Goal: Task Accomplishment & Management: Manage account settings

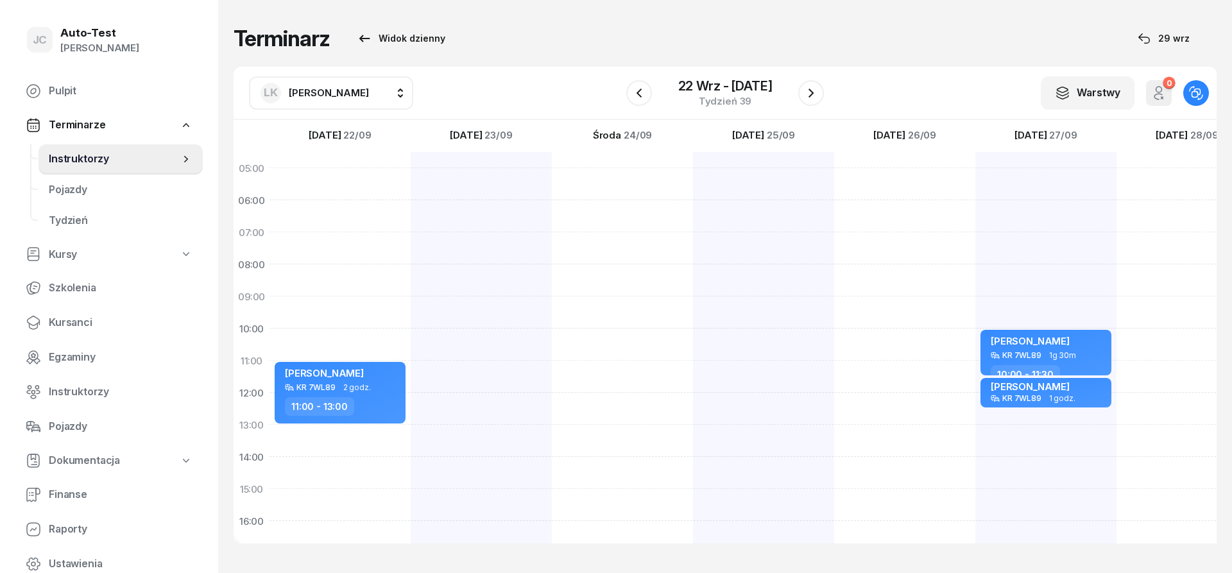
scroll to position [0, 1]
click at [641, 98] on icon "button" at bounding box center [638, 92] width 15 height 15
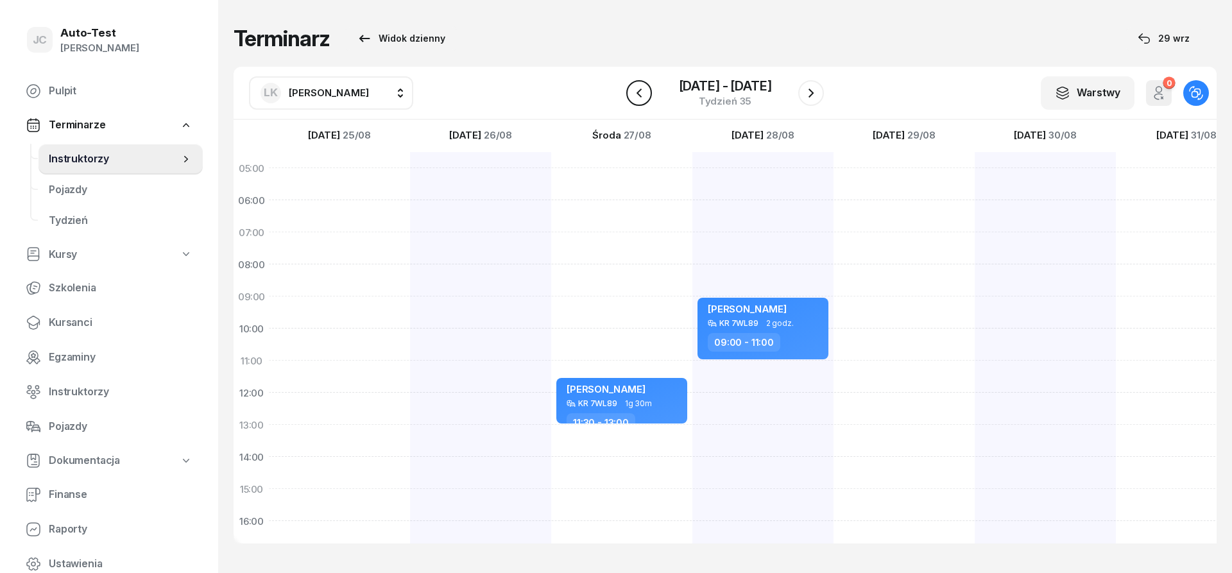
click at [641, 98] on icon "button" at bounding box center [638, 92] width 15 height 15
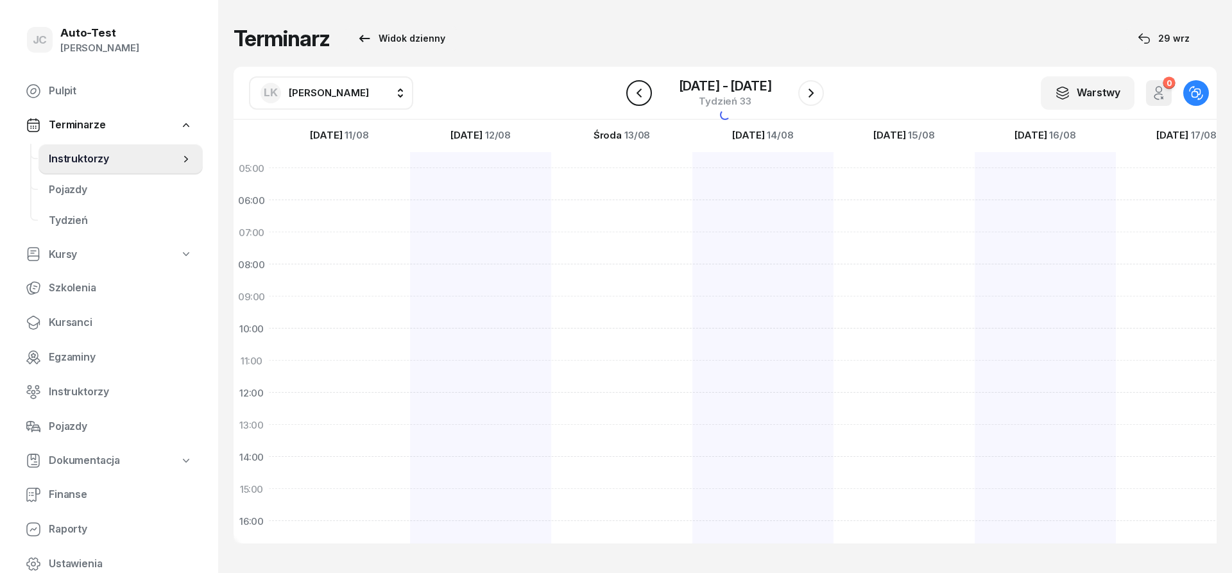
click at [641, 98] on icon "button" at bounding box center [638, 92] width 15 height 15
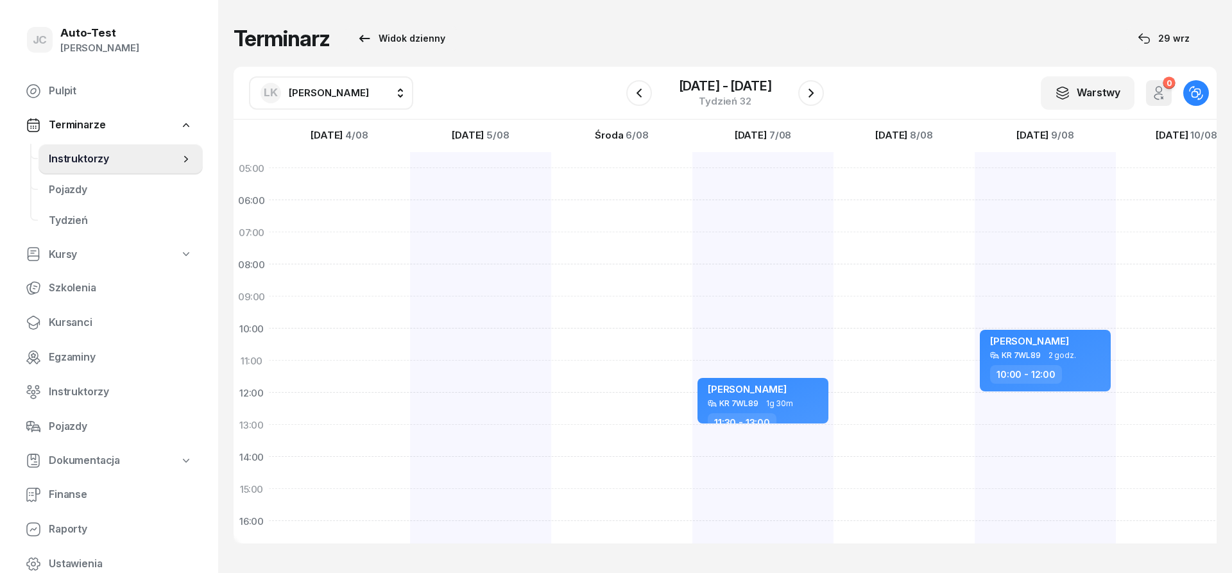
click at [490, 252] on div at bounding box center [480, 473] width 141 height 642
select select "07"
select select "09"
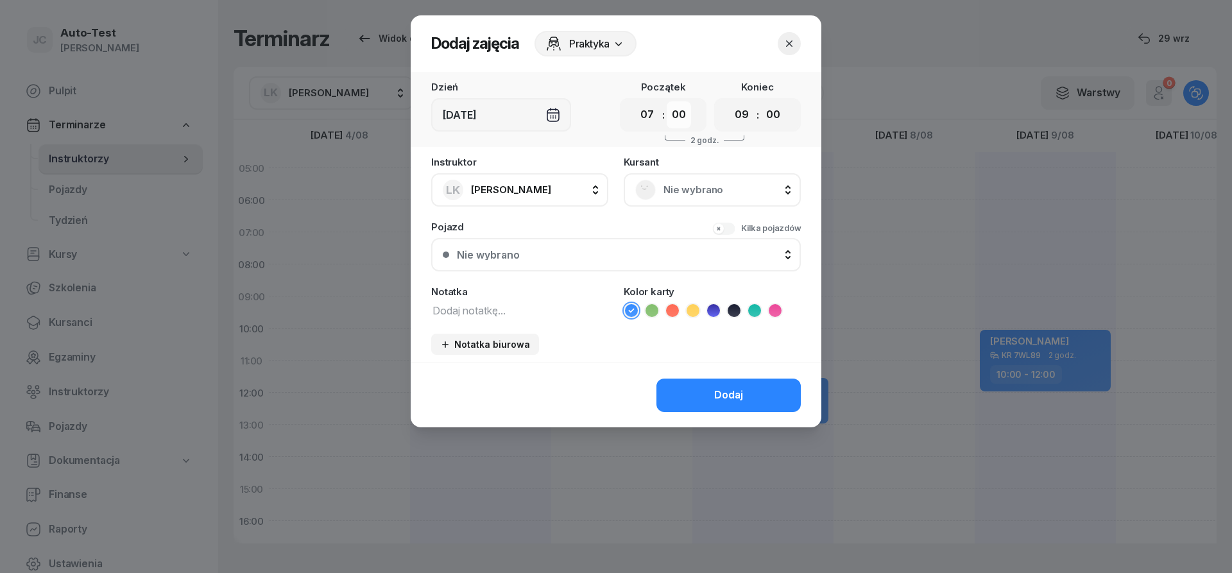
click at [667, 101] on select "00 05 10 15 20 25 30 35 40 45 50 55" at bounding box center [679, 114] width 24 height 27
select select "30"
click option "30" at bounding box center [0, 0] width 0 height 0
click at [761, 101] on select "00 05 10 15 20 25 30 35 40 45 50 55" at bounding box center [773, 114] width 24 height 27
select select "30"
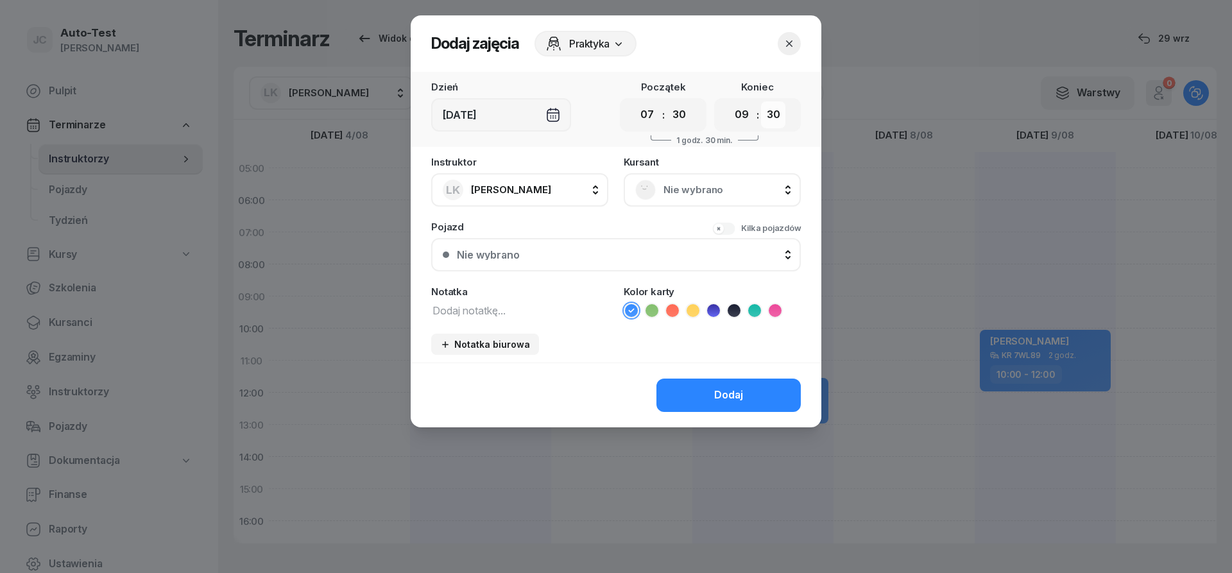
click option "30" at bounding box center [0, 0] width 0 height 0
click at [707, 194] on span "Nie wybrano" at bounding box center [726, 190] width 126 height 17
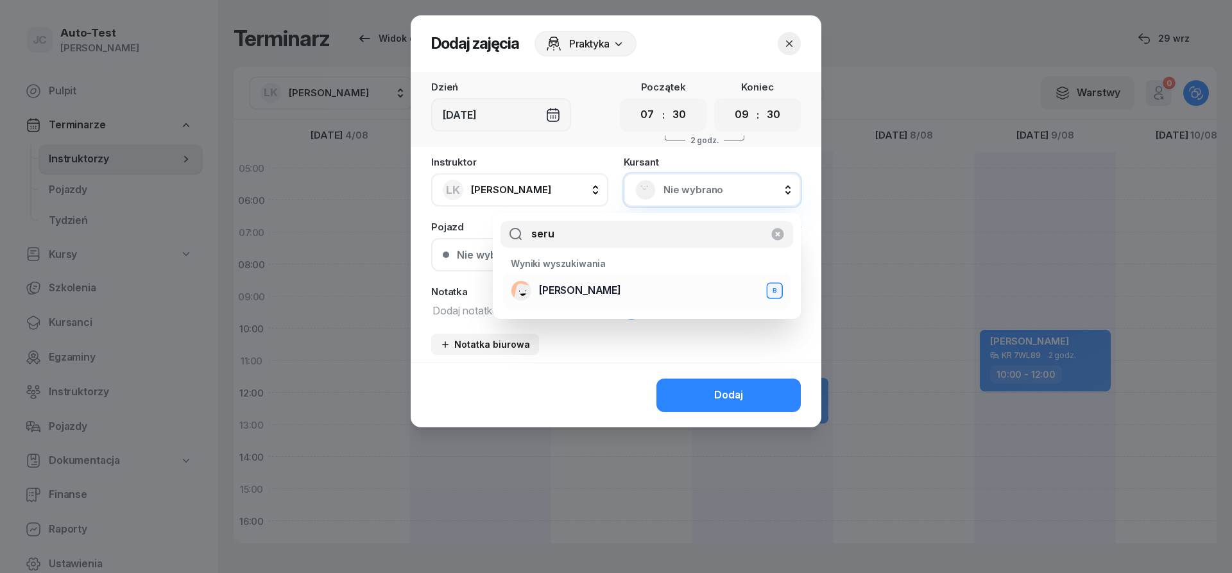
type input "seru"
click at [614, 294] on span "[PERSON_NAME]" at bounding box center [580, 290] width 82 height 17
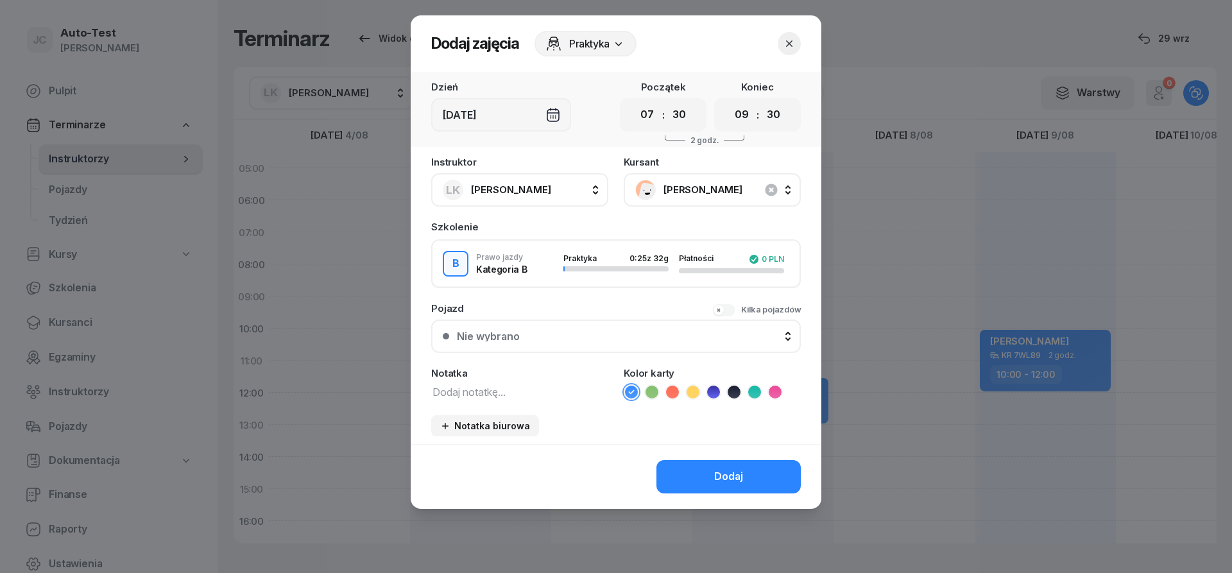
click at [566, 330] on button "Nie wybrano" at bounding box center [616, 336] width 370 height 33
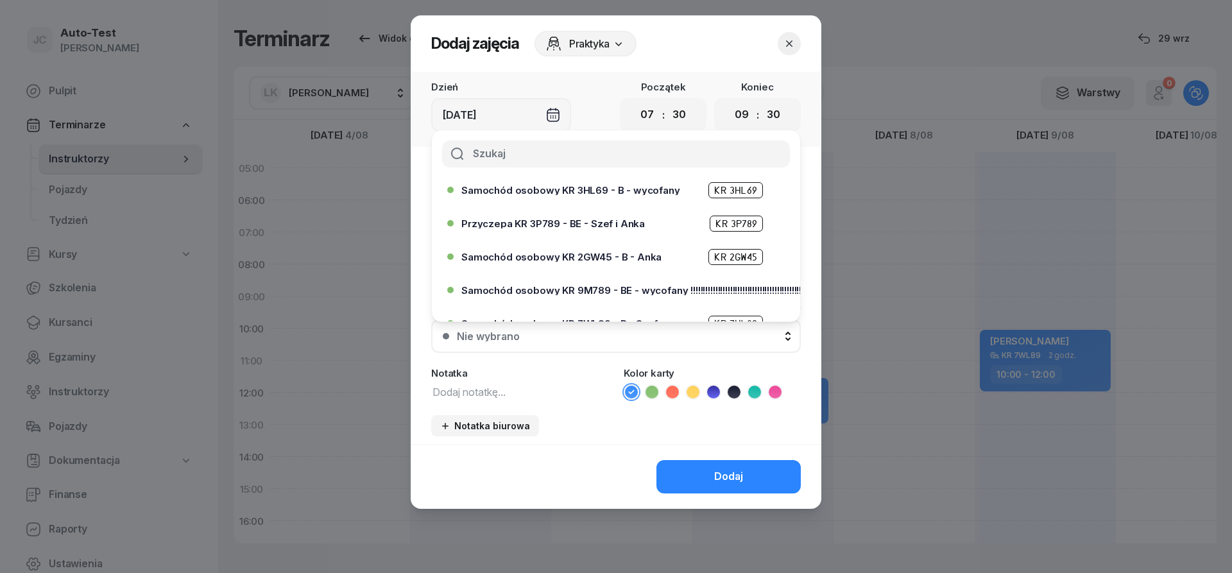
scroll to position [231, 0]
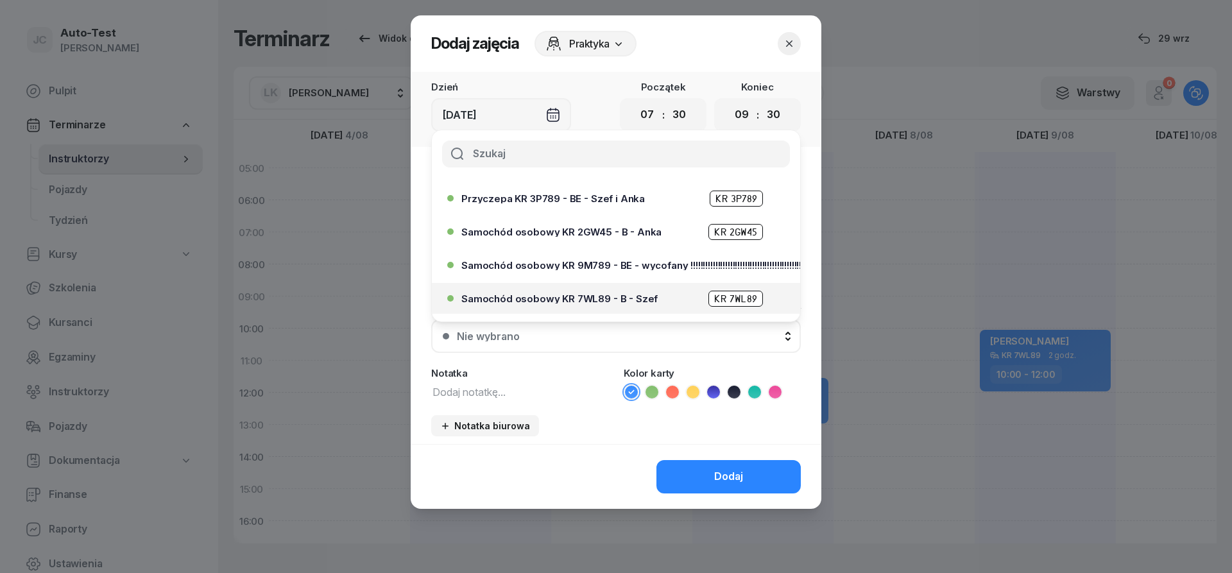
click at [603, 296] on span "Samochód osobowy KR 7WL89 - B - Szef" at bounding box center [559, 299] width 196 height 10
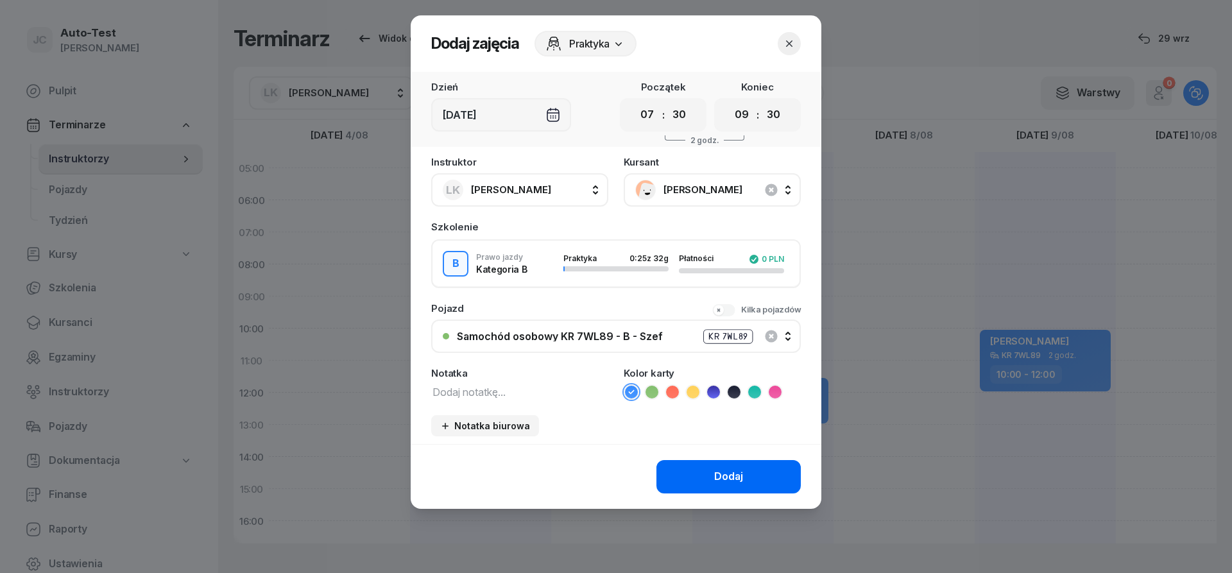
click at [721, 482] on div "Dodaj" at bounding box center [728, 476] width 29 height 17
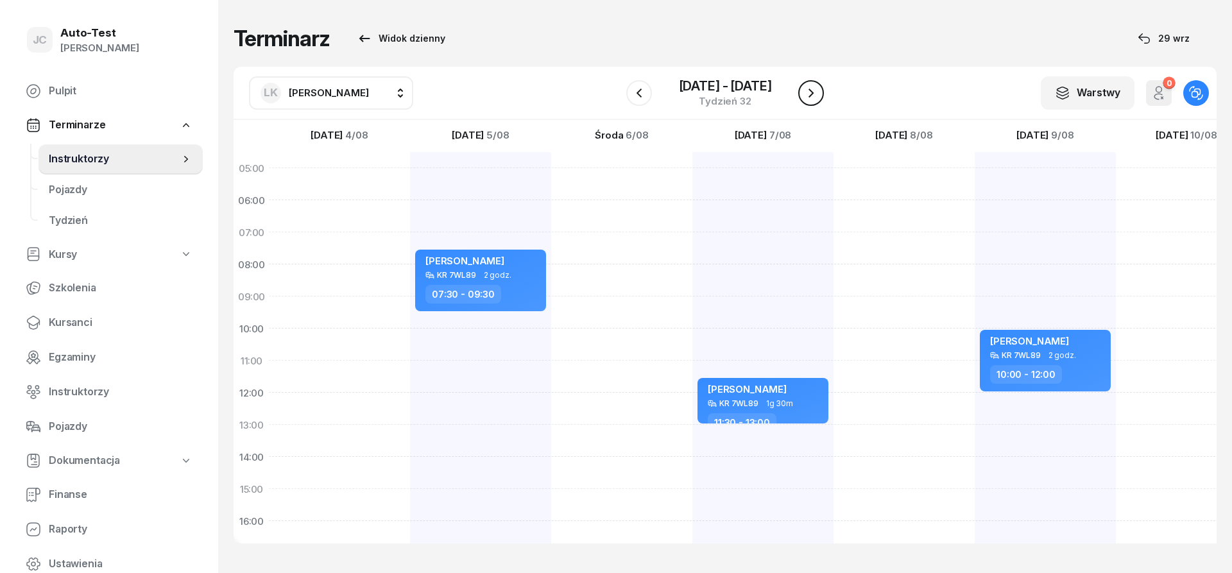
click at [811, 92] on icon "button" at bounding box center [810, 92] width 15 height 15
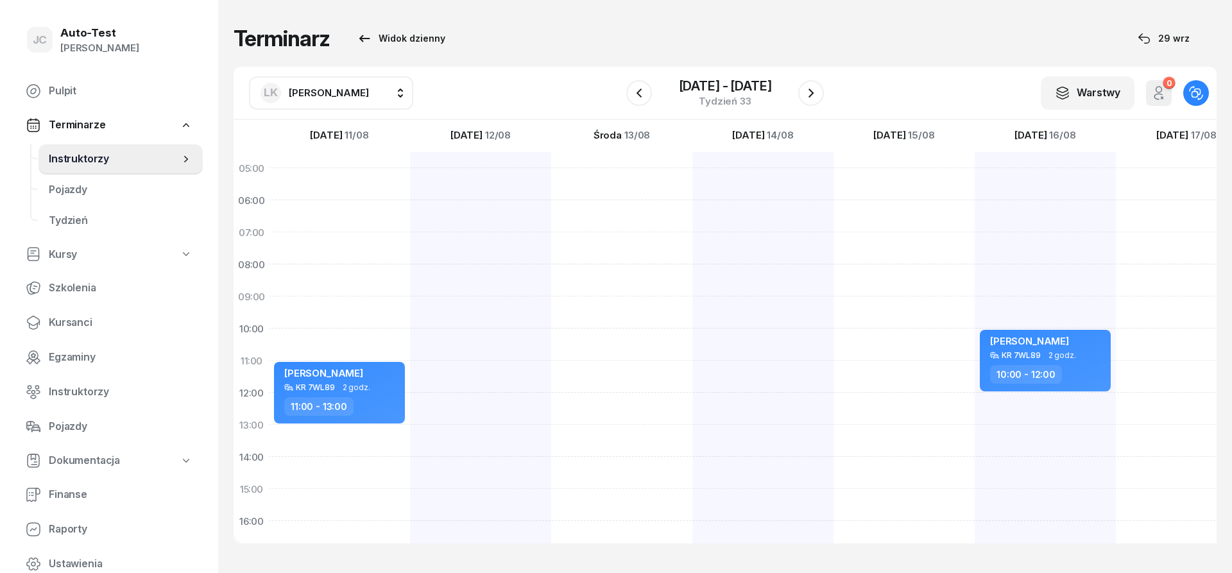
click at [360, 248] on div "[PERSON_NAME] KR 7WL89 2 godz. 11:00 - 13:00" at bounding box center [339, 473] width 141 height 642
select select "07"
select select "09"
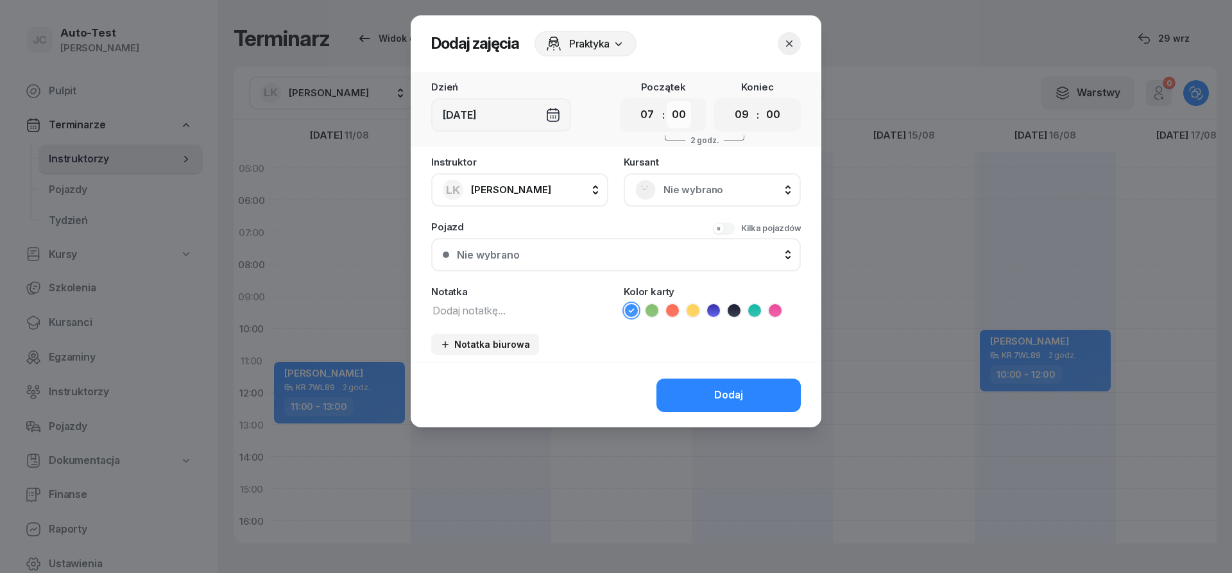
click at [667, 101] on select "00 05 10 15 20 25 30 35 40 45 50 55" at bounding box center [679, 114] width 24 height 27
select select "30"
click option "30" at bounding box center [0, 0] width 0 height 0
click at [761, 101] on select "00 05 10 15 20 25 30 35 40 45 50 55" at bounding box center [773, 114] width 24 height 27
select select "30"
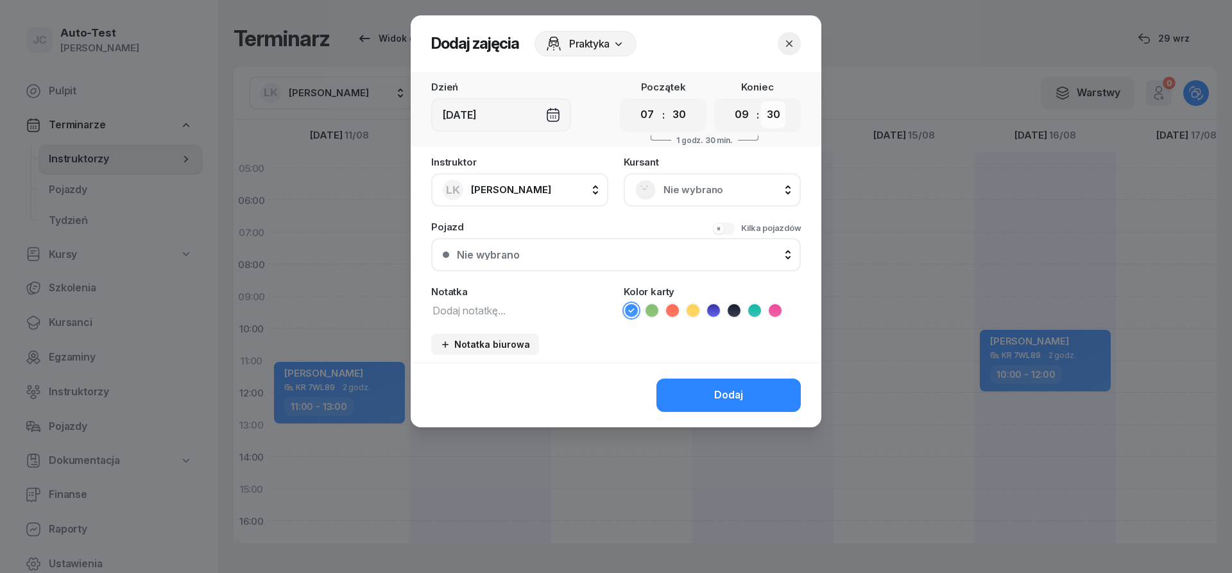
click option "30" at bounding box center [0, 0] width 0 height 0
click at [656, 171] on div "[DEMOGRAPHIC_DATA] Nie wybrano" at bounding box center [712, 181] width 177 height 49
click at [658, 194] on div "Nie wybrano" at bounding box center [712, 190] width 154 height 21
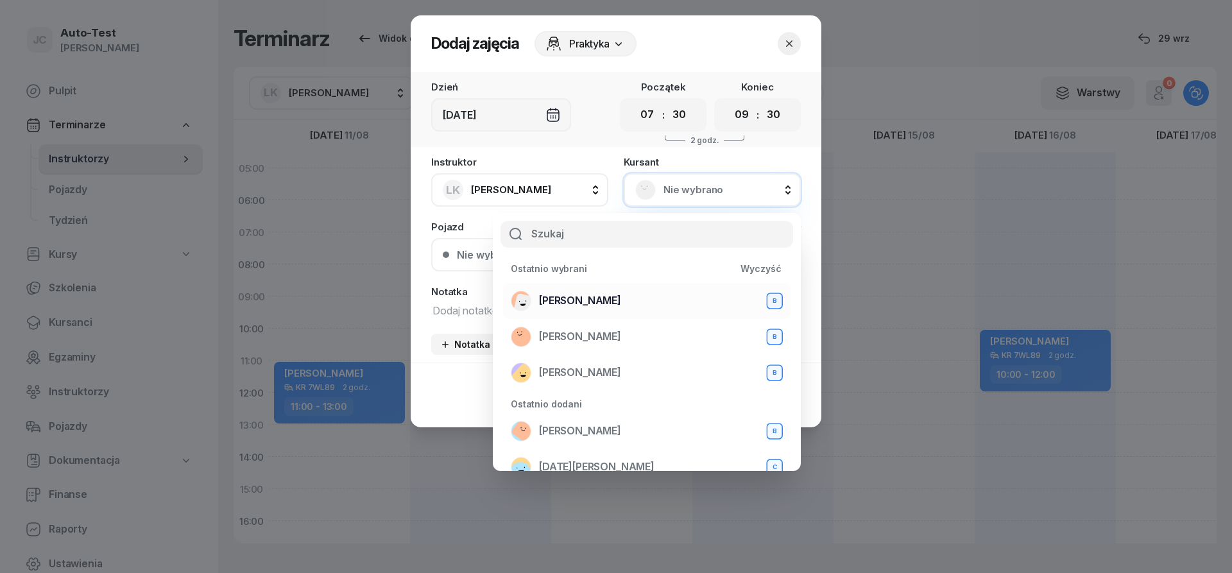
click at [616, 298] on span "[PERSON_NAME]" at bounding box center [580, 301] width 82 height 17
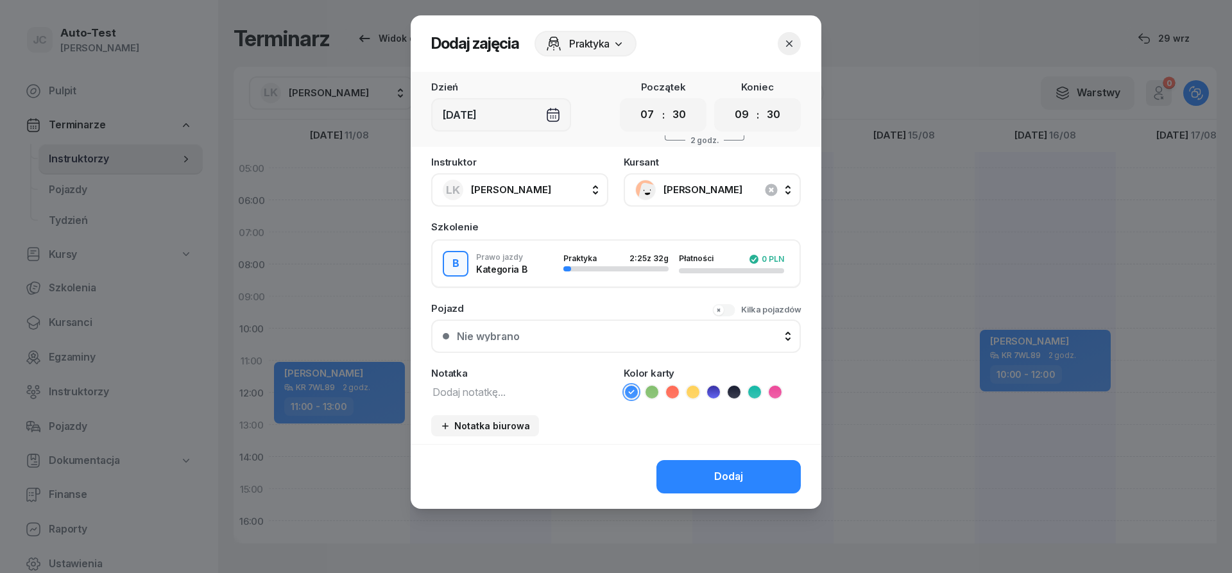
click at [570, 329] on button "Nie wybrano" at bounding box center [616, 336] width 370 height 33
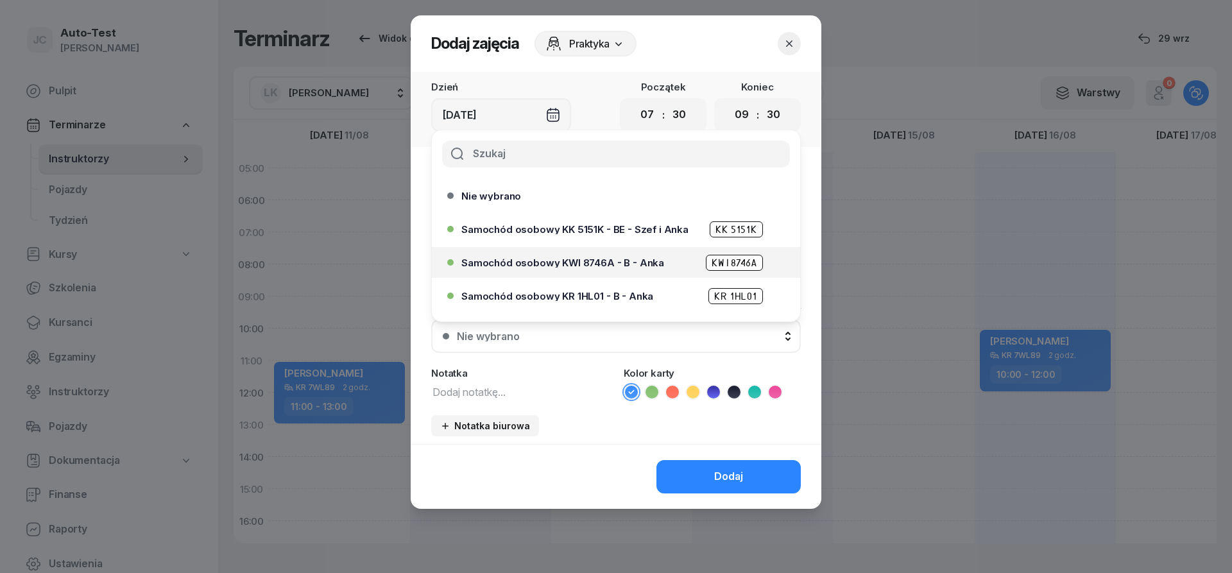
scroll to position [231, 0]
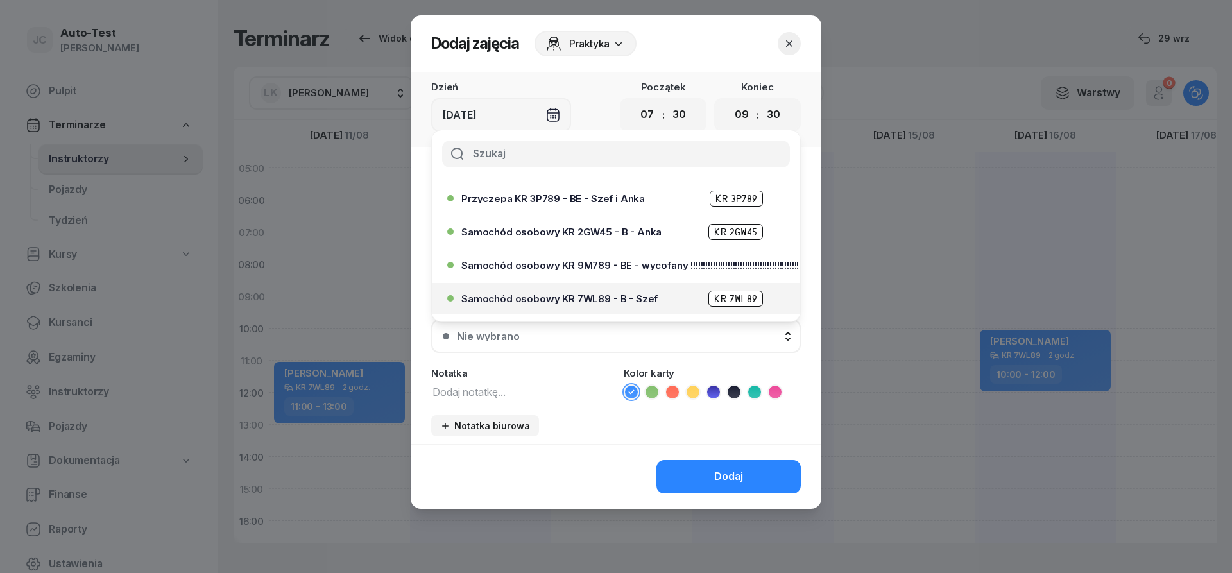
click at [594, 295] on span "Samochód osobowy KR 7WL89 - B - Szef" at bounding box center [559, 299] width 196 height 10
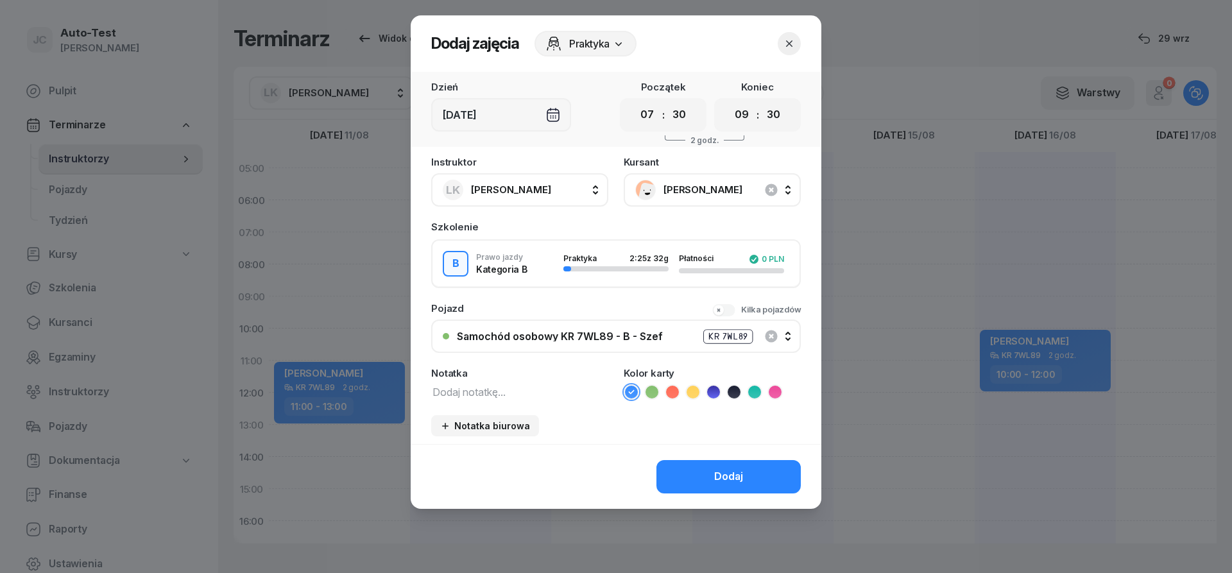
click at [683, 462] on button "Dodaj" at bounding box center [728, 476] width 144 height 33
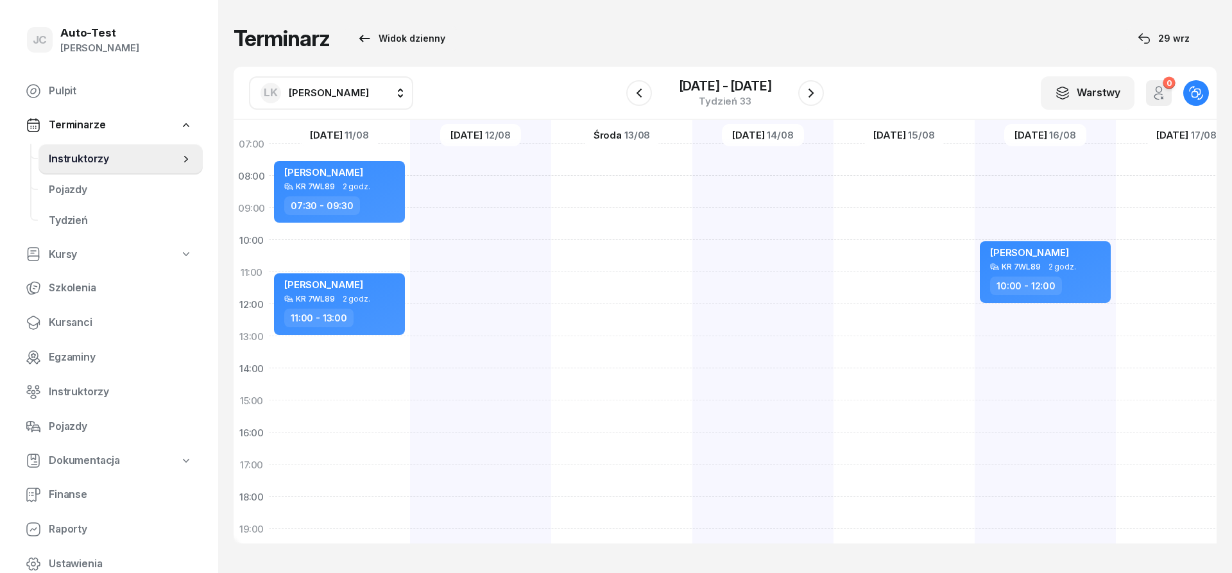
scroll to position [154, 1]
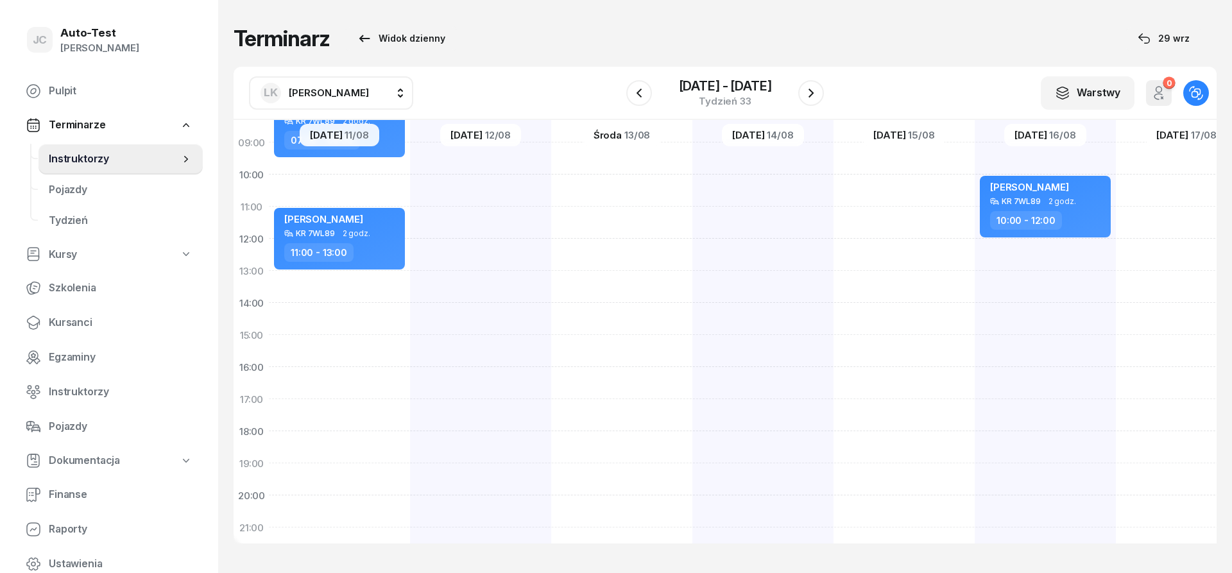
click at [741, 288] on div at bounding box center [762, 319] width 141 height 642
select select "13"
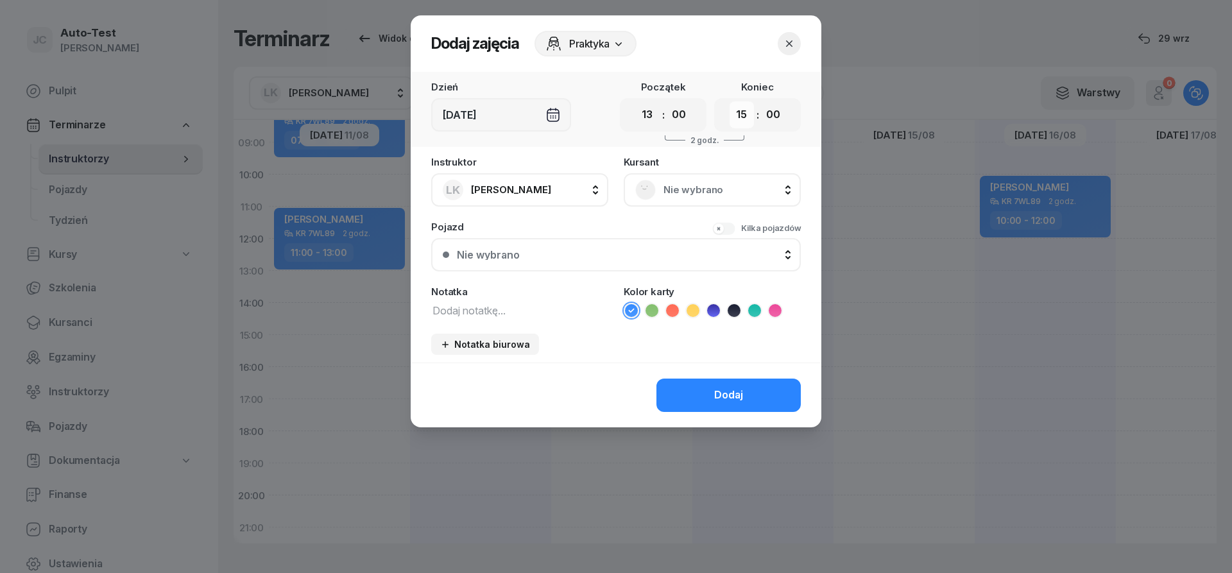
click at [730, 101] on select "00 01 02 03 04 05 06 07 08 09 10 11 12 13 14 15 16 17 18 19 20 21 22 23" at bounding box center [742, 114] width 24 height 27
select select "14"
click option "14" at bounding box center [0, 0] width 0 height 0
click at [761, 101] on select "00 05 10 15 20 25 30 35 40 45 50 55" at bounding box center [773, 114] width 24 height 27
select select "30"
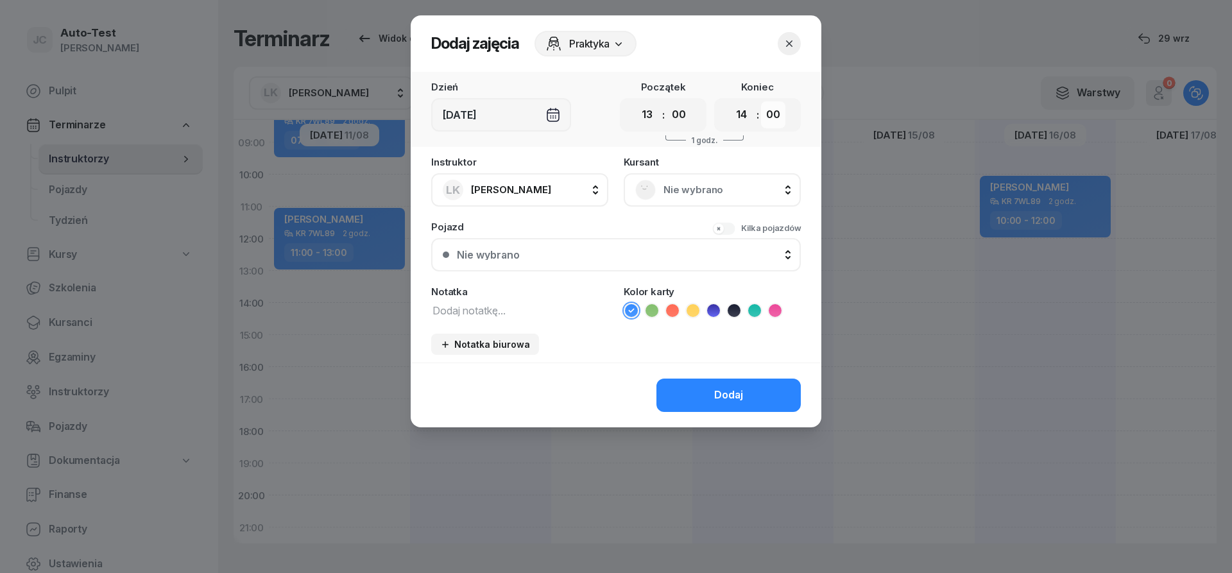
click option "30" at bounding box center [0, 0] width 0 height 0
click at [676, 196] on span "Nie wybrano" at bounding box center [726, 190] width 126 height 17
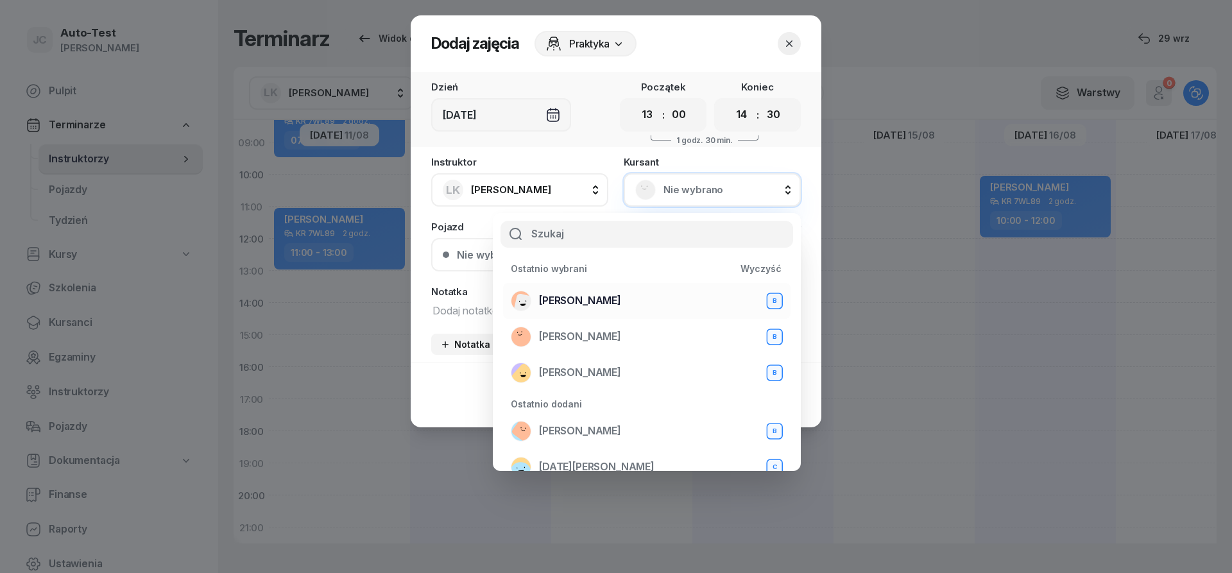
click at [621, 307] on span "[PERSON_NAME]" at bounding box center [580, 301] width 82 height 17
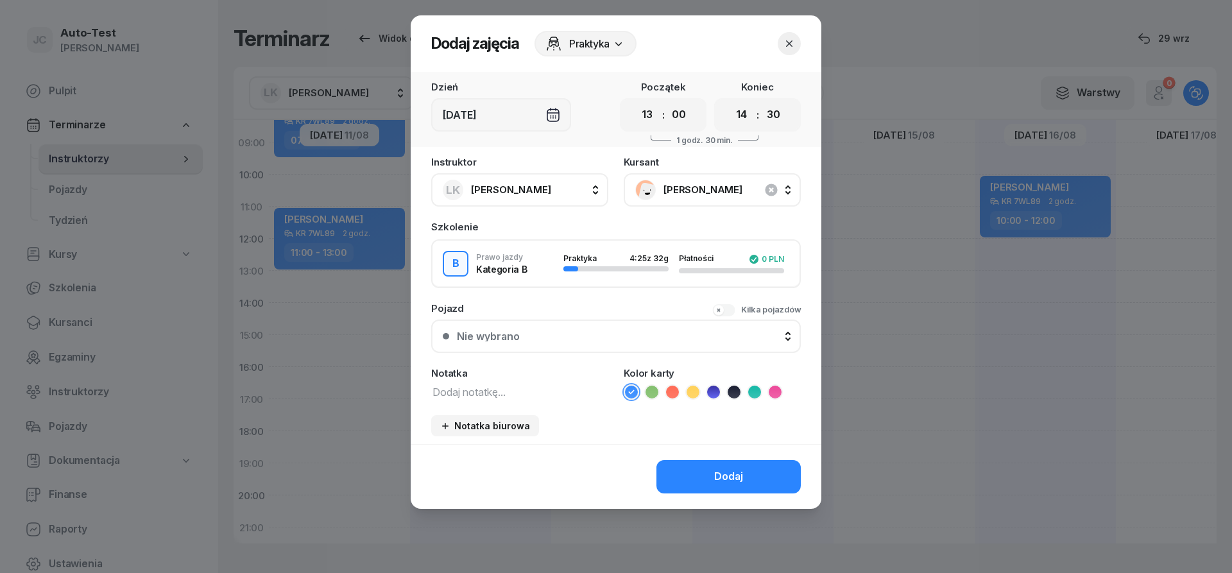
click at [593, 338] on div "Nie wybrano" at bounding box center [623, 336] width 332 height 10
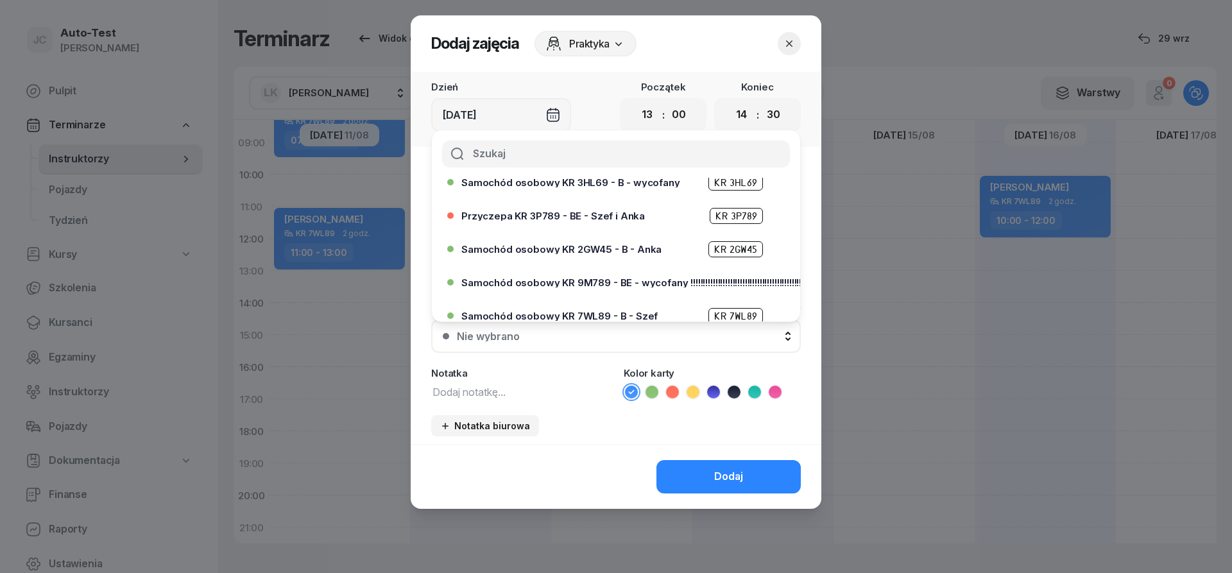
scroll to position [231, 0]
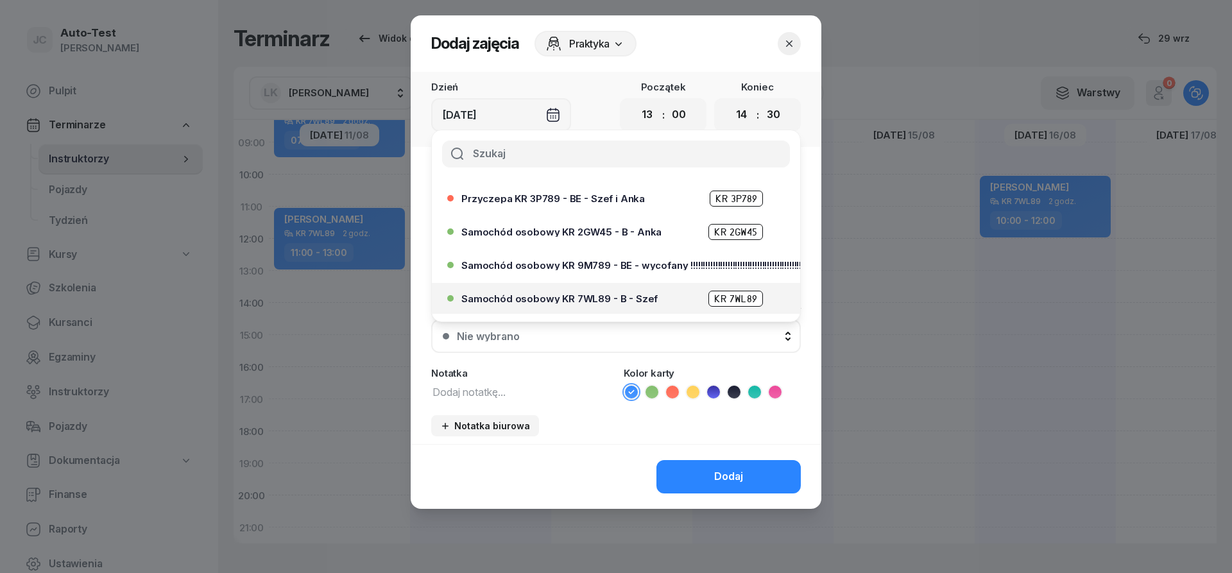
click at [604, 295] on span "Samochód osobowy KR 7WL89 - B - Szef" at bounding box center [559, 299] width 196 height 10
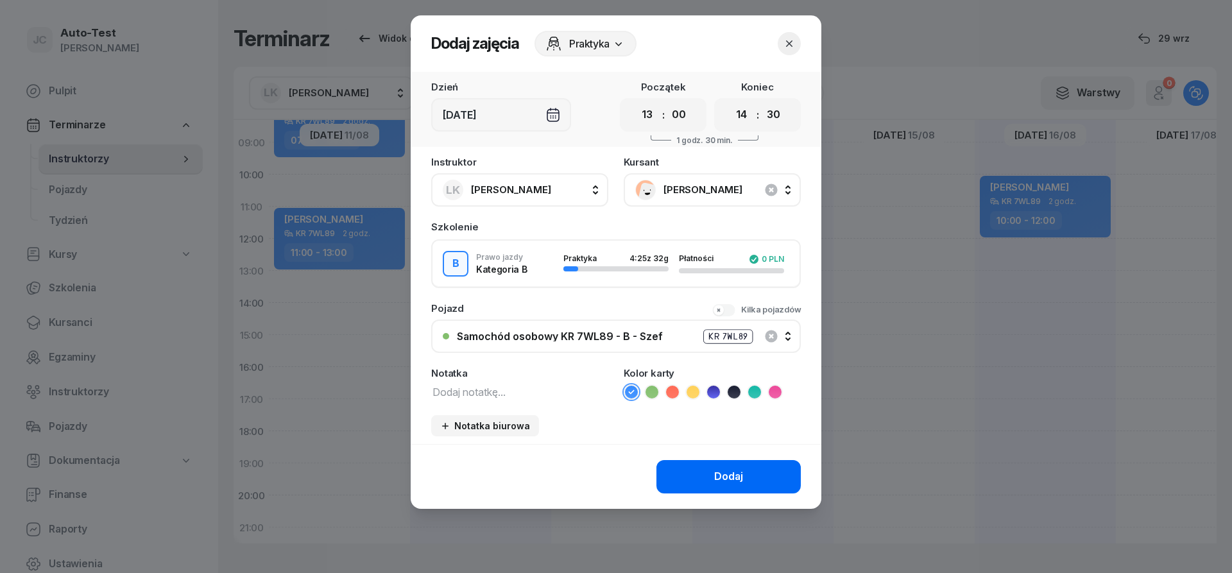
click at [698, 477] on button "Dodaj" at bounding box center [728, 476] width 144 height 33
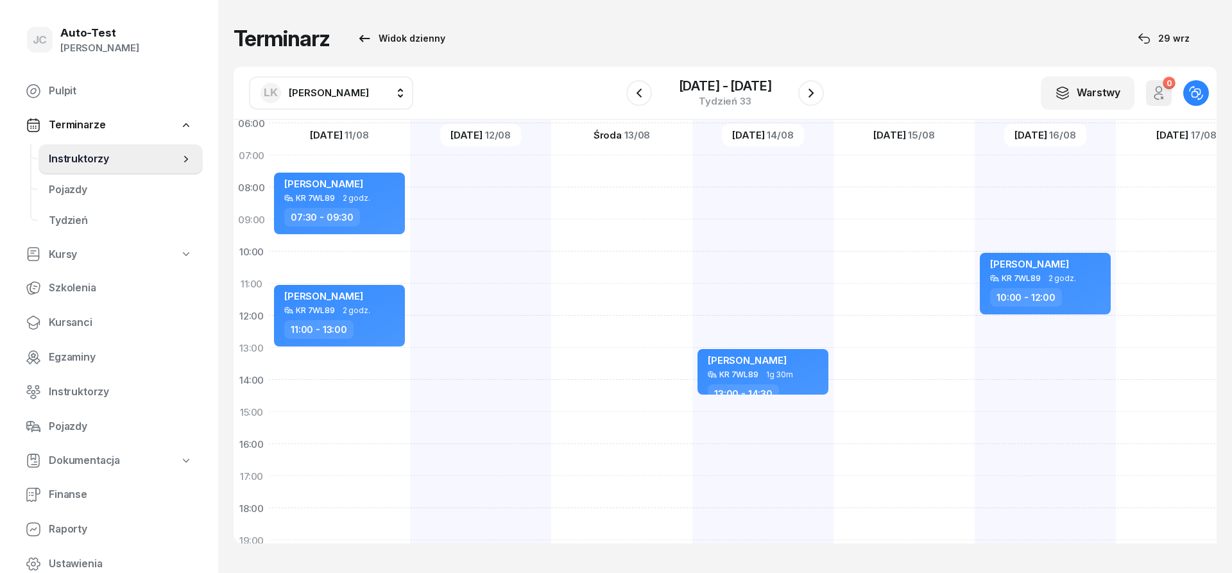
click at [1016, 200] on div "[PERSON_NAME] KR 7WL89 2 godz. 10:00 - 12:00" at bounding box center [1045, 396] width 141 height 642
select select "08"
select select "10"
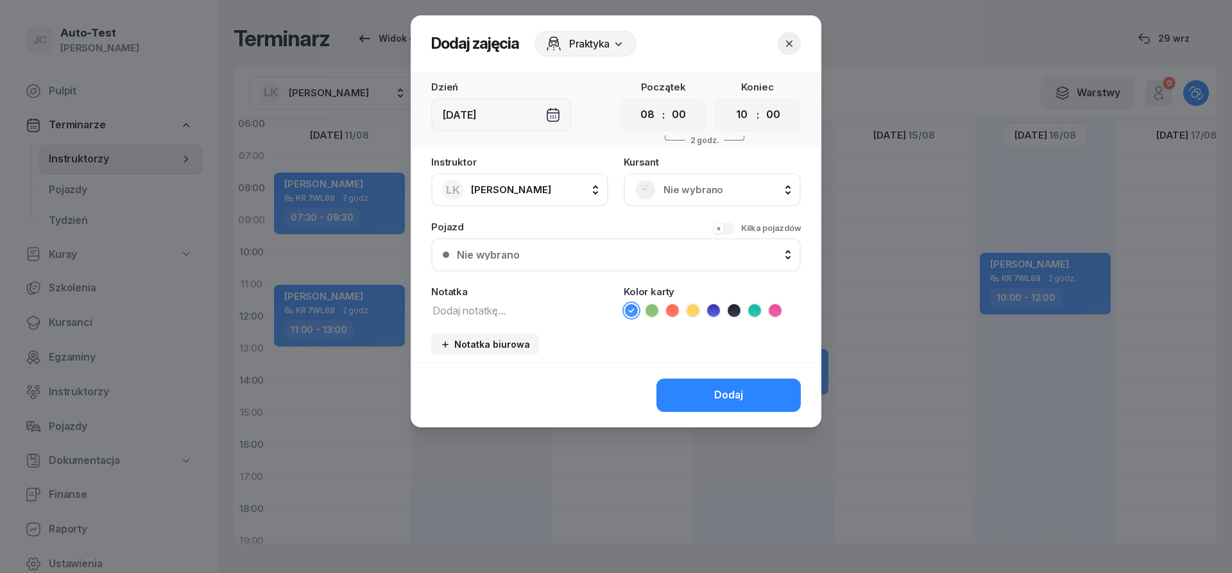
click at [698, 193] on span "Nie wybrano" at bounding box center [726, 190] width 126 height 17
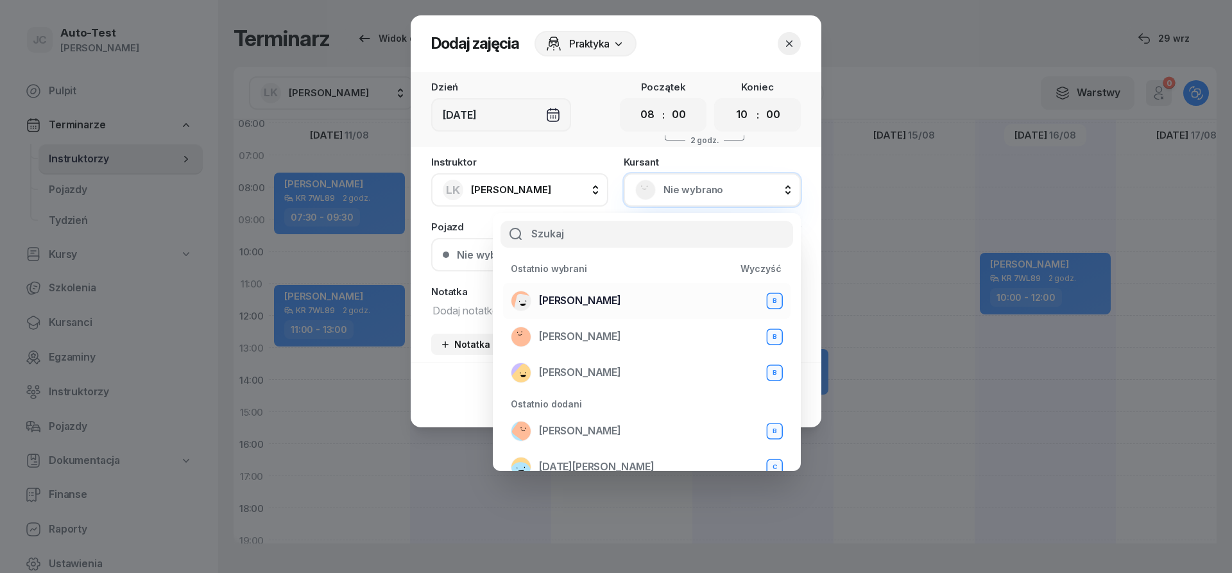
click at [590, 298] on span "[PERSON_NAME]" at bounding box center [580, 301] width 82 height 17
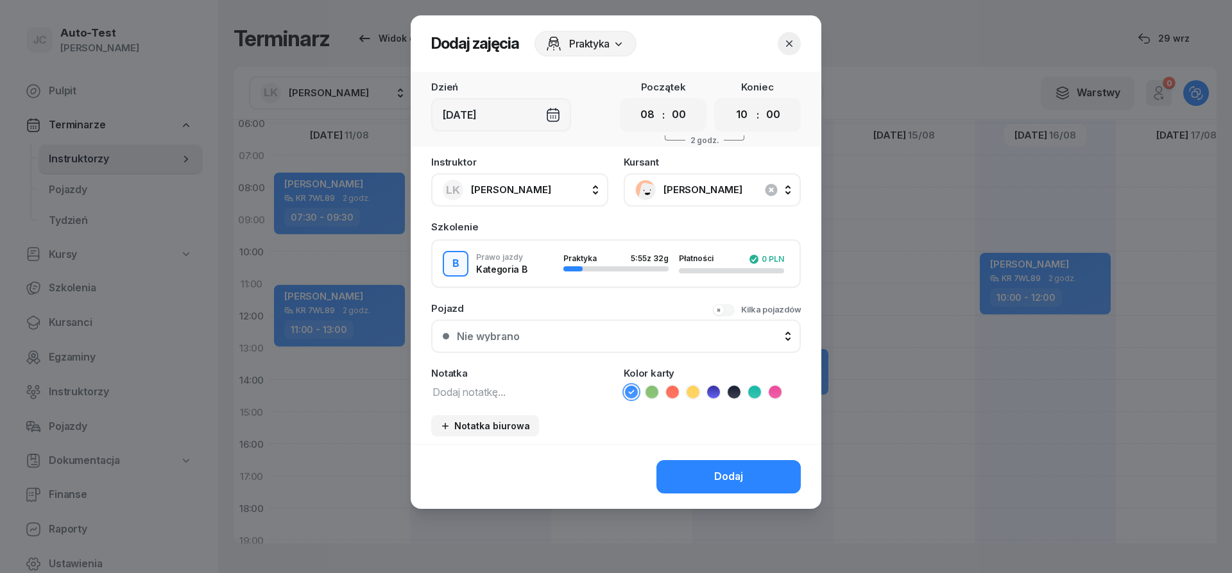
click at [577, 341] on button "Nie wybrano" at bounding box center [616, 336] width 370 height 33
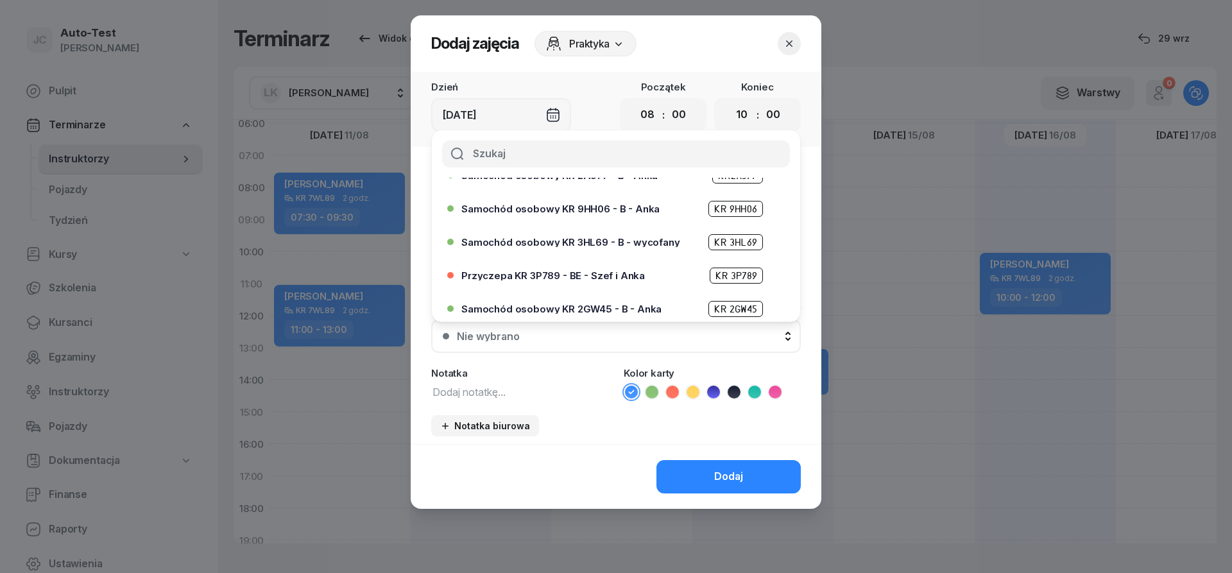
scroll to position [231, 0]
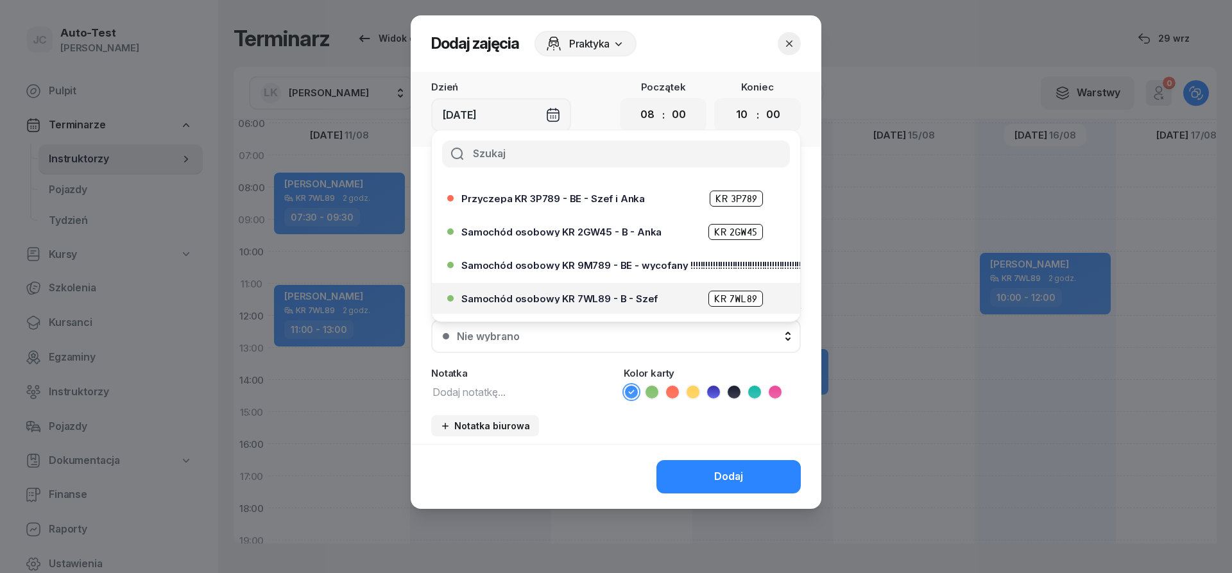
click at [611, 299] on span "Samochód osobowy KR 7WL89 - B - Szef" at bounding box center [559, 299] width 196 height 10
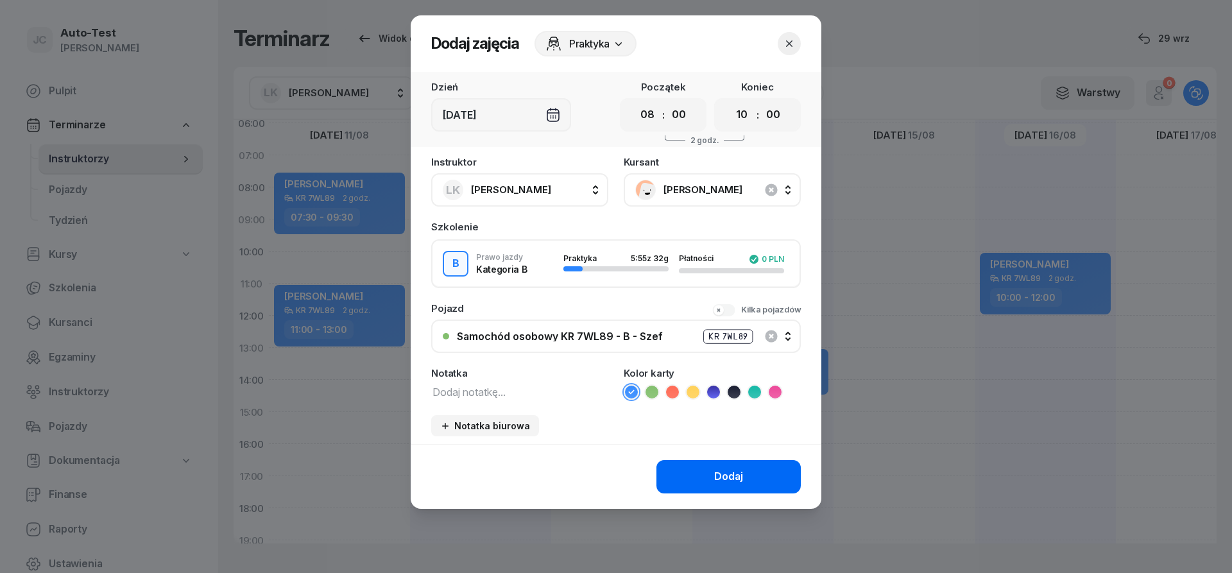
click at [710, 474] on button "Dodaj" at bounding box center [728, 476] width 144 height 33
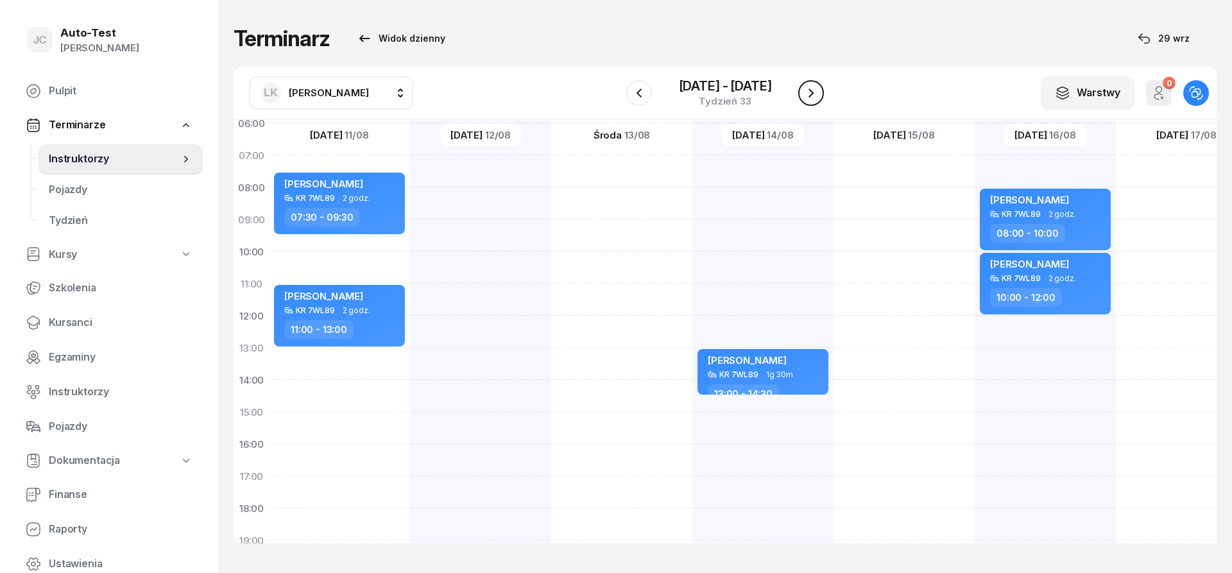
click at [814, 95] on icon "button" at bounding box center [810, 92] width 15 height 15
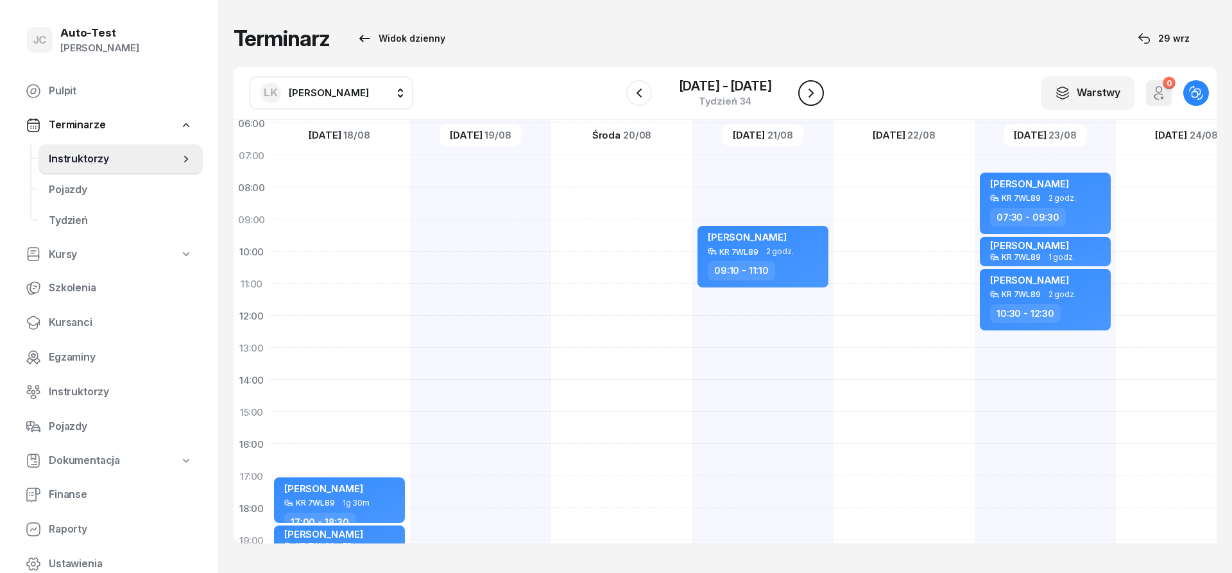
click at [814, 95] on icon "button" at bounding box center [810, 92] width 15 height 15
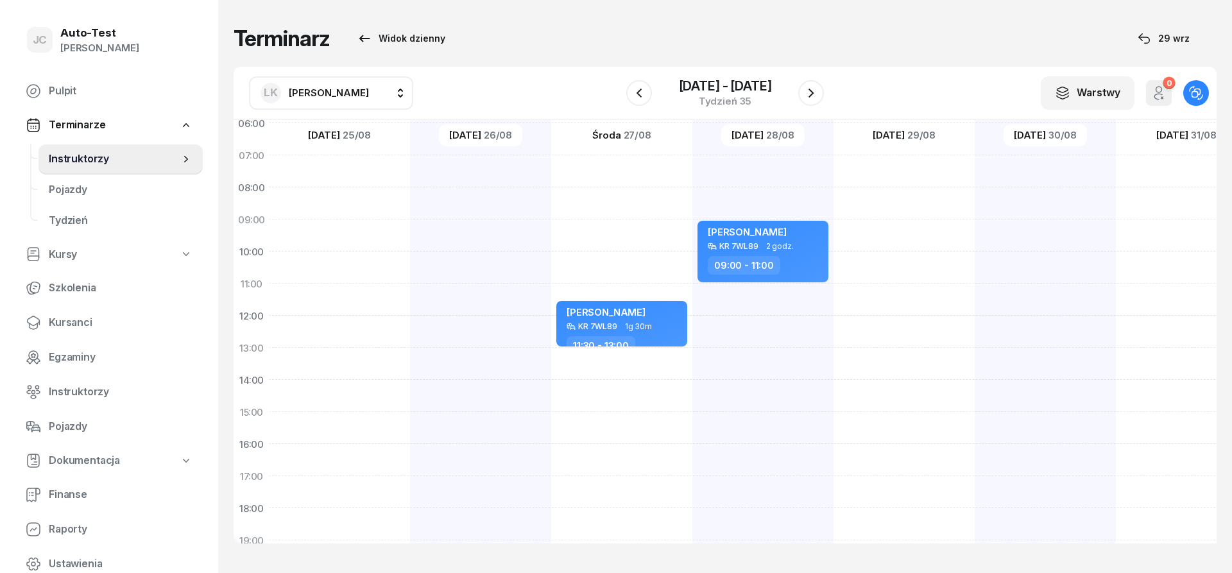
click at [365, 172] on div at bounding box center [339, 396] width 141 height 642
select select "07"
select select "09"
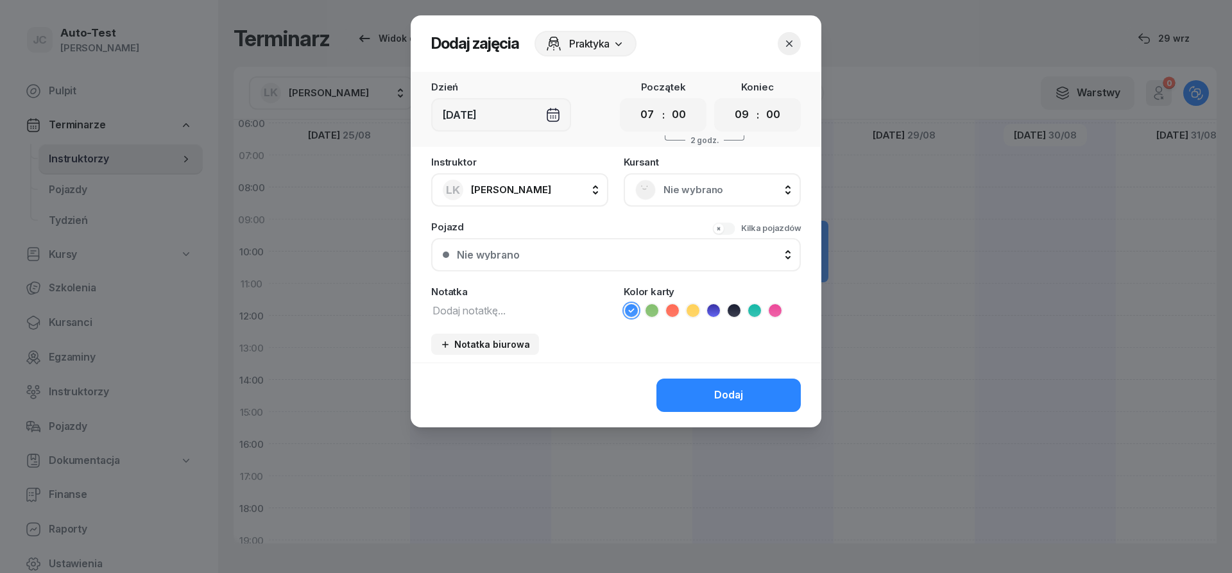
click at [718, 185] on span "Nie wybrano" at bounding box center [726, 190] width 126 height 17
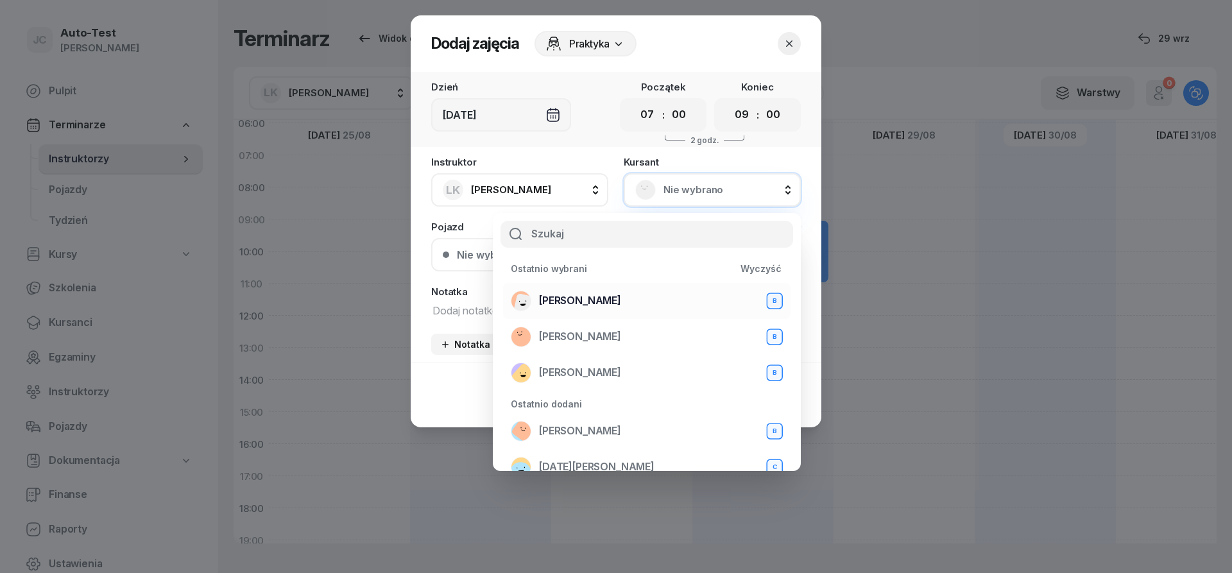
drag, startPoint x: 623, startPoint y: 303, endPoint x: 605, endPoint y: 331, distance: 33.5
click at [621, 304] on span "[PERSON_NAME]" at bounding box center [580, 301] width 82 height 17
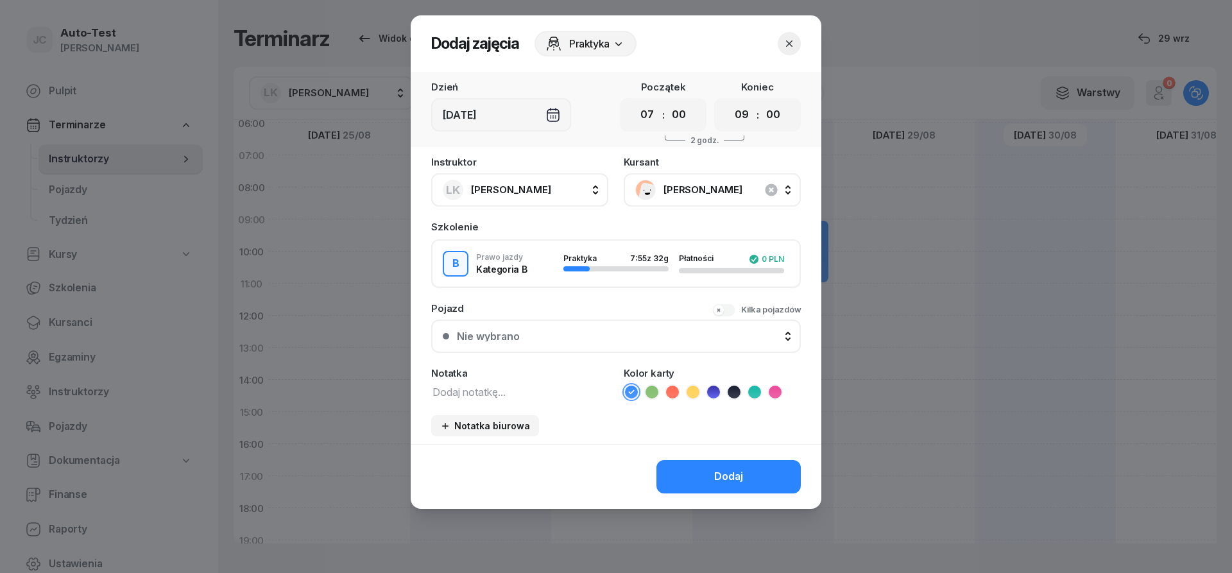
click at [583, 351] on button "Nie wybrano" at bounding box center [616, 336] width 370 height 33
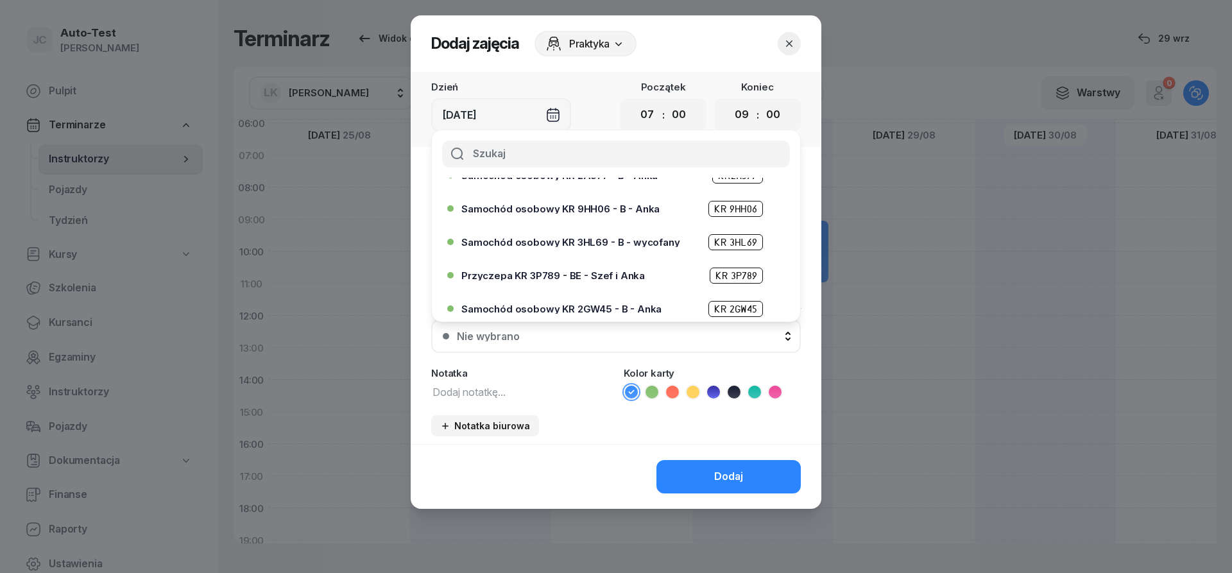
scroll to position [231, 0]
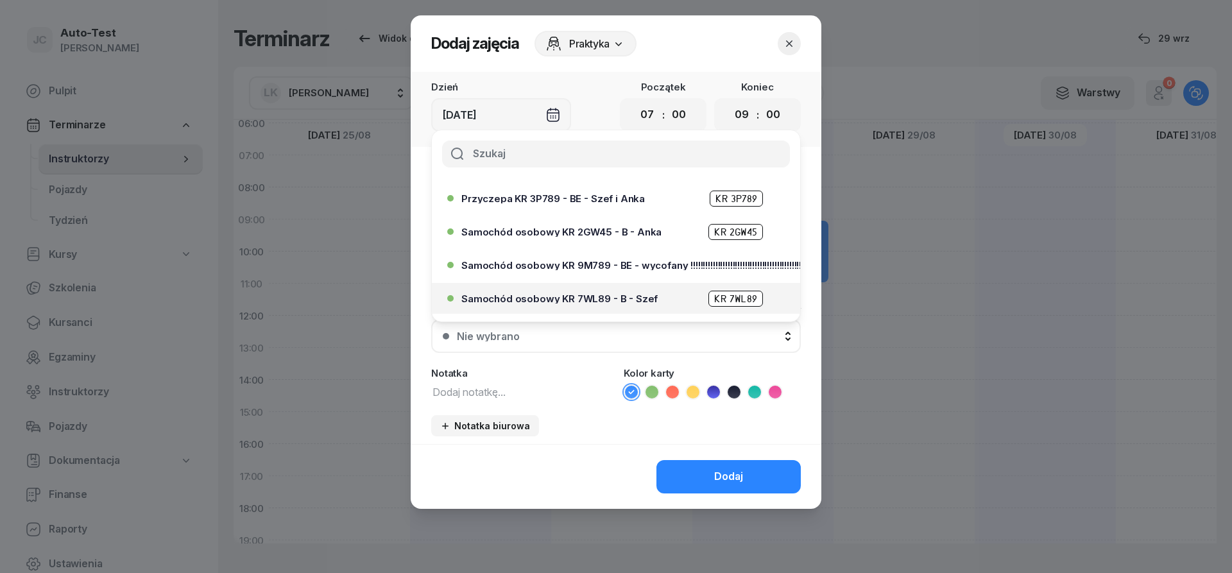
click at [605, 299] on span "Samochód osobowy KR 7WL89 - B - Szef" at bounding box center [559, 299] width 196 height 10
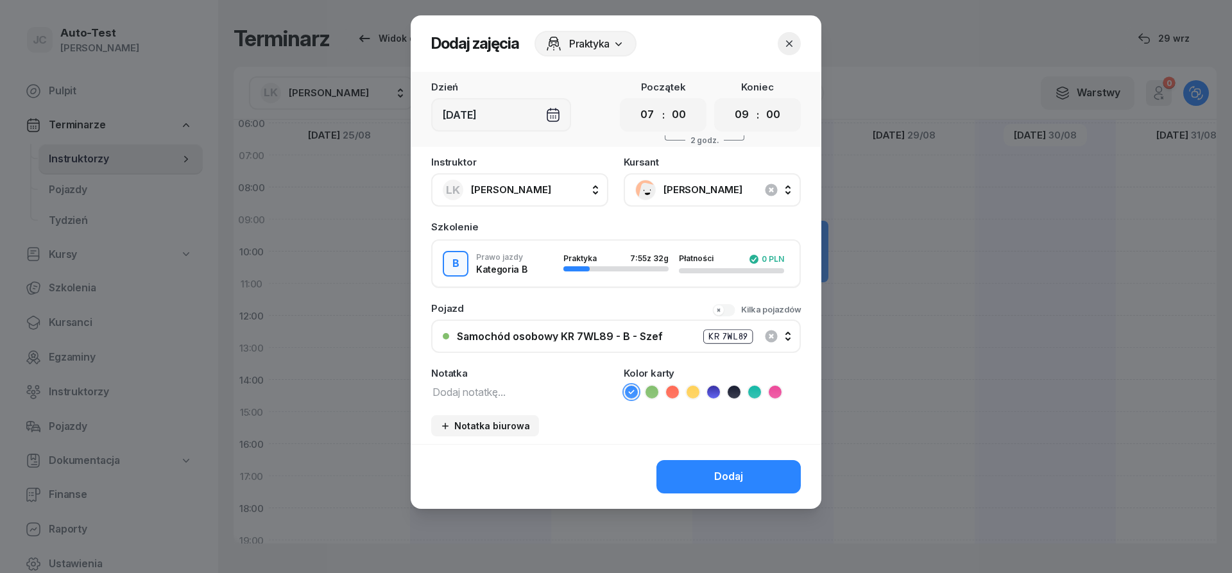
click at [700, 468] on button "Dodaj" at bounding box center [728, 476] width 144 height 33
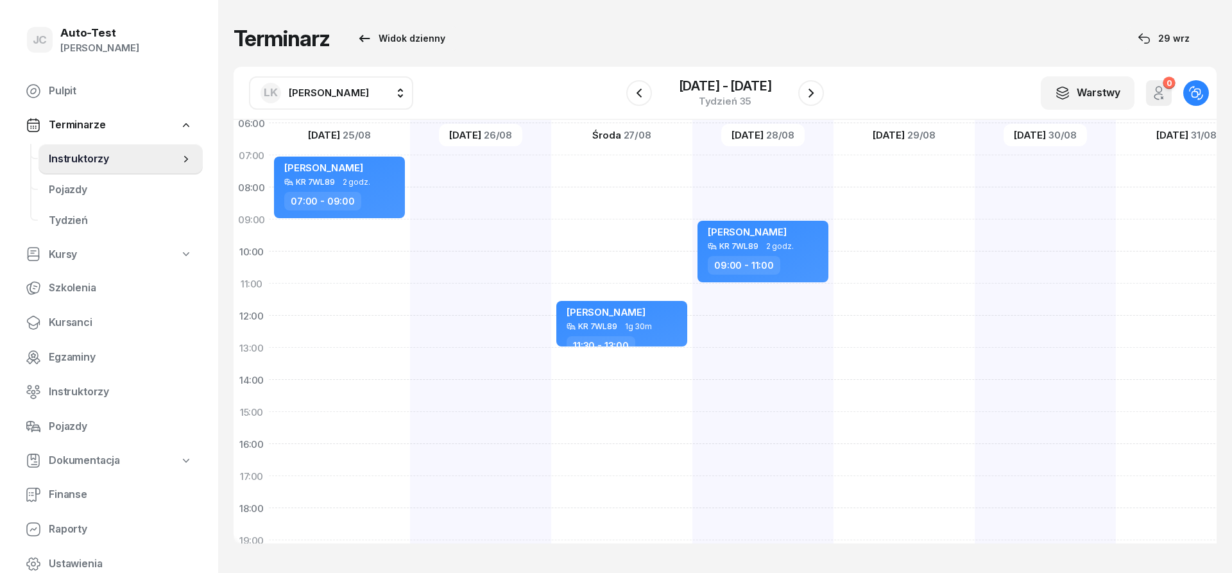
click at [480, 178] on div at bounding box center [480, 396] width 141 height 642
select select "07"
select select "09"
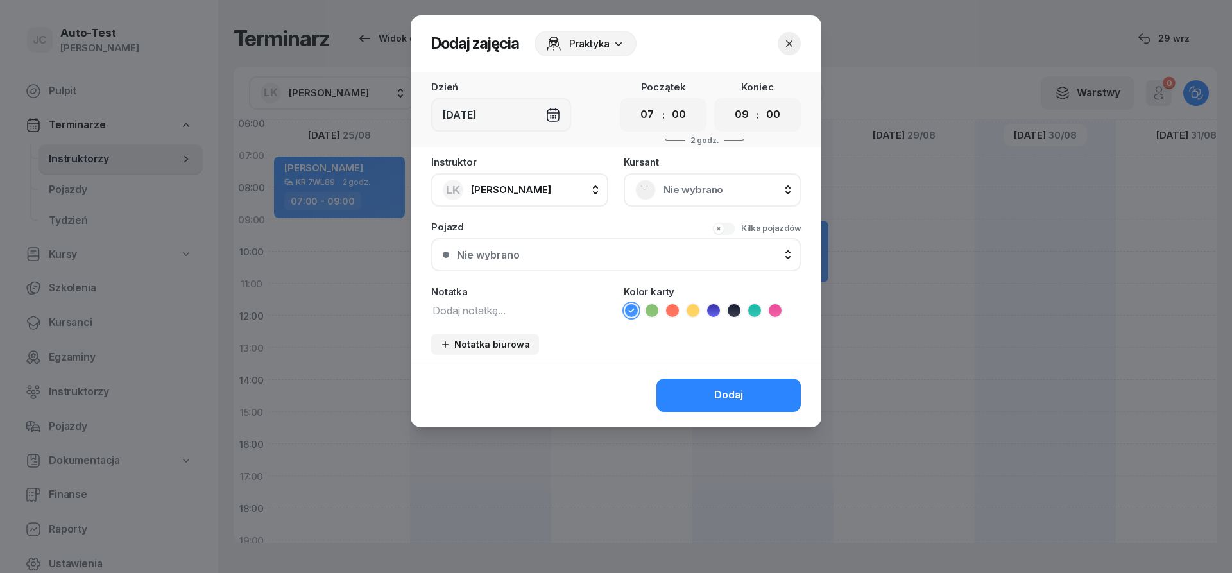
drag, startPoint x: 663, startPoint y: 189, endPoint x: 656, endPoint y: 208, distance: 20.7
click at [663, 189] on span "Nie wybrano" at bounding box center [726, 190] width 126 height 17
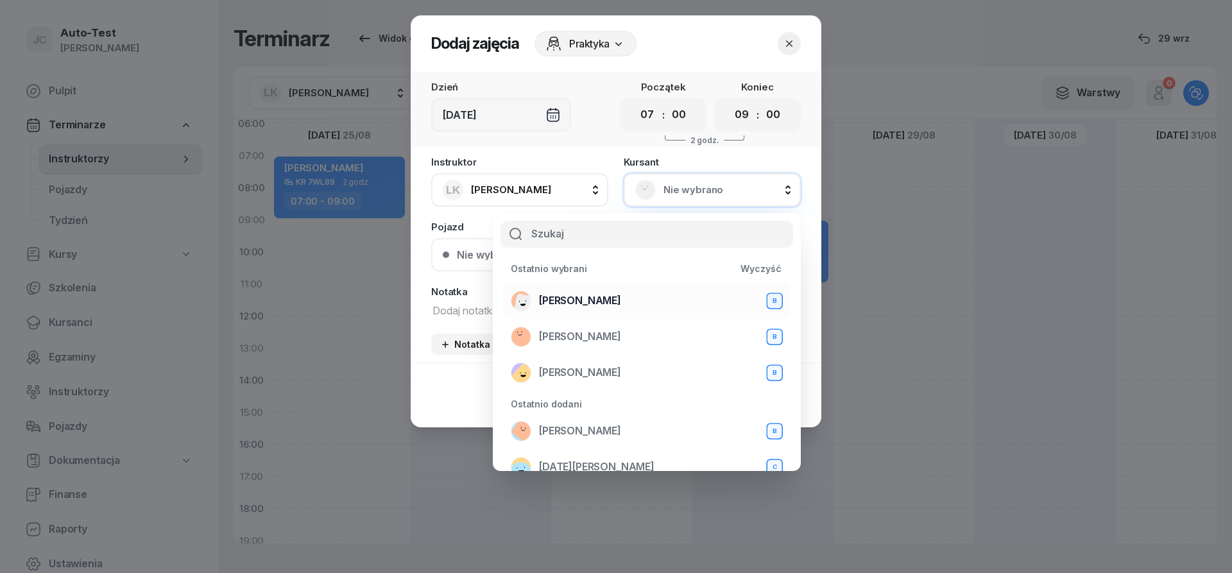
click at [617, 289] on li "[PERSON_NAME] B" at bounding box center [646, 301] width 287 height 36
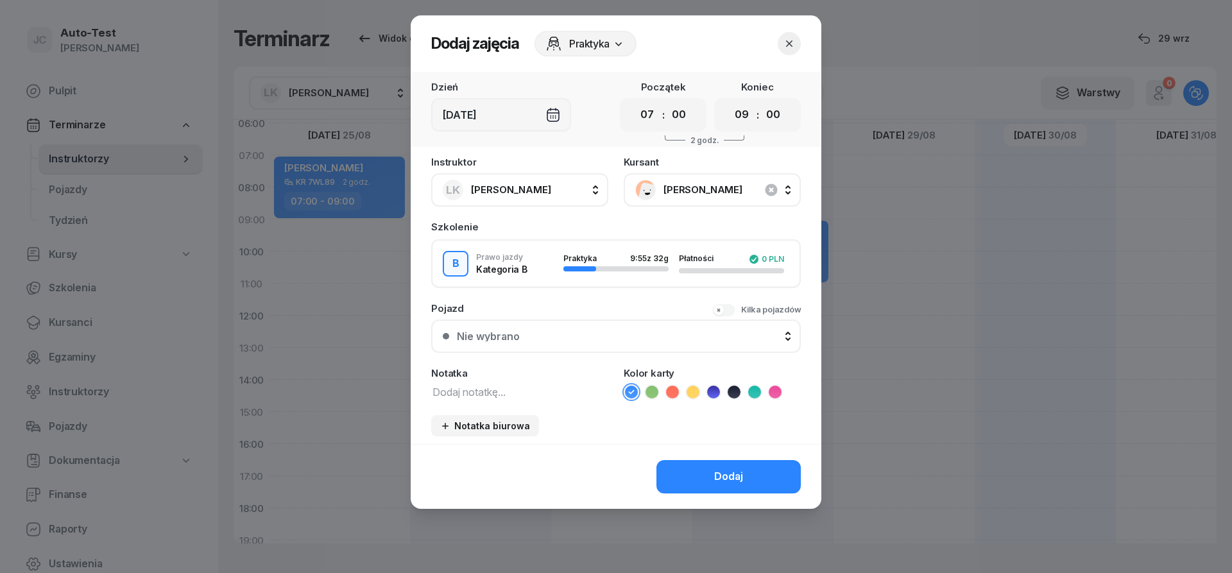
drag, startPoint x: 579, startPoint y: 329, endPoint x: 585, endPoint y: 337, distance: 10.1
click at [579, 330] on button "Nie wybrano" at bounding box center [616, 336] width 370 height 33
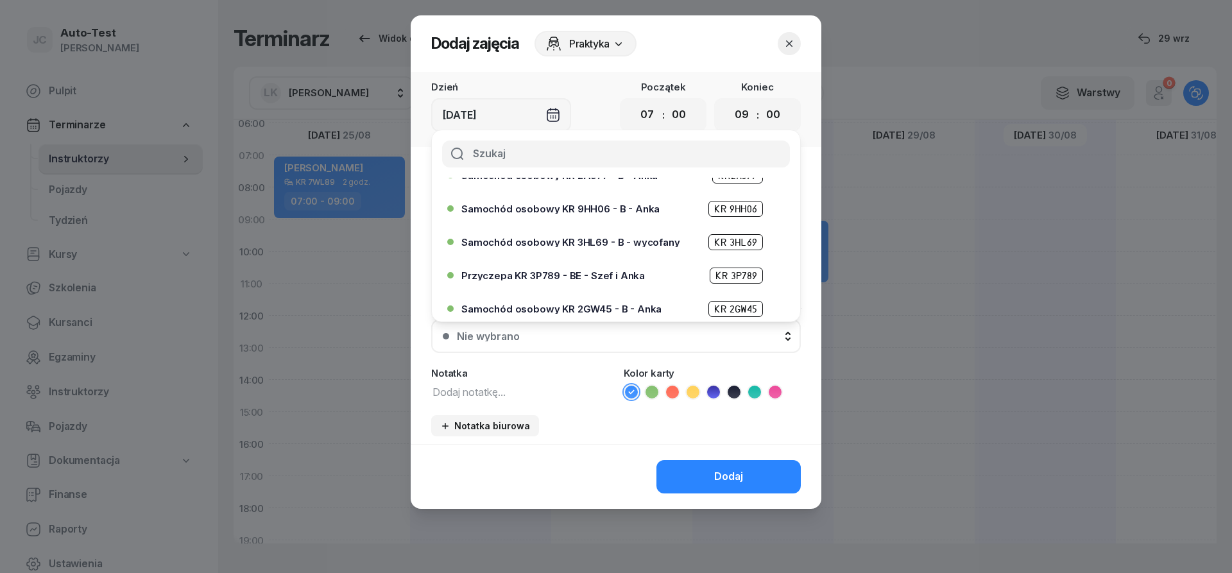
scroll to position [231, 0]
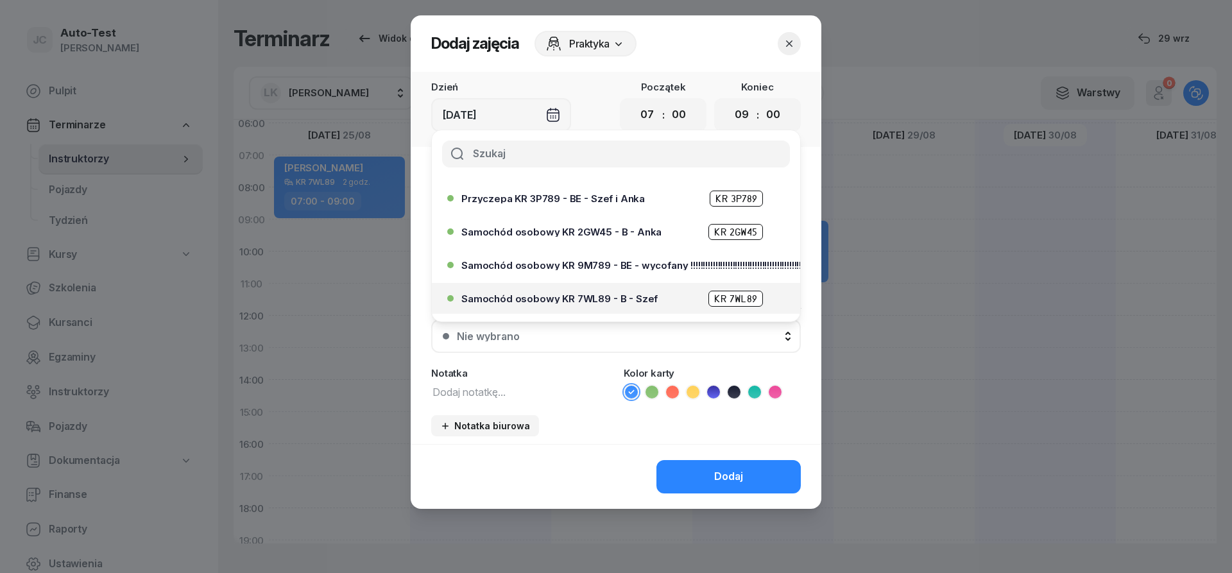
click at [579, 302] on span "Samochód osobowy KR 7WL89 - B - Szef" at bounding box center [559, 299] width 196 height 10
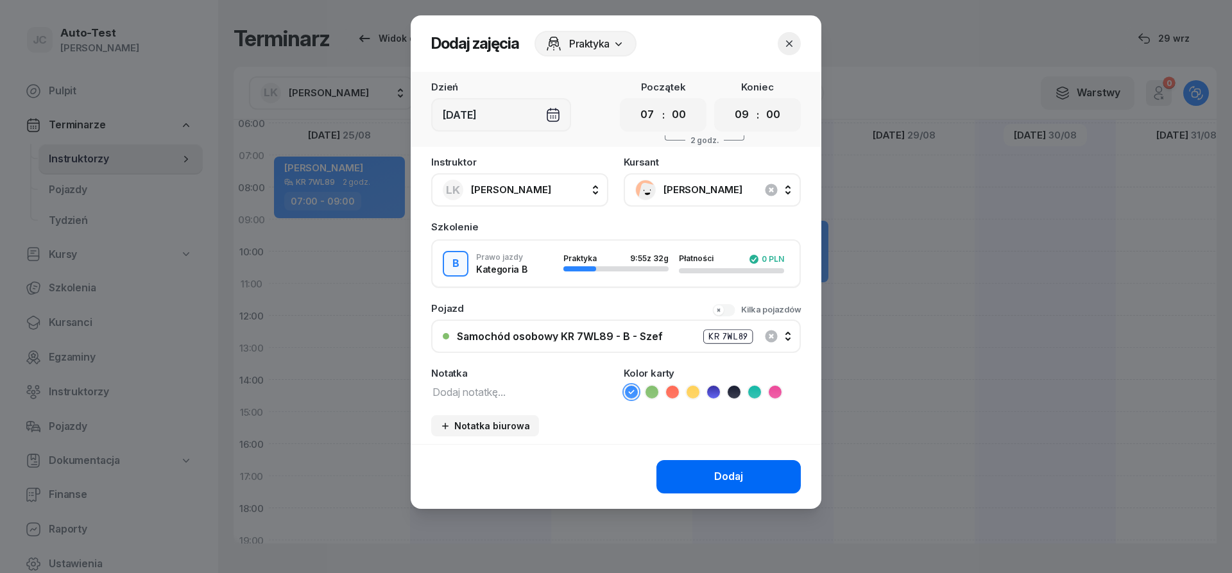
click at [700, 478] on button "Dodaj" at bounding box center [728, 476] width 144 height 33
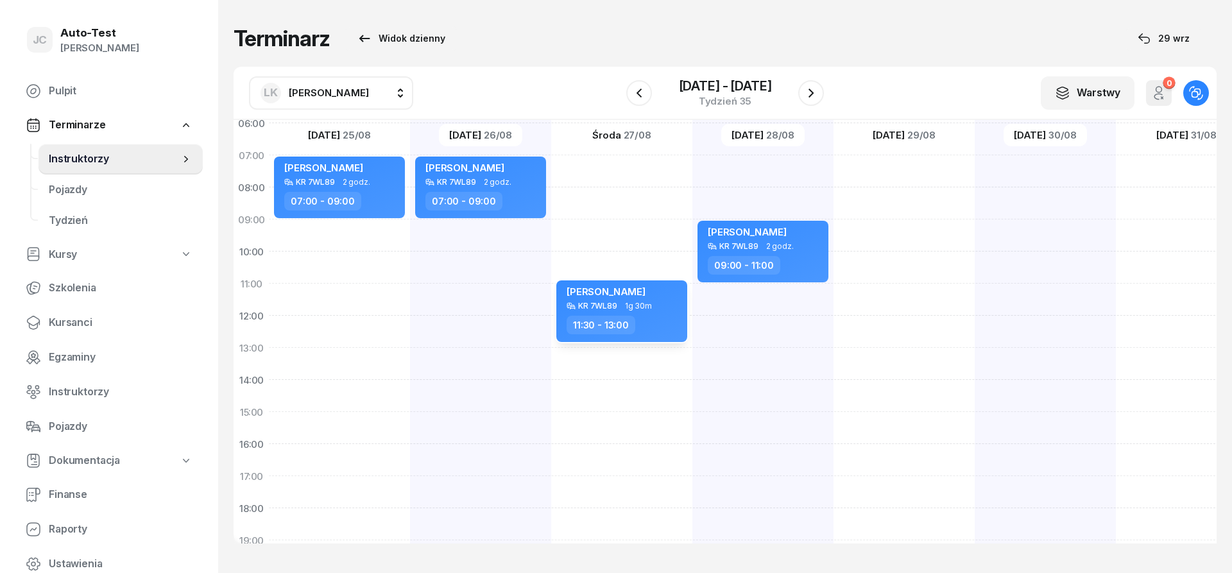
scroll to position [77, 1]
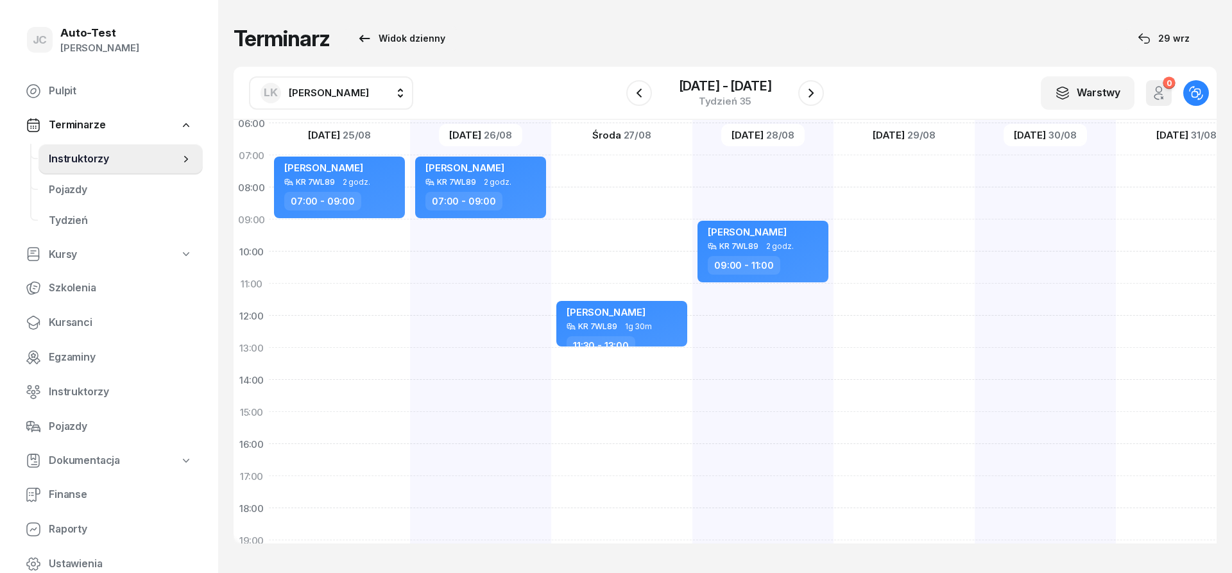
click at [1018, 320] on div at bounding box center [1045, 396] width 141 height 642
select select "12"
select select "14"
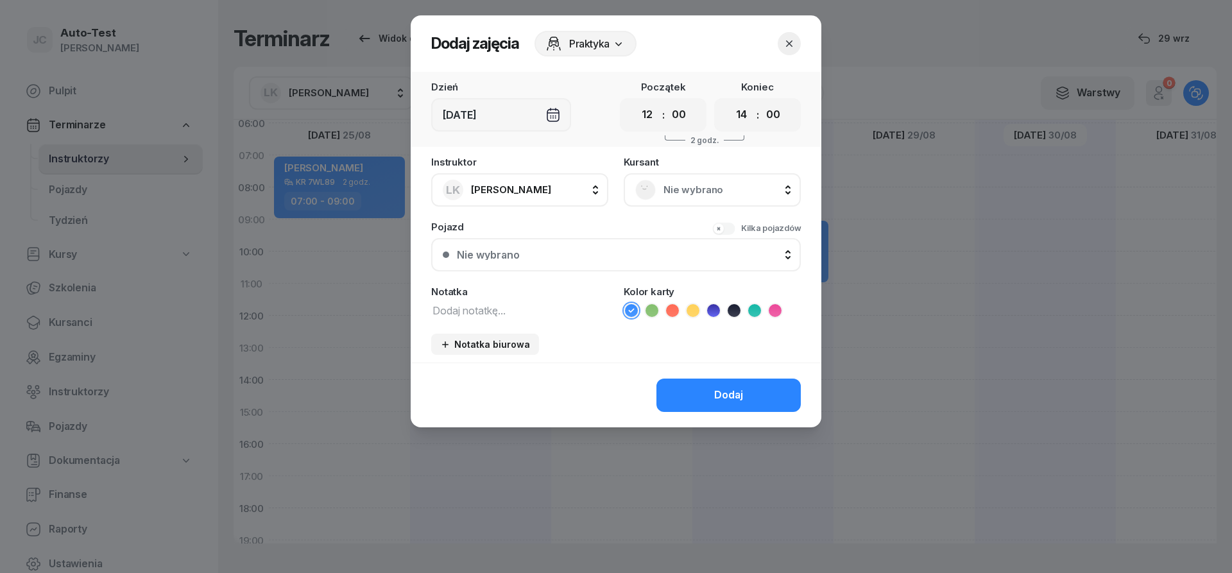
click at [693, 191] on span "Nie wybrano" at bounding box center [726, 190] width 126 height 17
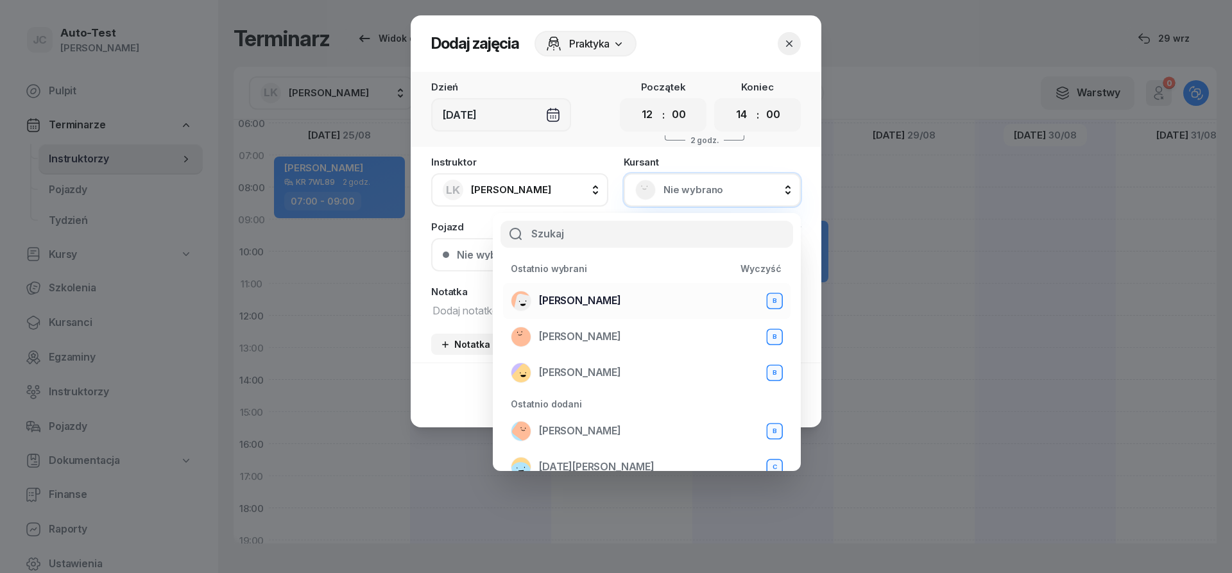
click at [590, 300] on span "[PERSON_NAME]" at bounding box center [580, 301] width 82 height 17
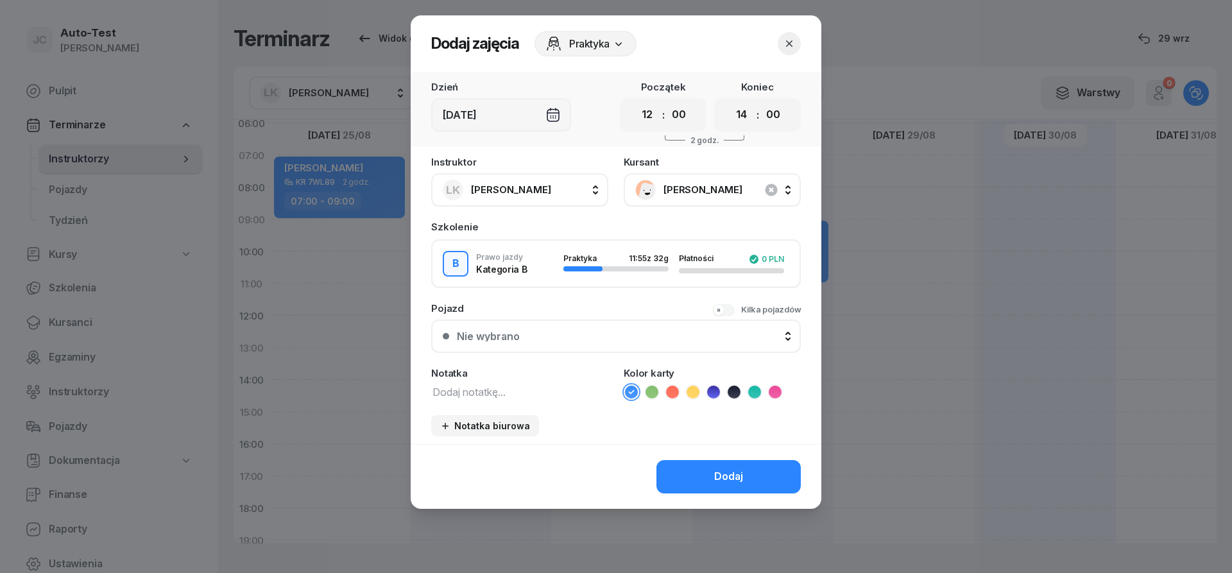
click at [570, 338] on div "Nie wybrano" at bounding box center [623, 336] width 332 height 10
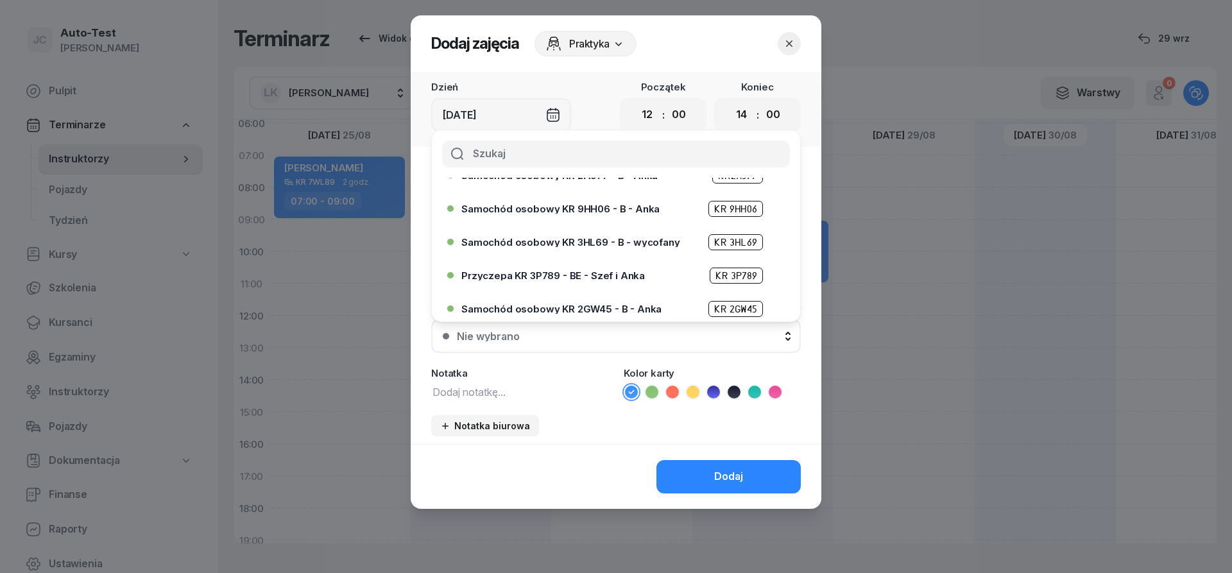
scroll to position [231, 0]
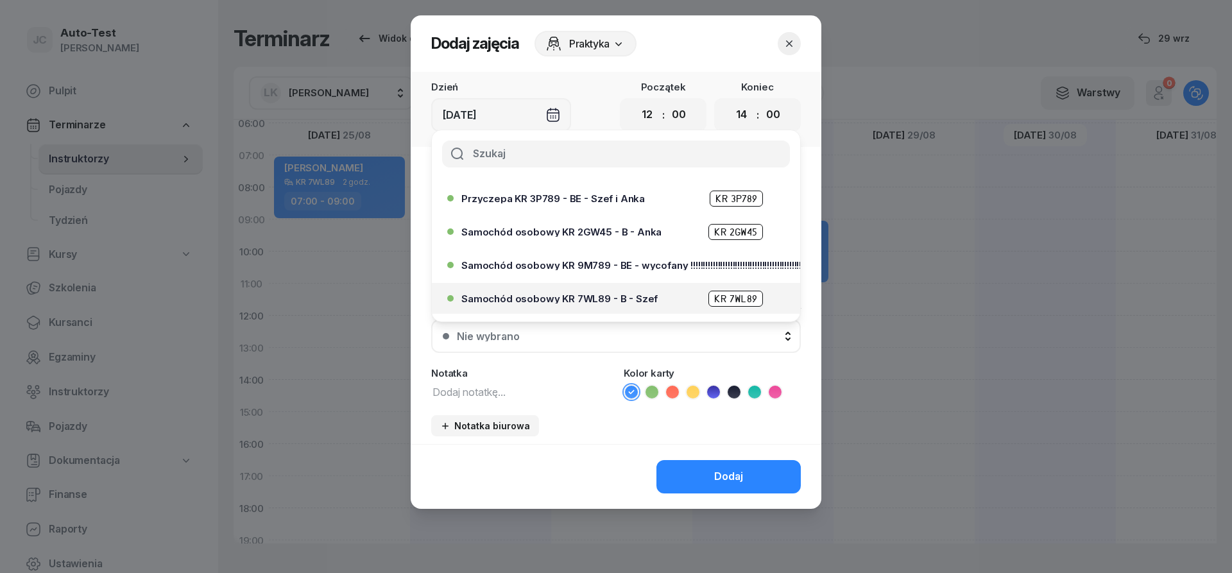
click at [594, 293] on div "Samochód osobowy KR 7WL89 - B - Szef KR 7WL89" at bounding box center [619, 299] width 316 height 16
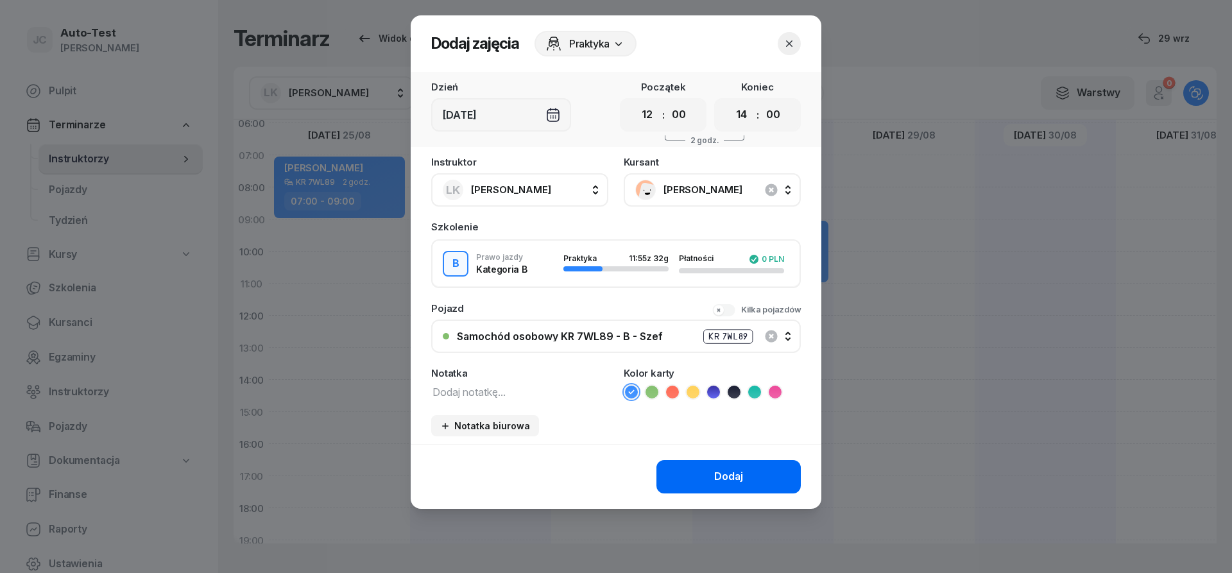
click at [703, 477] on button "Dodaj" at bounding box center [728, 476] width 144 height 33
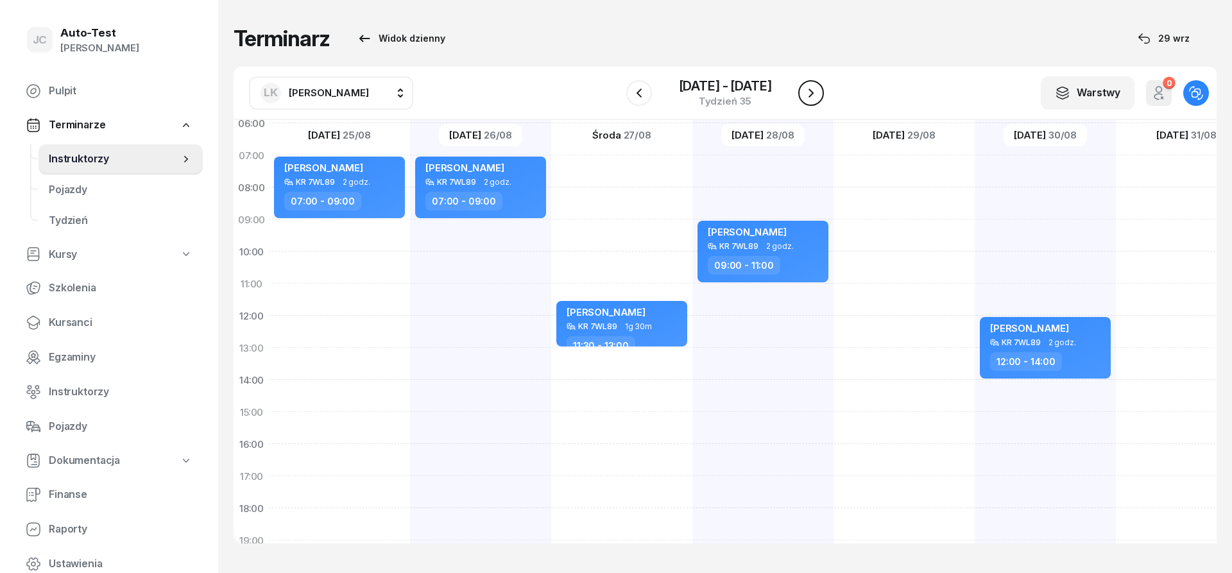
click at [816, 97] on icon "button" at bounding box center [810, 92] width 15 height 15
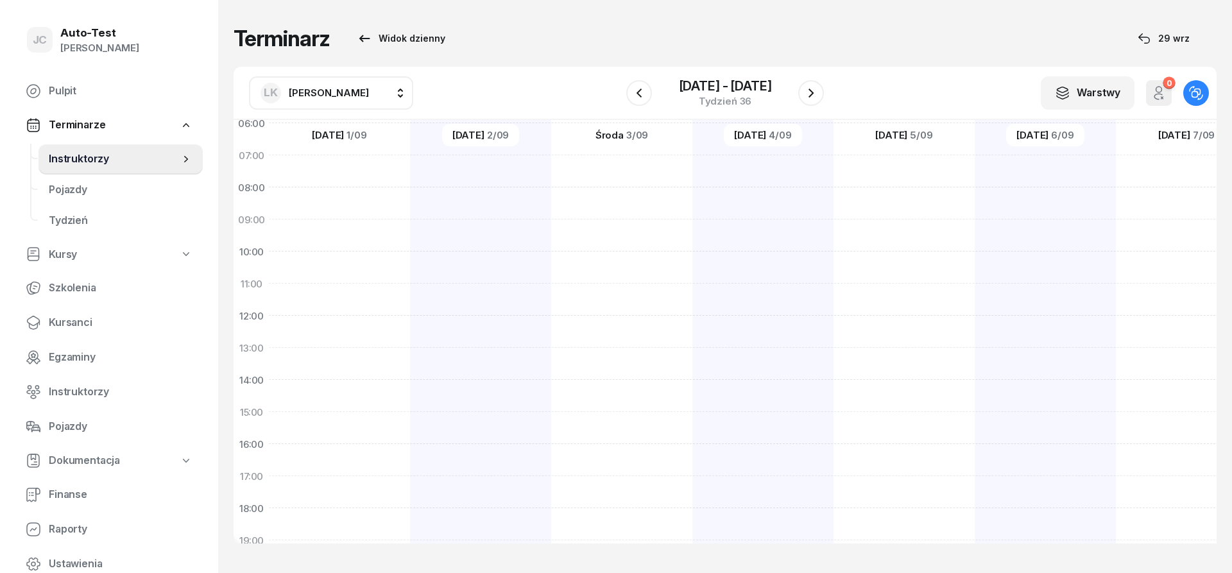
click at [617, 297] on div at bounding box center [621, 396] width 141 height 642
select select "11"
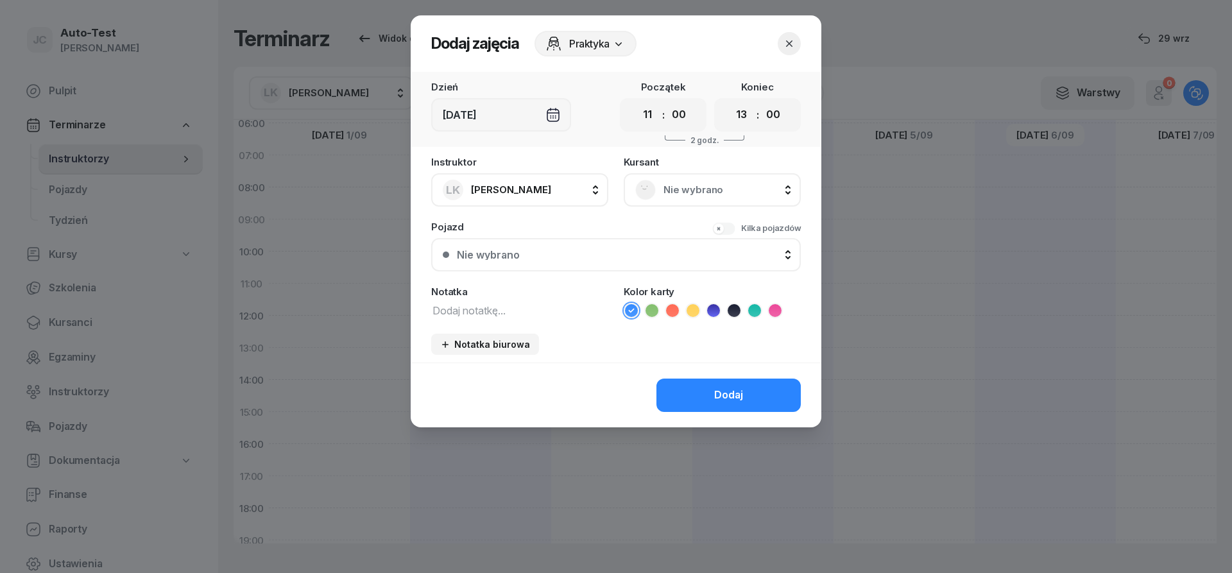
scroll to position [77, 1]
click at [730, 101] on select "00 01 02 03 04 05 06 07 08 09 10 11 12 13 14 15 16 17 18 19 20 21 22 23" at bounding box center [742, 114] width 24 height 27
select select "12"
click option "12" at bounding box center [0, 0] width 0 height 0
click at [761, 101] on select "00 05 10 15 20 25 30 35 40 45 50 55" at bounding box center [773, 114] width 24 height 27
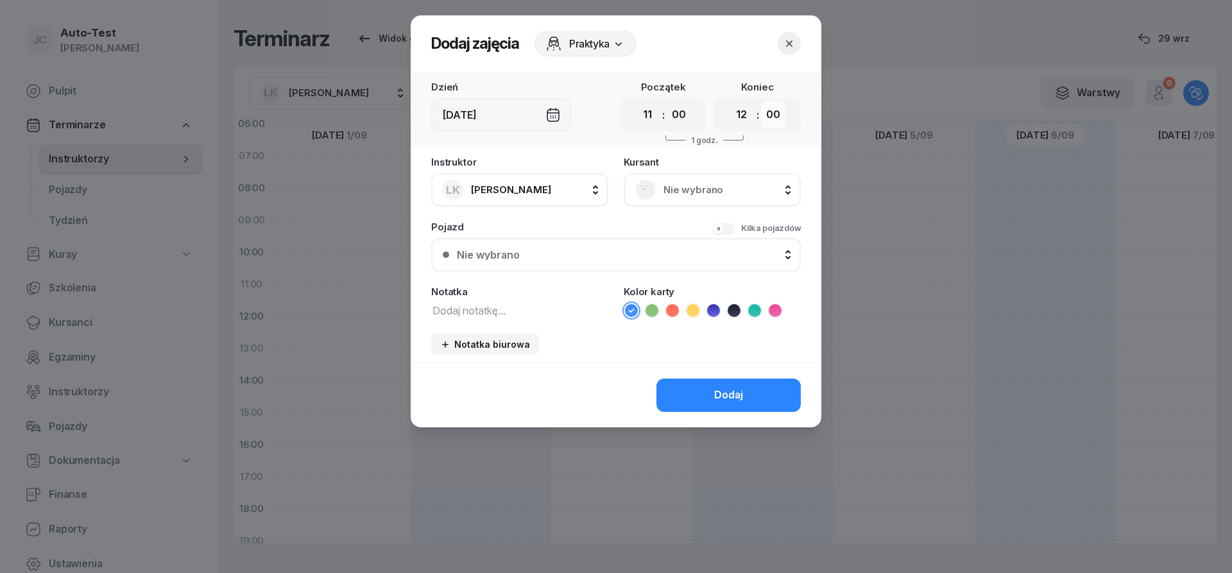
select select "30"
click option "30" at bounding box center [0, 0] width 0 height 0
click at [672, 177] on div "Nie wybrano" at bounding box center [712, 189] width 177 height 33
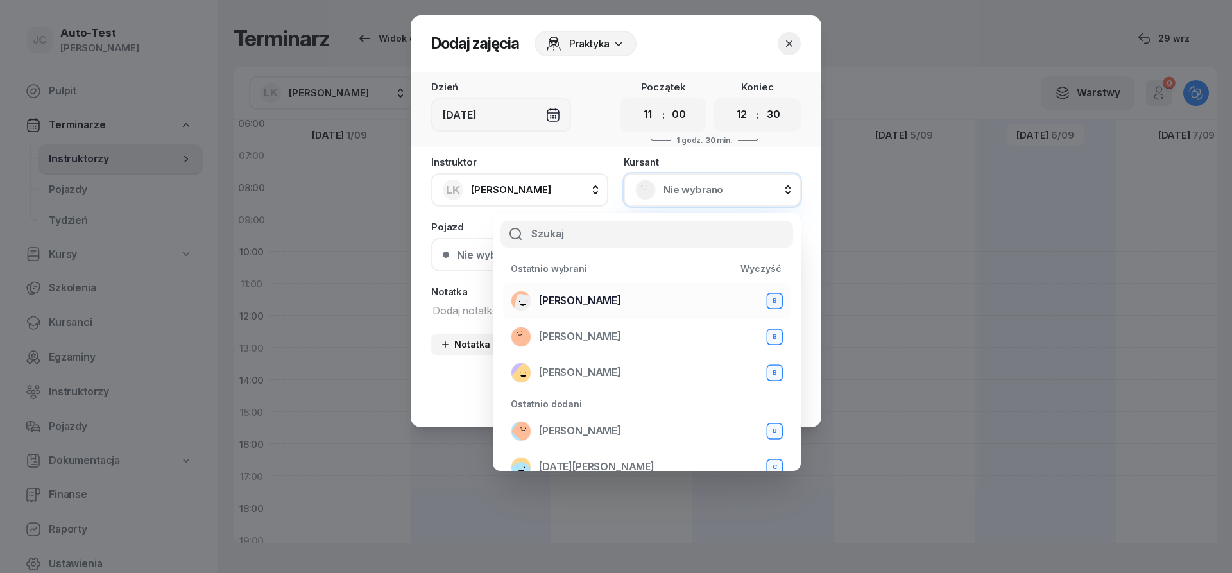
click at [620, 295] on span "[PERSON_NAME]" at bounding box center [580, 301] width 82 height 17
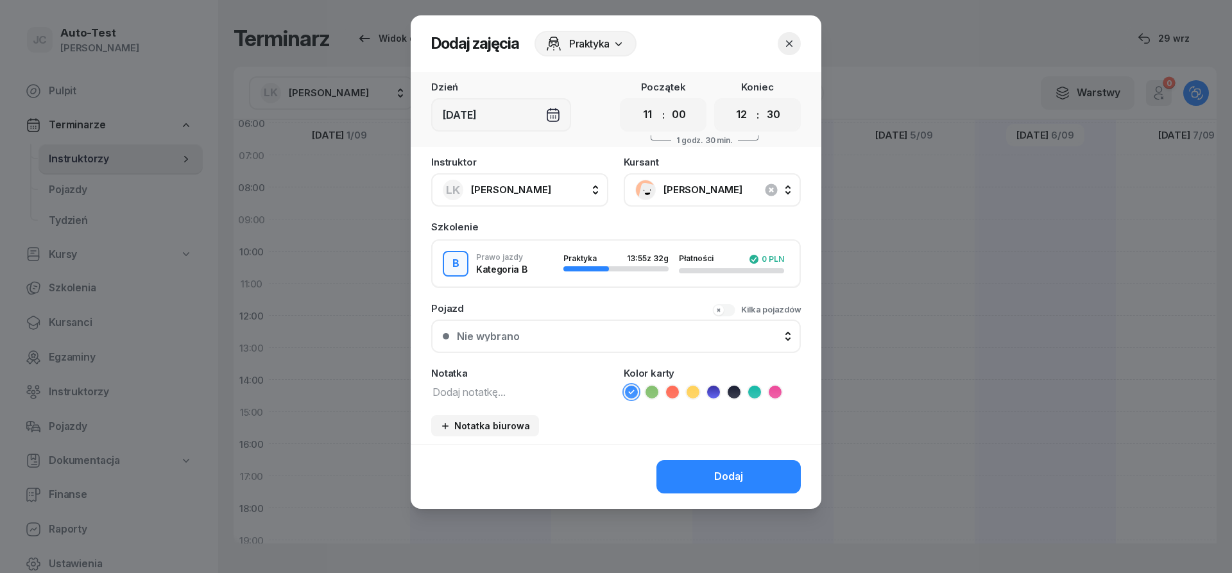
click at [600, 341] on div "Nie wybrano" at bounding box center [623, 336] width 332 height 10
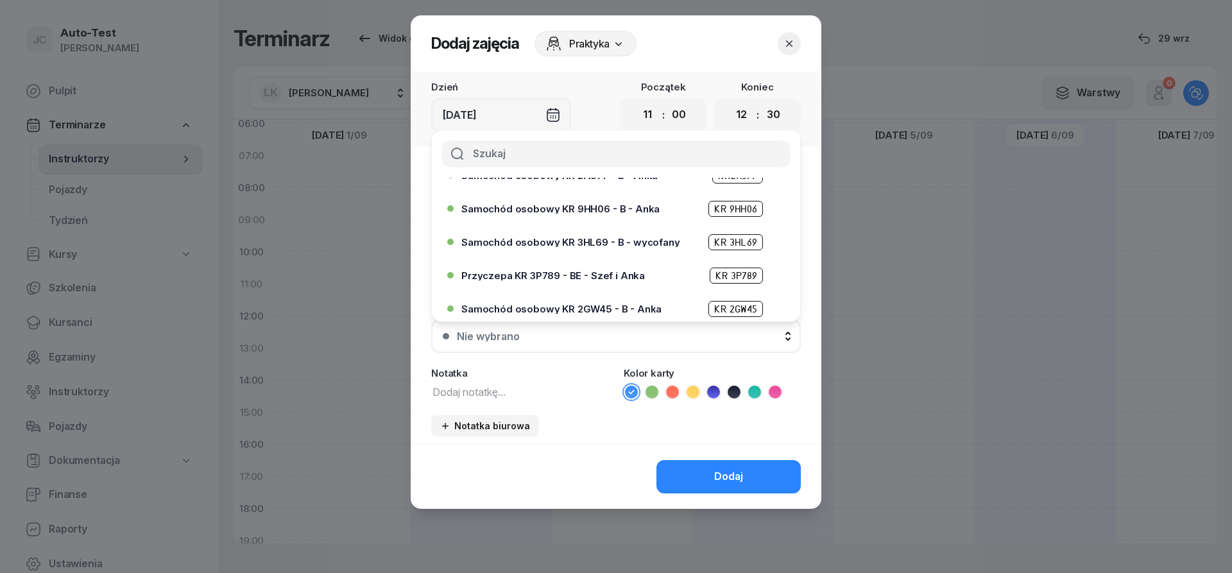
scroll to position [231, 0]
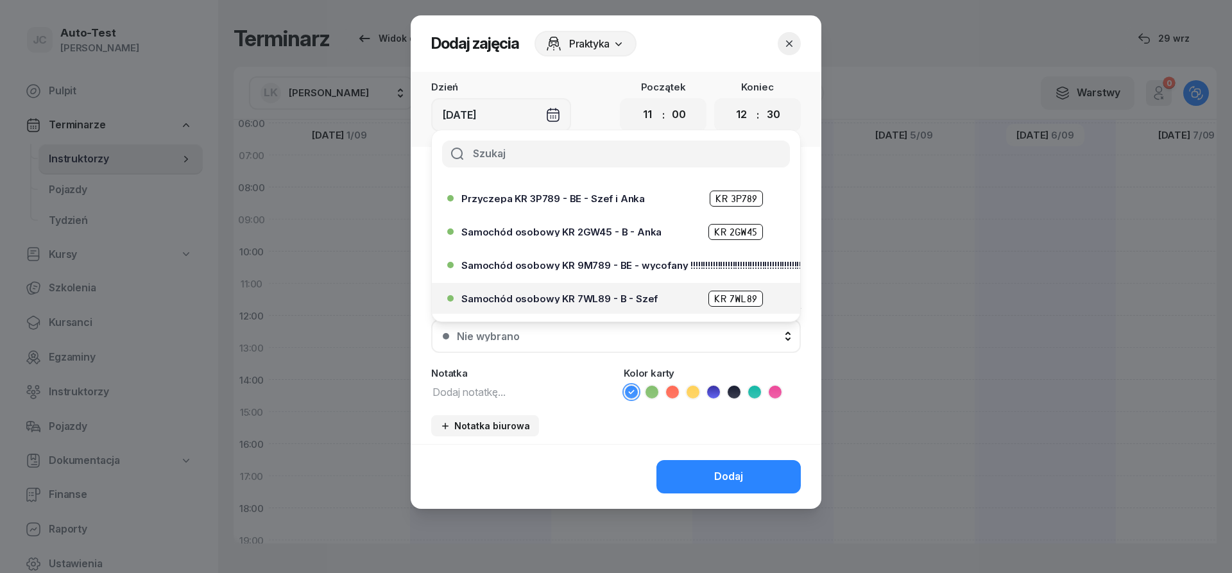
click at [624, 288] on div "Samochód osobowy KR 7WL89 - B - Szef KR 7WL89" at bounding box center [612, 298] width 330 height 21
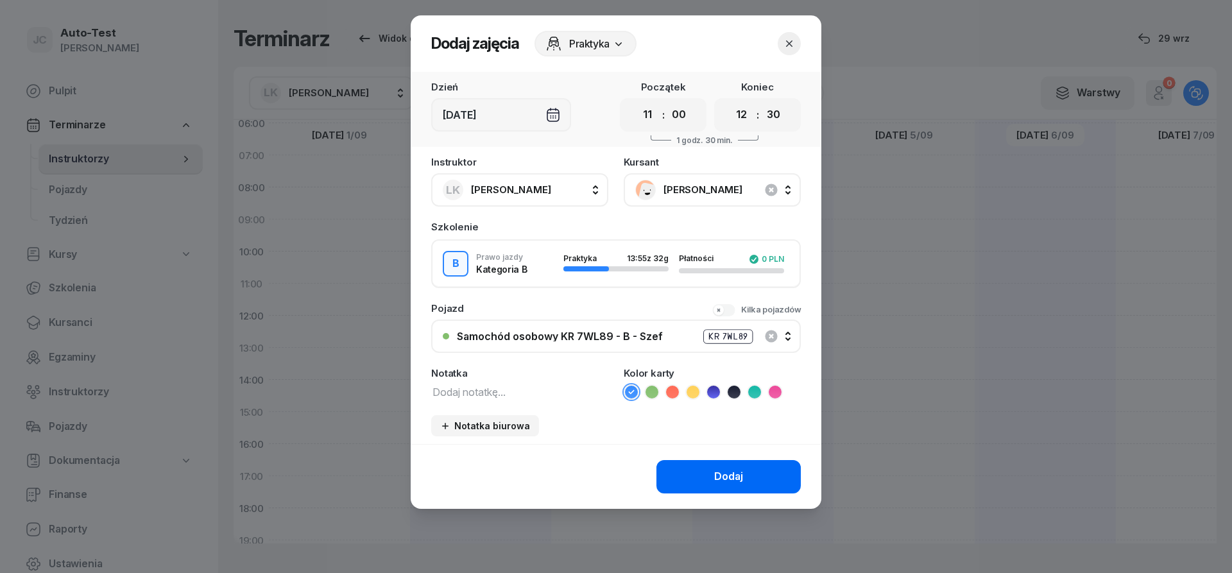
click at [719, 474] on div "Dodaj" at bounding box center [728, 476] width 29 height 17
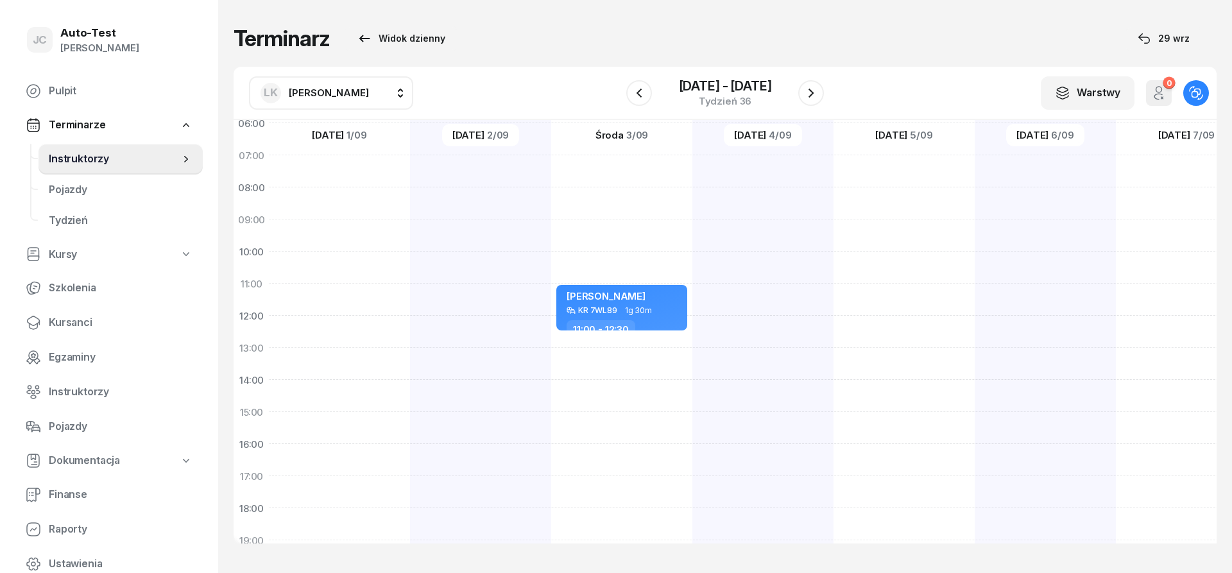
scroll to position [77, 1]
click at [862, 175] on div at bounding box center [904, 396] width 141 height 642
select select "07"
select select "09"
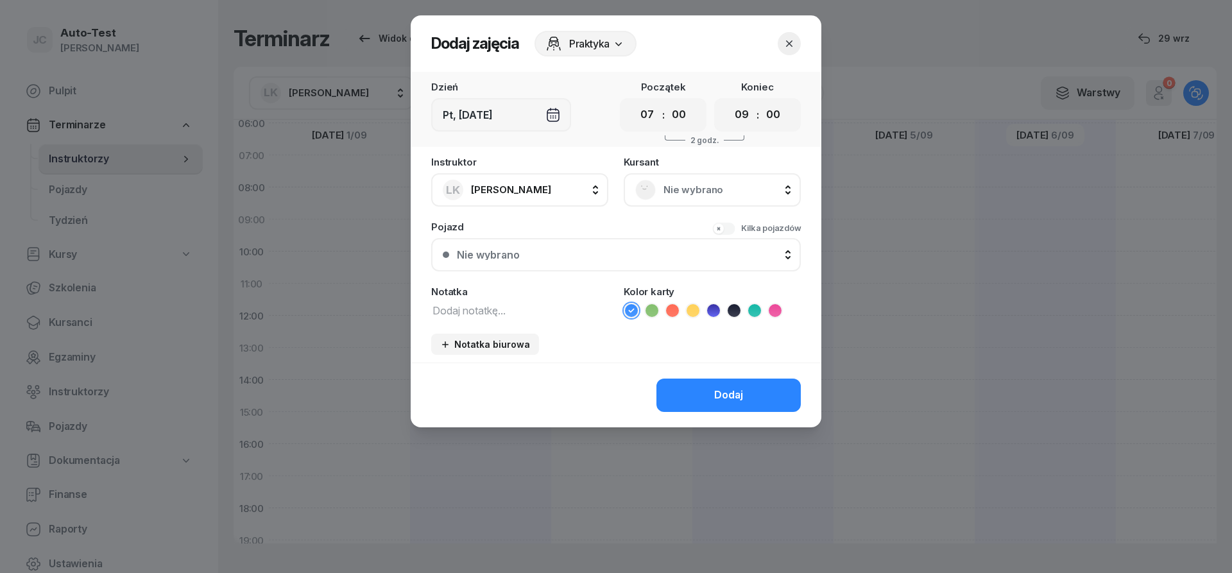
click at [721, 191] on span "Nie wybrano" at bounding box center [726, 190] width 126 height 17
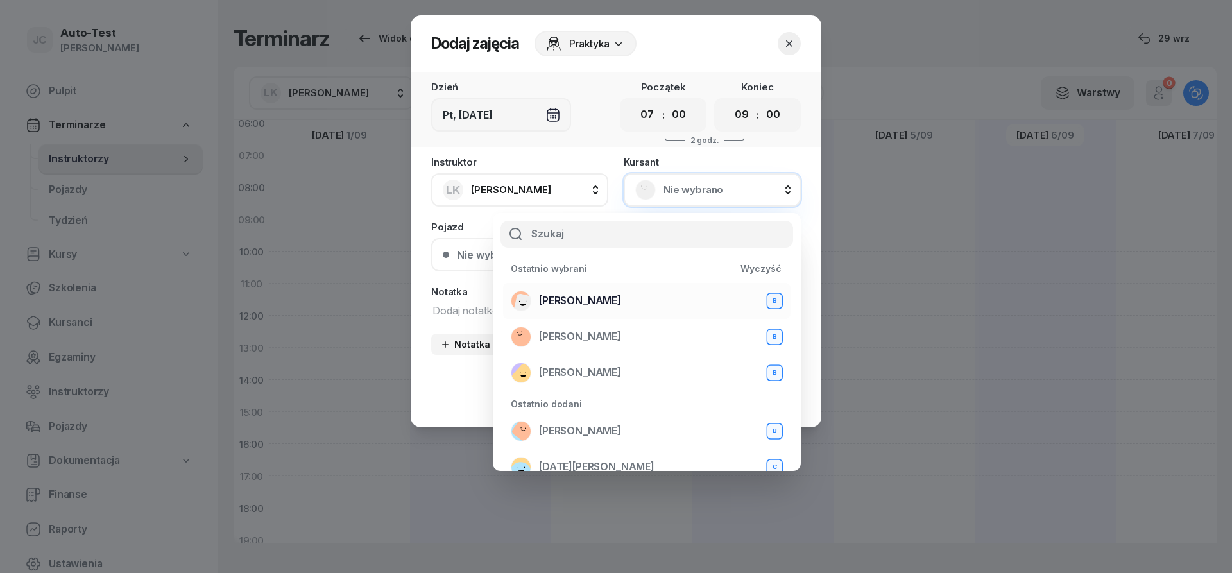
click at [605, 299] on span "[PERSON_NAME]" at bounding box center [580, 301] width 82 height 17
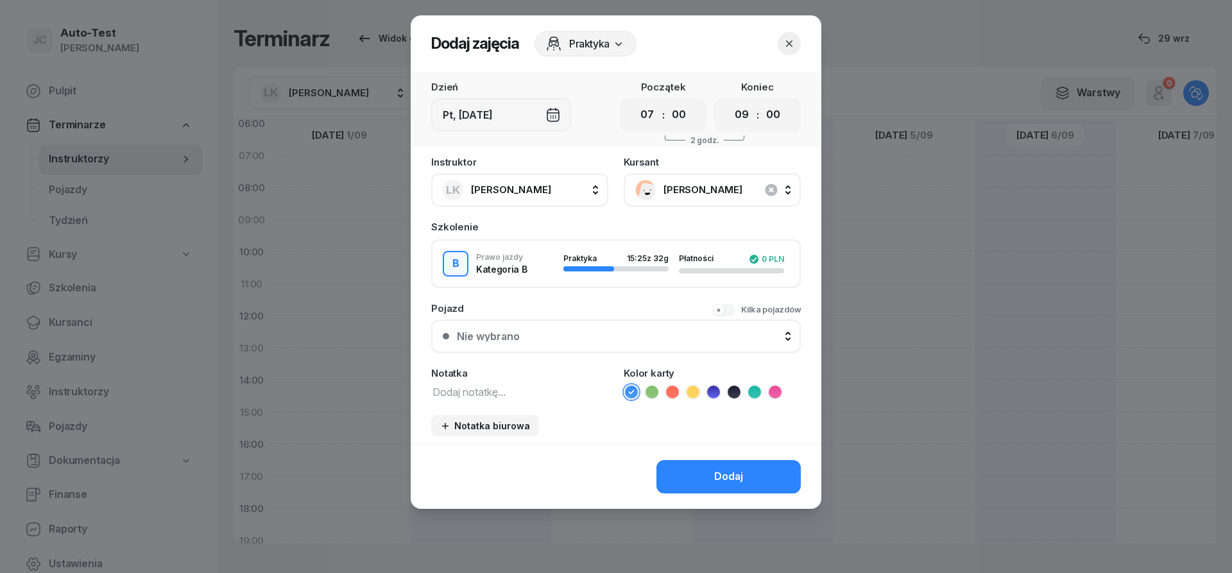
drag, startPoint x: 574, startPoint y: 322, endPoint x: 558, endPoint y: 339, distance: 23.6
click at [574, 323] on button "Nie wybrano" at bounding box center [616, 336] width 370 height 33
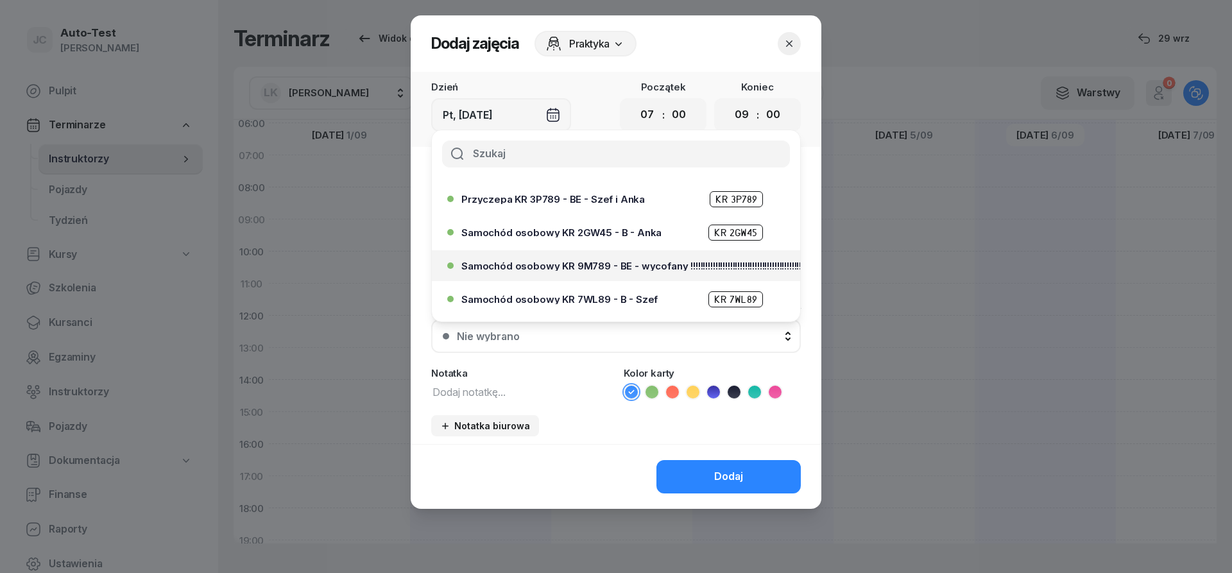
scroll to position [231, 0]
click at [600, 300] on span "Samochód osobowy KR 7WL89 - B - Szef" at bounding box center [559, 299] width 196 height 10
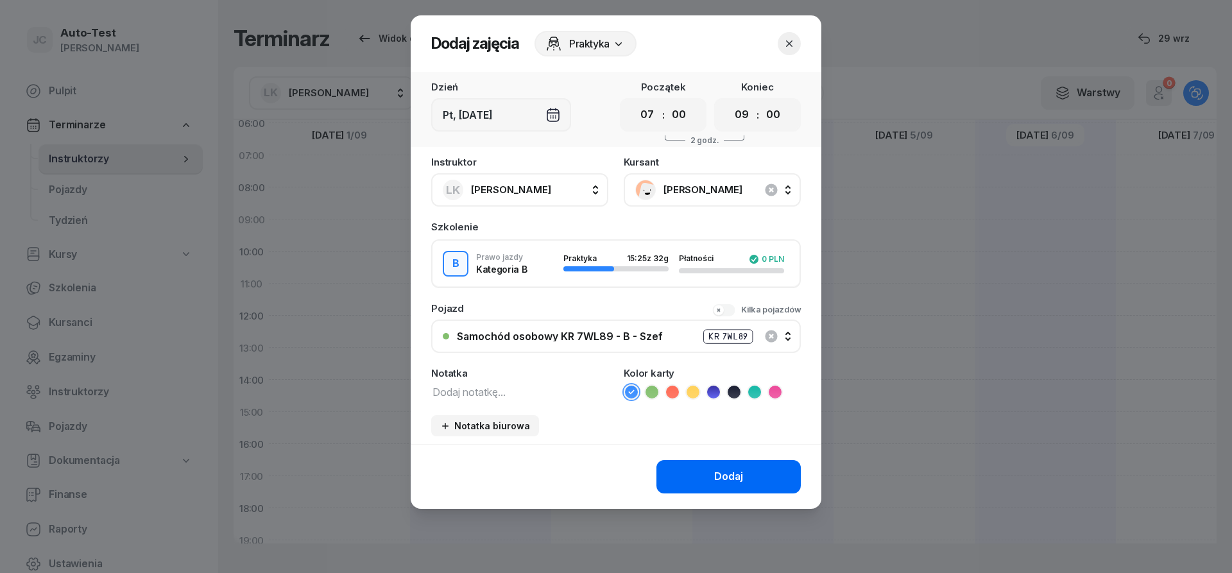
click at [694, 461] on button "Dodaj" at bounding box center [728, 476] width 144 height 33
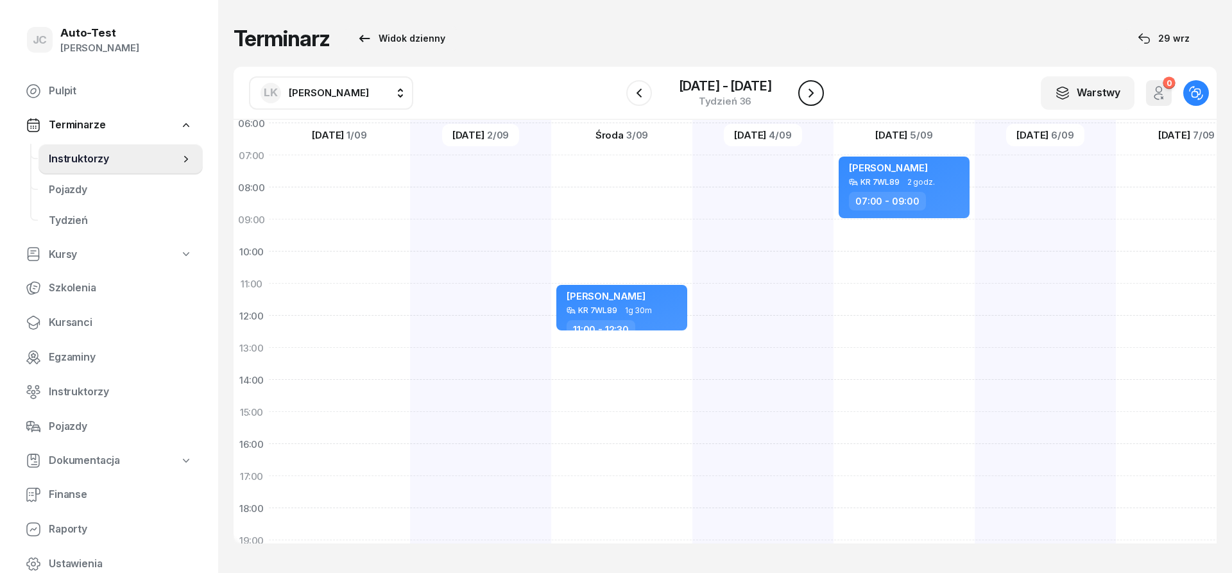
click at [810, 92] on icon "button" at bounding box center [810, 92] width 15 height 15
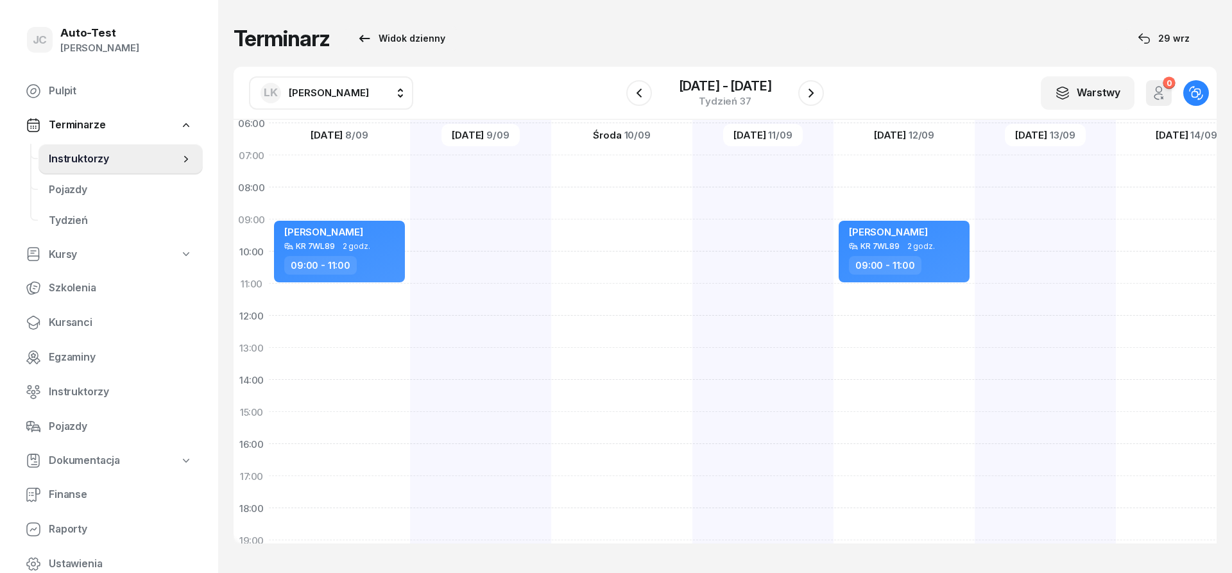
click at [652, 230] on div at bounding box center [621, 396] width 141 height 642
select select "09"
select select "11"
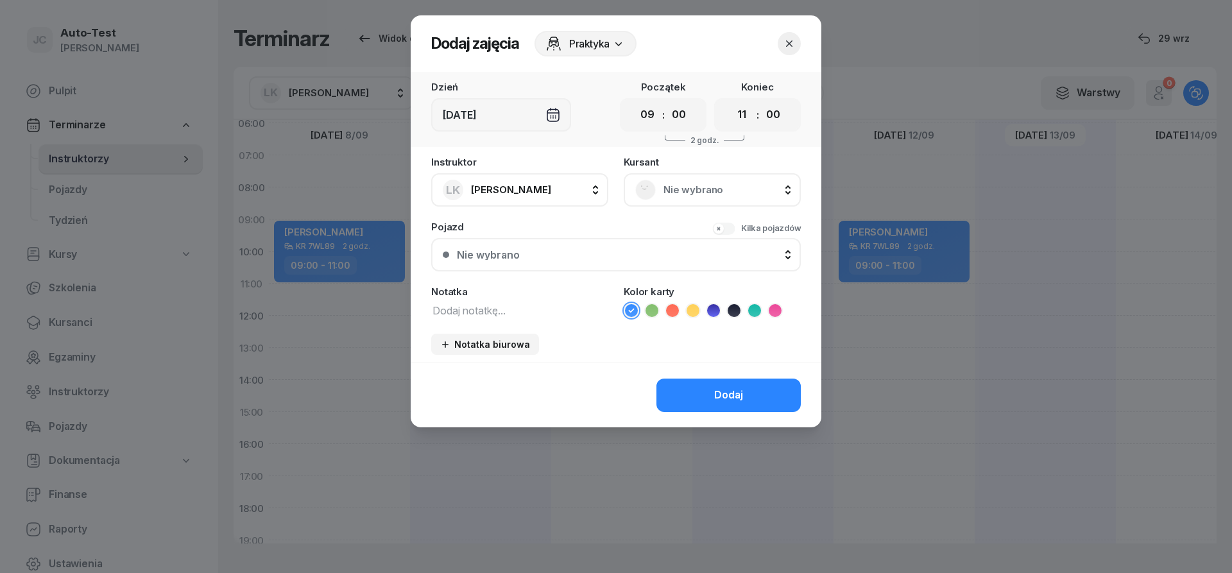
click at [682, 193] on span "Nie wybrano" at bounding box center [726, 190] width 126 height 17
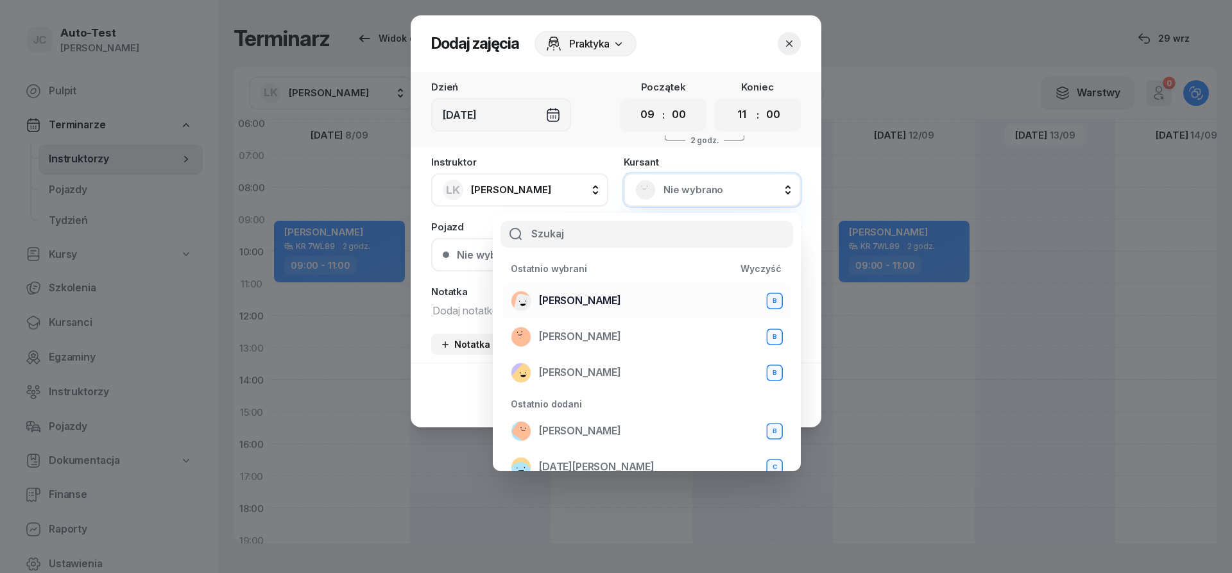
click at [609, 296] on span "[PERSON_NAME]" at bounding box center [580, 301] width 82 height 17
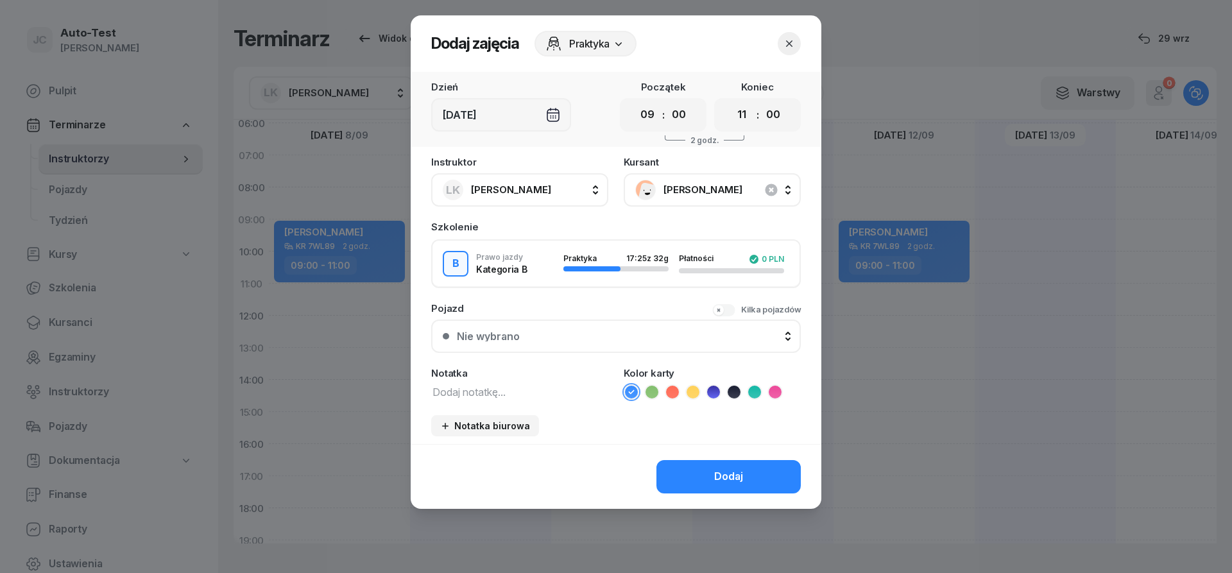
click at [581, 329] on button "Nie wybrano" at bounding box center [616, 336] width 370 height 33
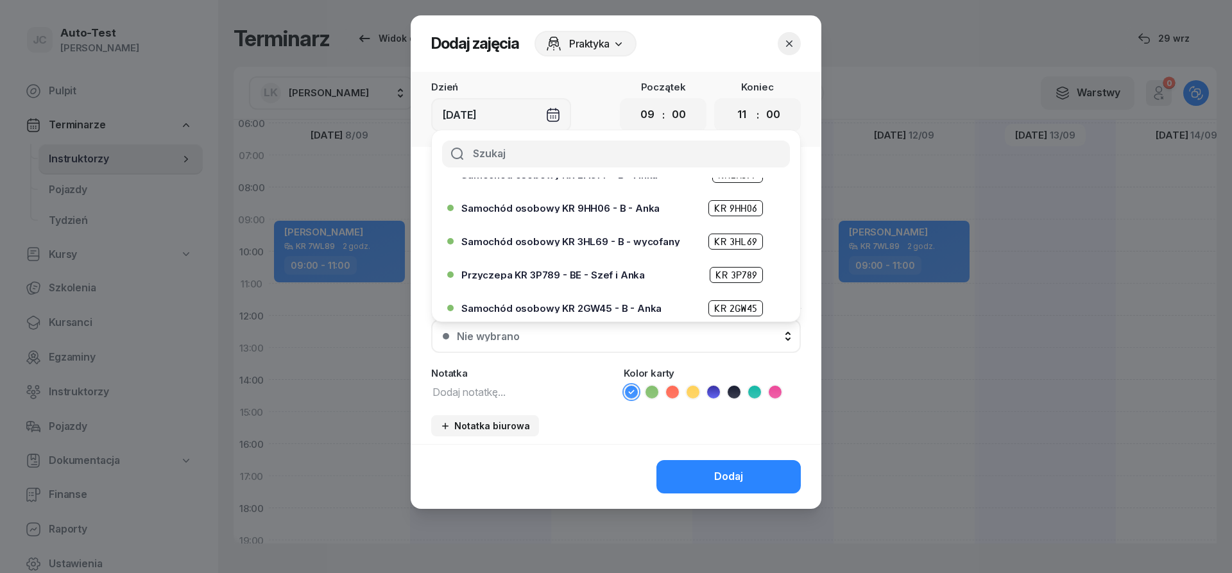
scroll to position [308, 0]
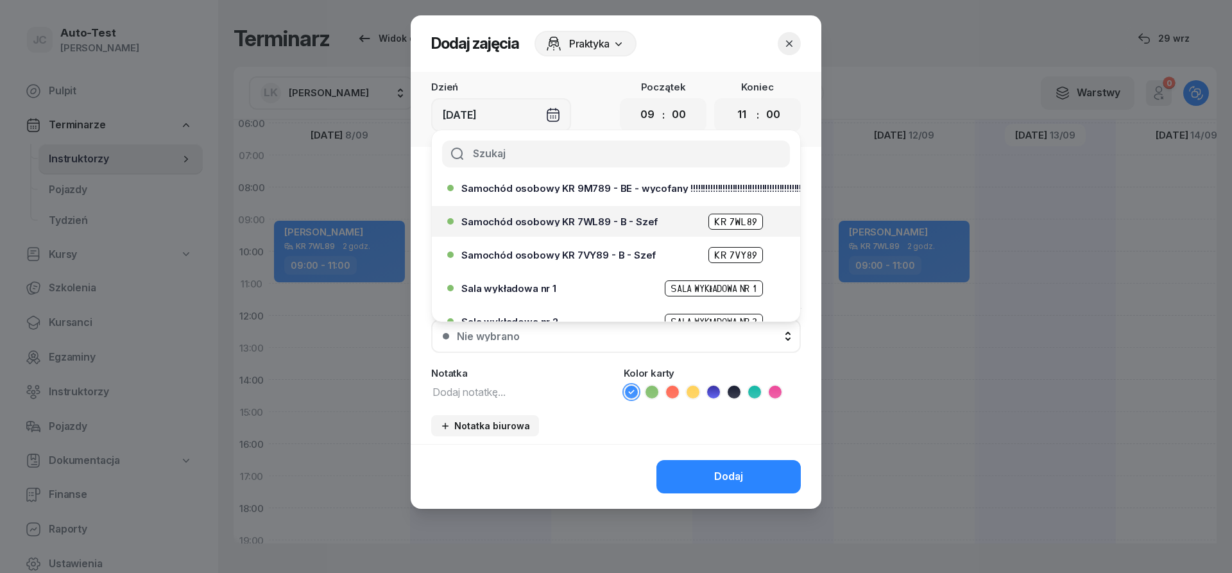
click at [609, 231] on div "Samochód osobowy KR 7WL89 - B - Szef KR 7WL89" at bounding box center [612, 221] width 330 height 21
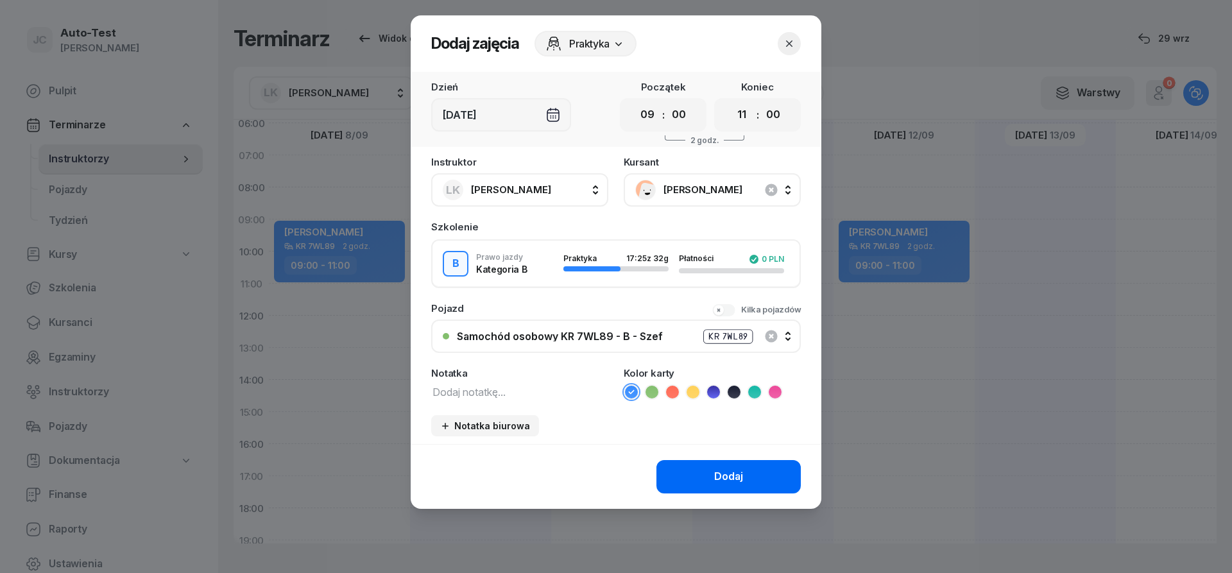
click at [701, 470] on button "Dodaj" at bounding box center [728, 476] width 144 height 33
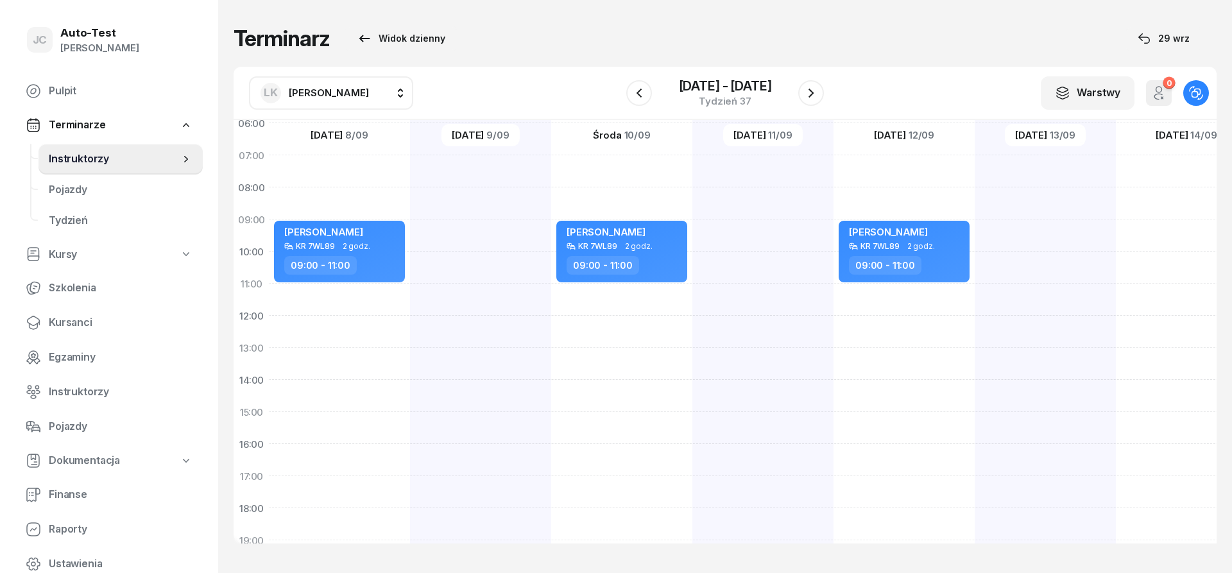
click at [820, 105] on div at bounding box center [811, 93] width 26 height 26
click at [817, 101] on button "button" at bounding box center [811, 93] width 26 height 26
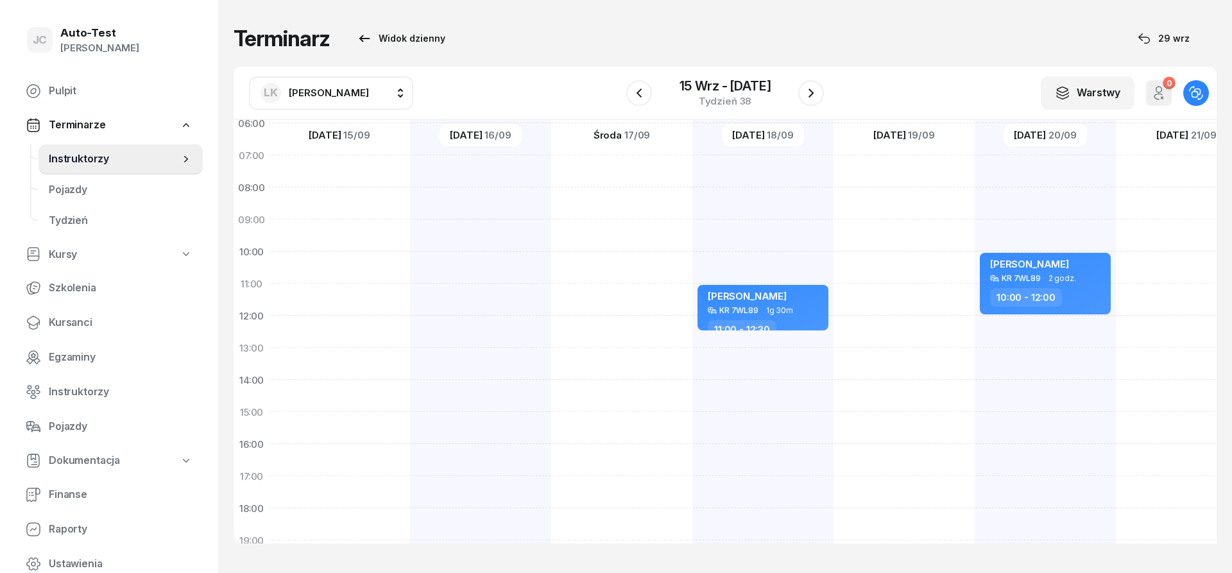
click at [374, 291] on div at bounding box center [339, 396] width 141 height 642
select select "11"
select select "13"
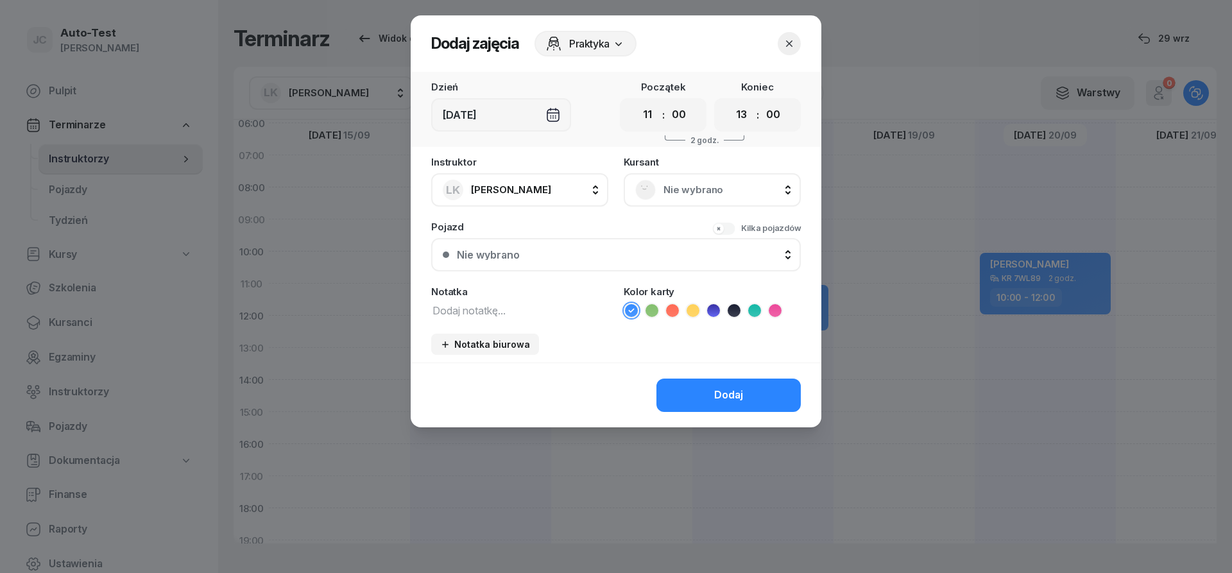
click at [701, 189] on span "Nie wybrano" at bounding box center [726, 190] width 126 height 17
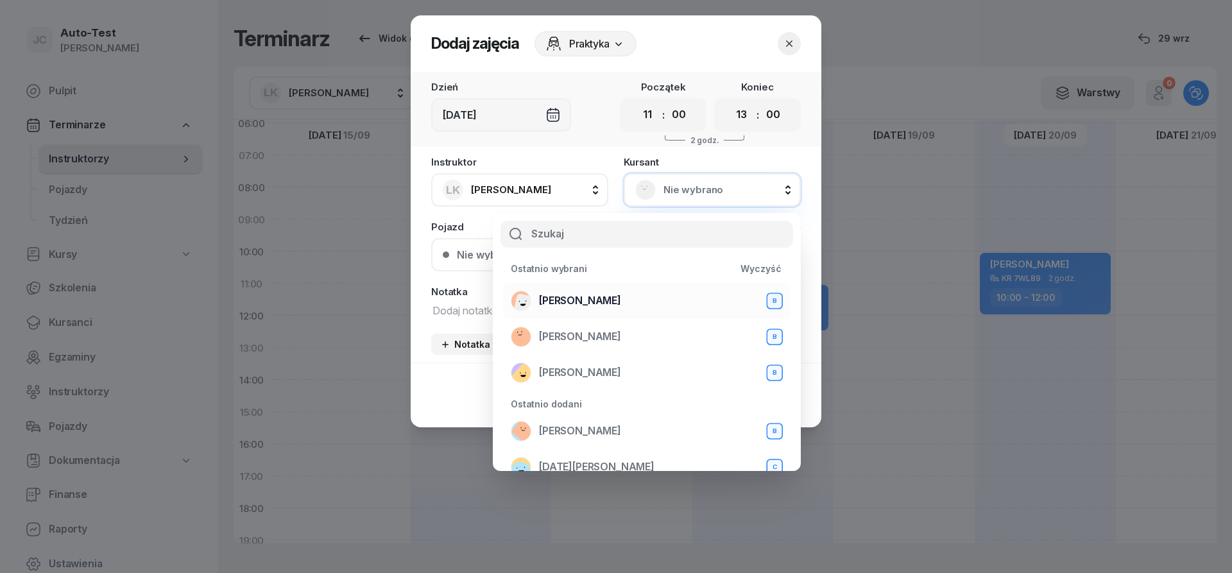
click at [620, 297] on span "[PERSON_NAME]" at bounding box center [580, 301] width 82 height 17
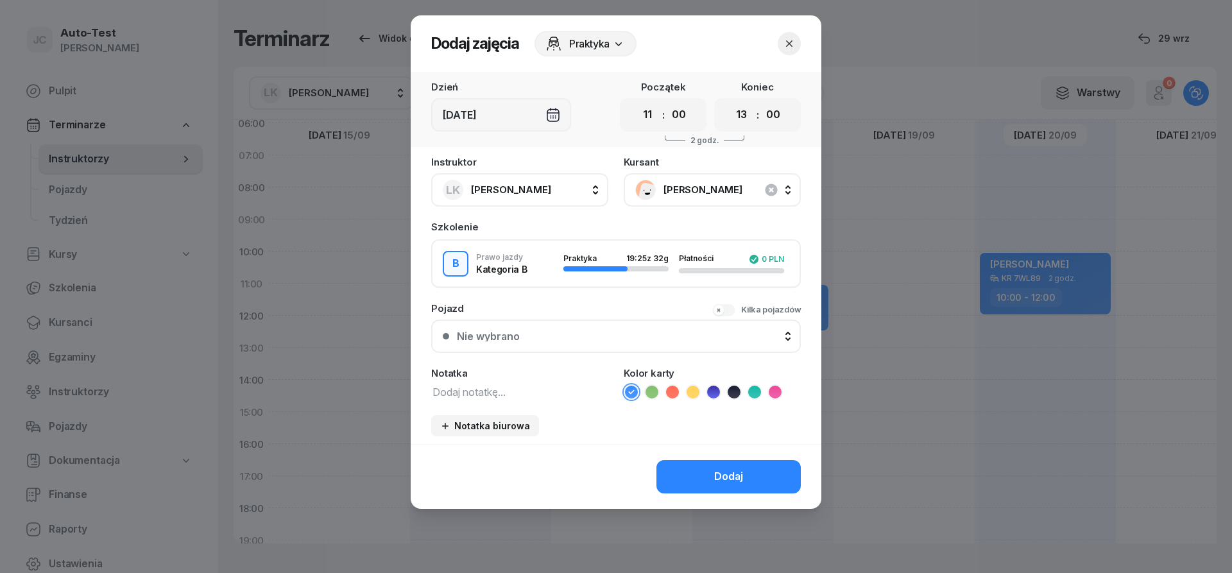
click at [584, 315] on div "Pojazd Kilka pojazdów Nie wybrano Nie wybrano Samochód osobowy KK 5151K - BE - …" at bounding box center [616, 328] width 370 height 49
click at [582, 332] on div "Nie wybrano" at bounding box center [623, 336] width 332 height 10
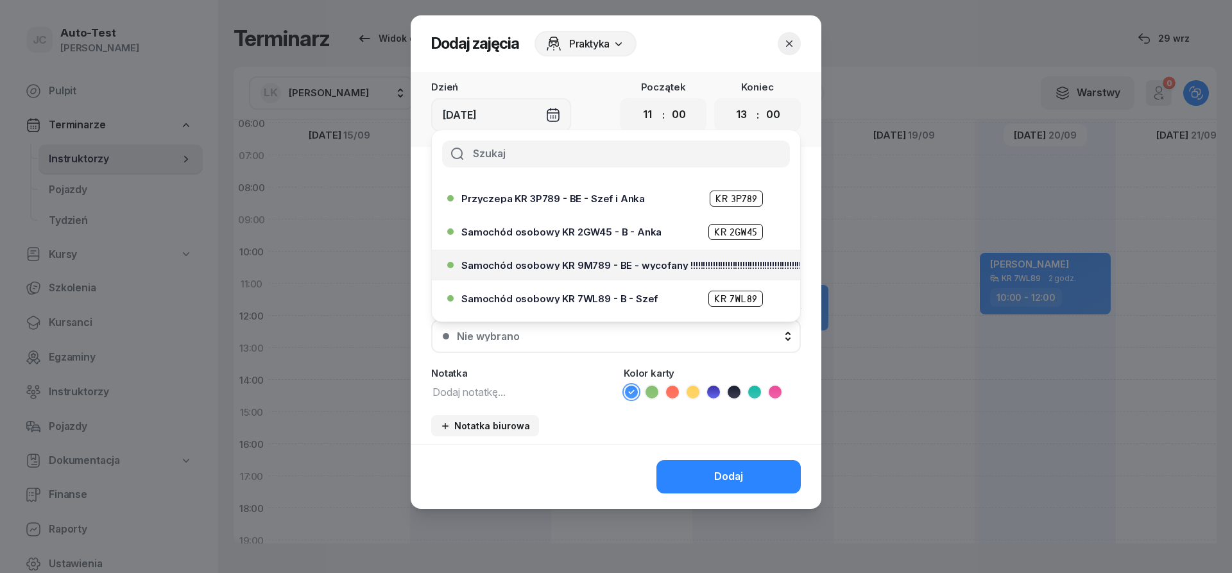
scroll to position [308, 0]
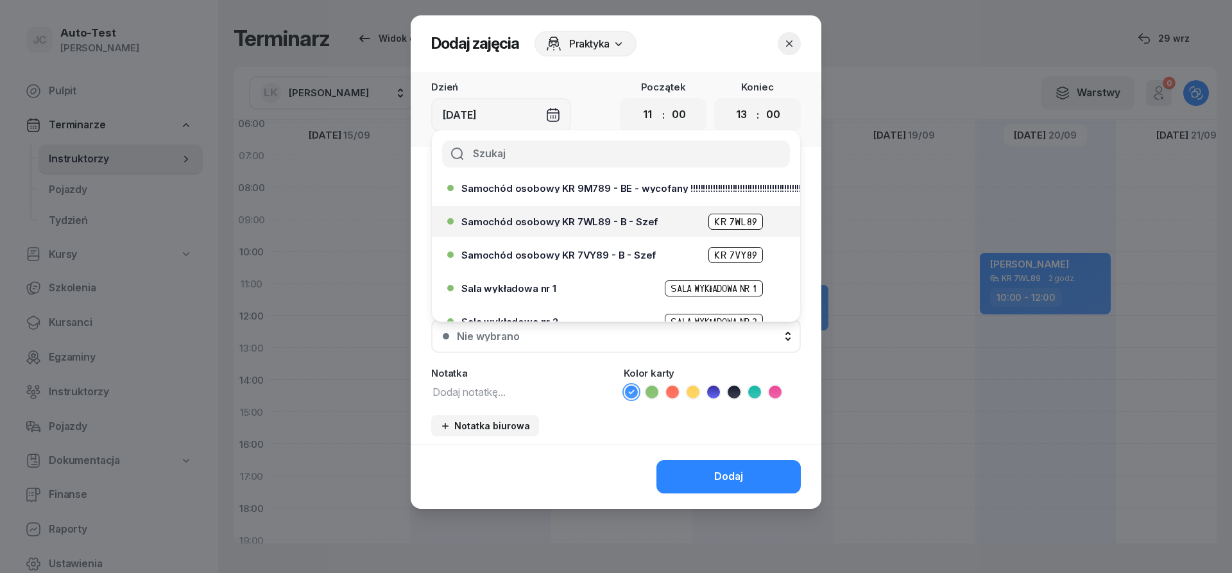
click at [605, 223] on span "Samochód osobowy KR 7WL89 - B - Szef" at bounding box center [559, 222] width 196 height 10
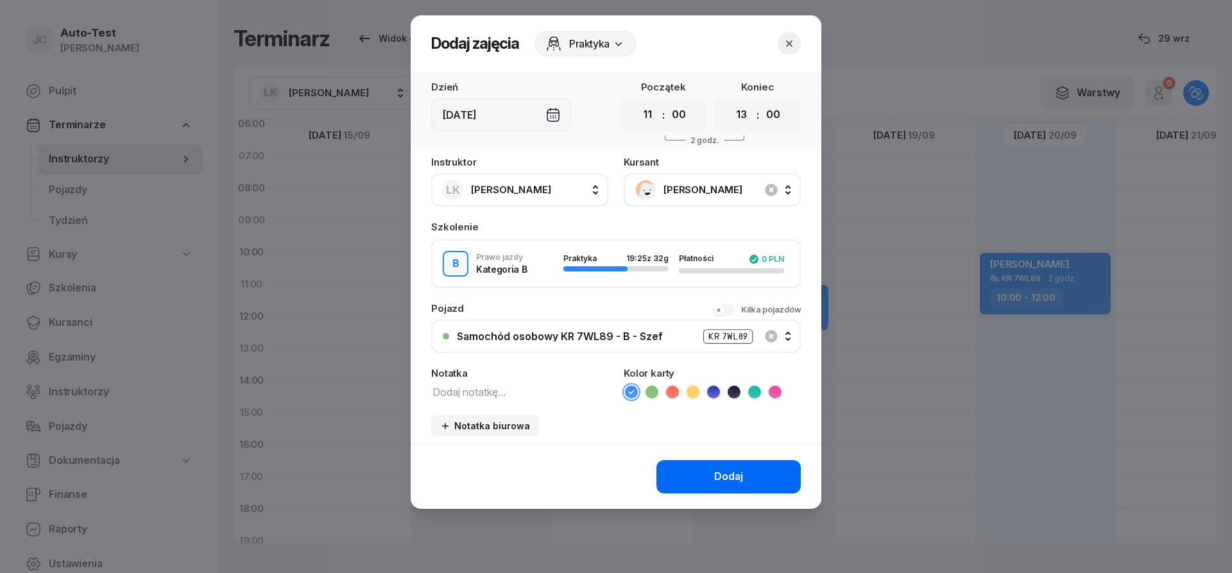
click at [700, 486] on button "Dodaj" at bounding box center [728, 476] width 144 height 33
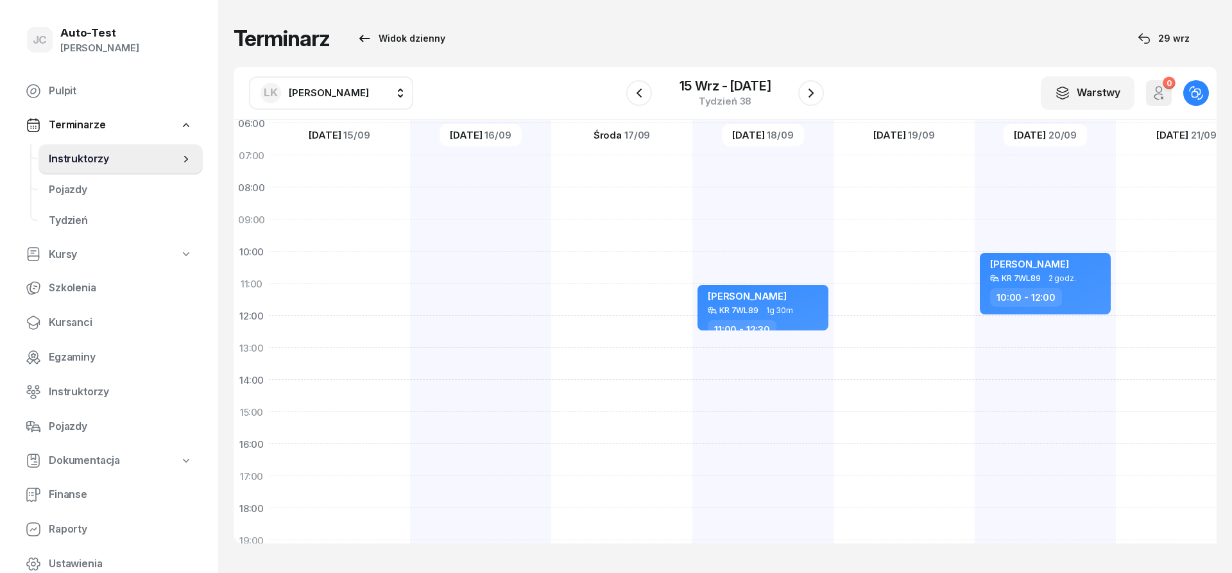
scroll to position [77, 1]
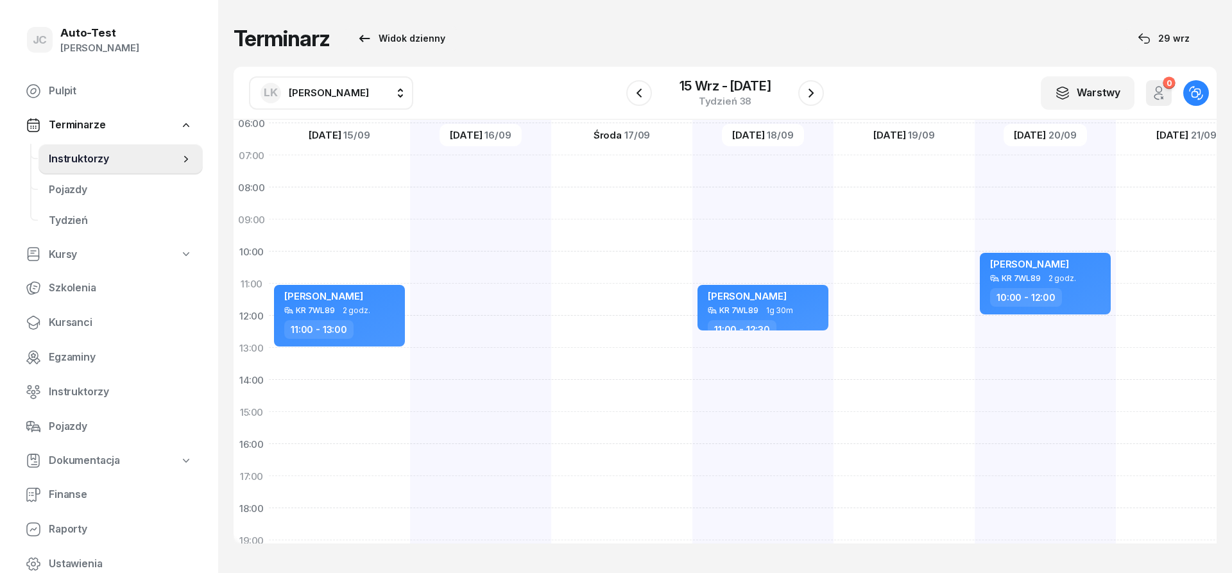
click at [631, 178] on div at bounding box center [621, 396] width 141 height 642
select select "07"
select select "09"
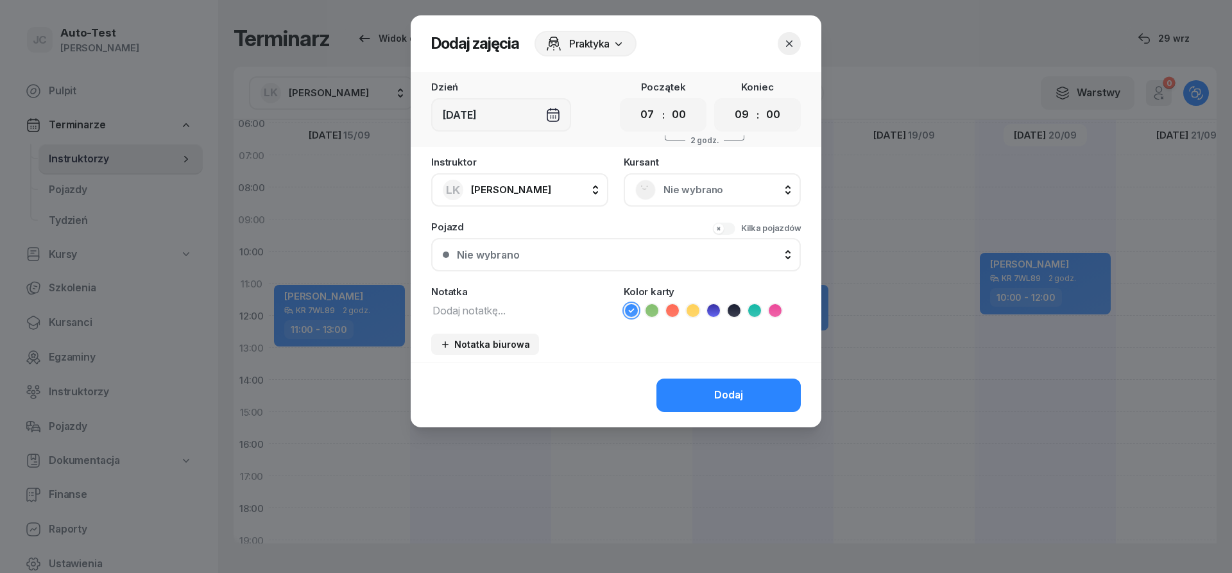
click at [670, 184] on span "Nie wybrano" at bounding box center [726, 190] width 126 height 17
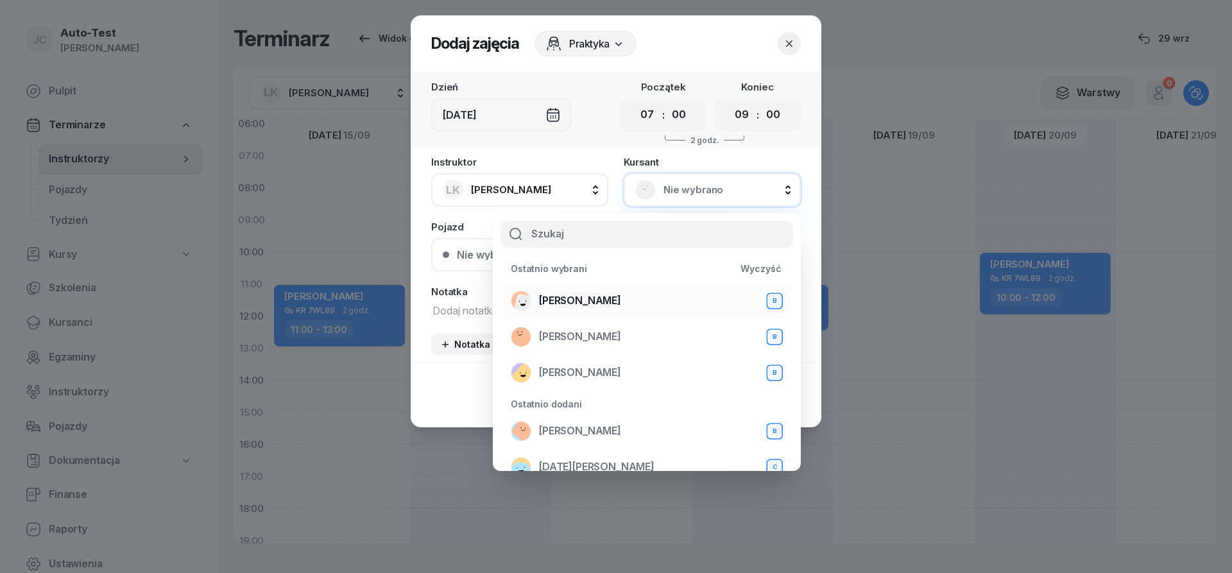
click at [621, 304] on span "[PERSON_NAME]" at bounding box center [580, 301] width 82 height 17
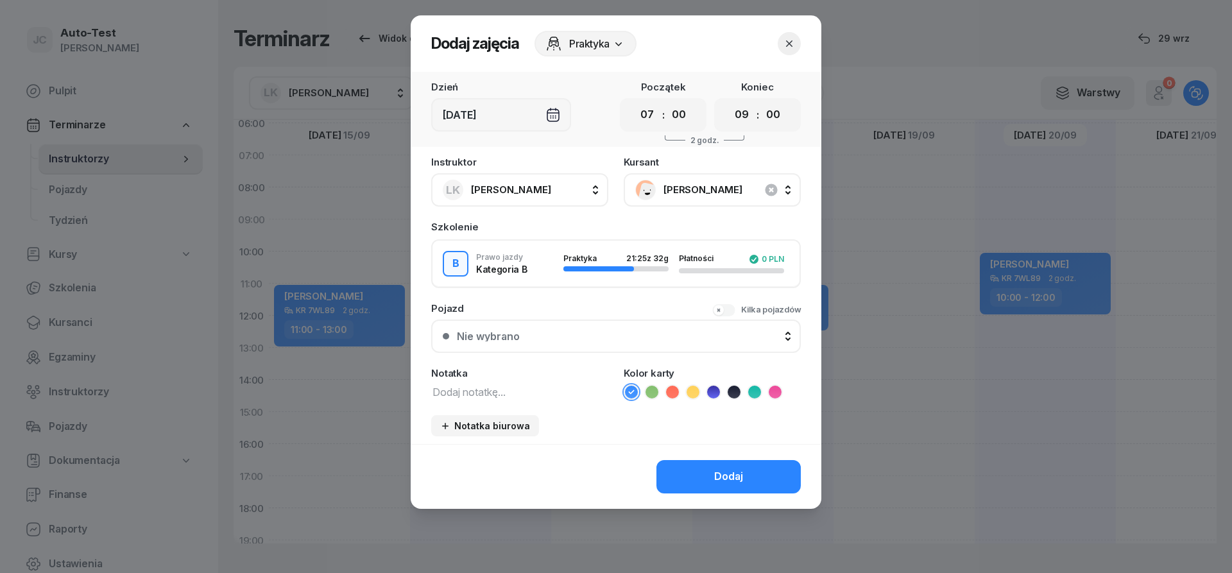
click at [588, 342] on button "Nie wybrano" at bounding box center [616, 336] width 370 height 33
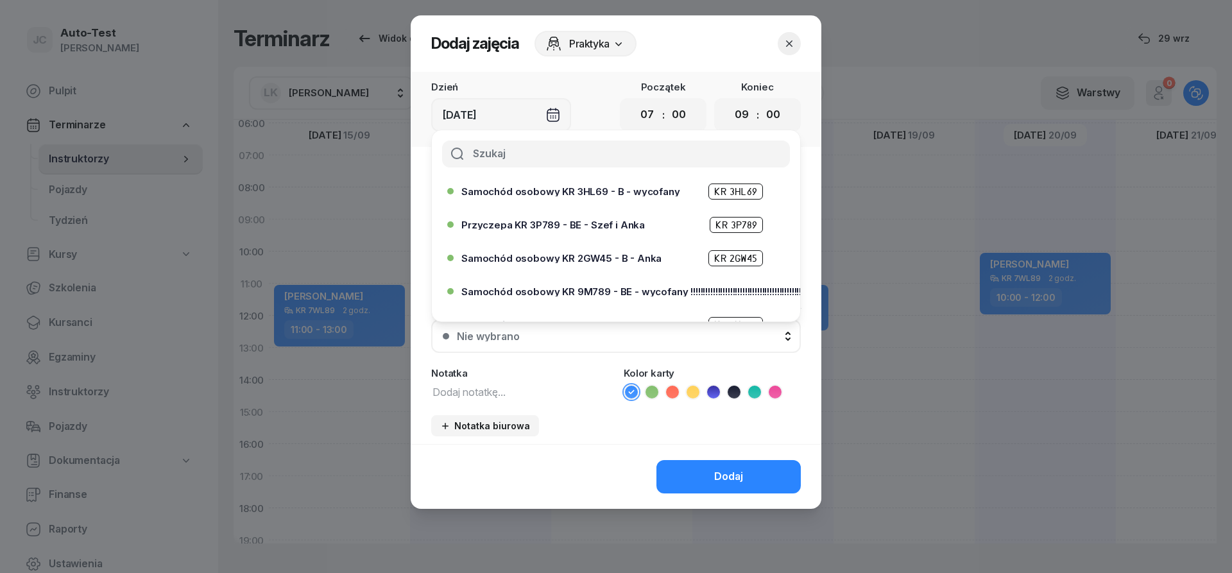
scroll to position [231, 0]
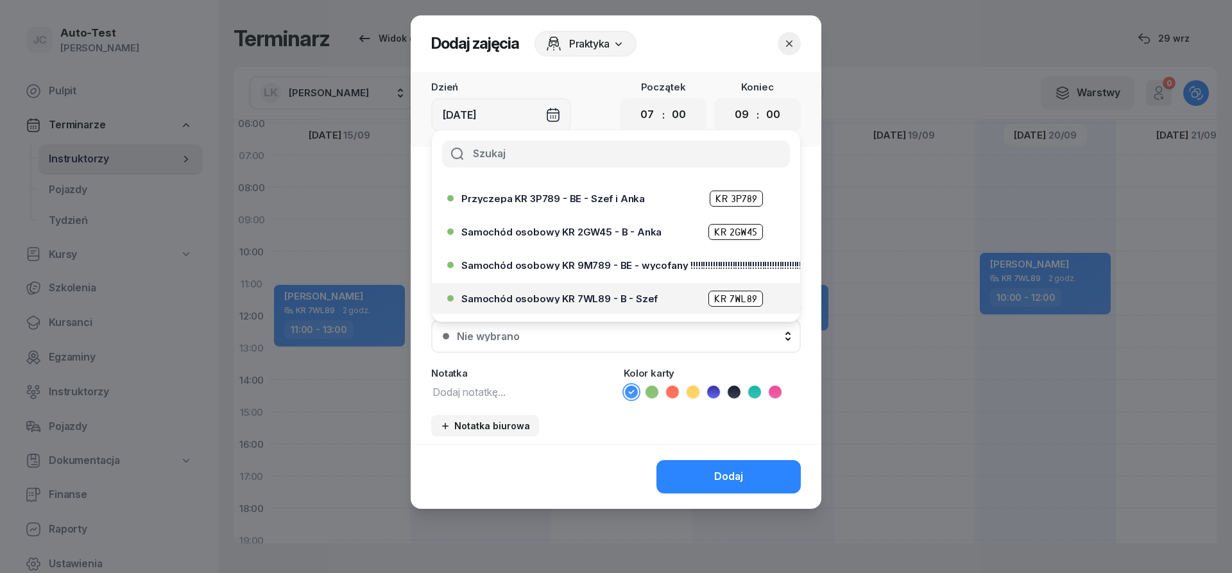
click at [591, 295] on span "Samochód osobowy KR 7WL89 - B - Szef" at bounding box center [559, 299] width 196 height 10
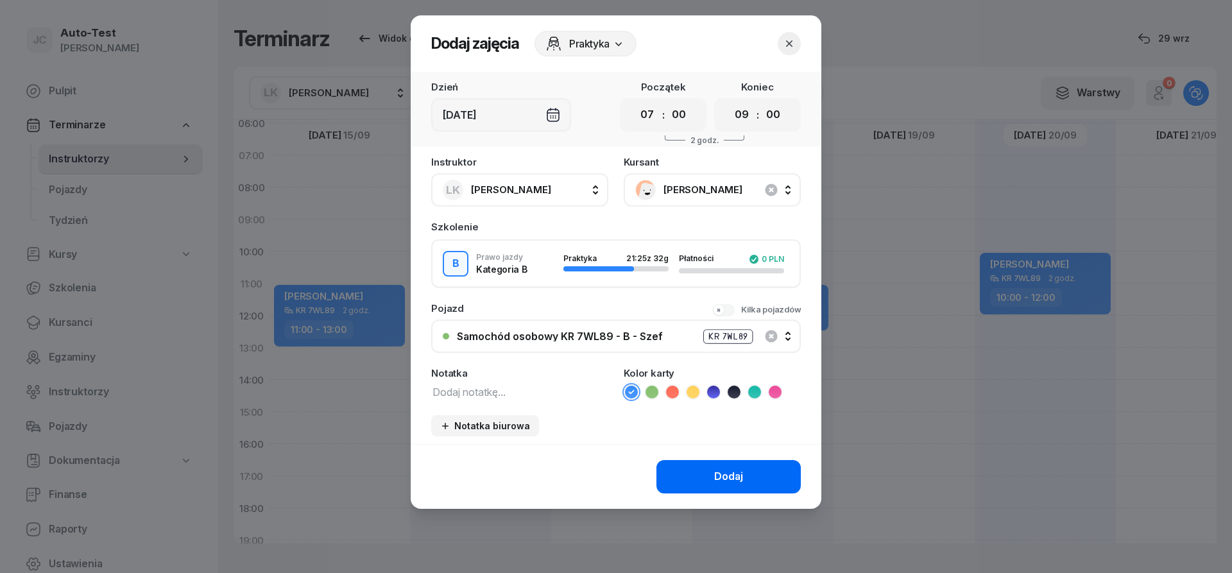
click at [691, 467] on button "Dodaj" at bounding box center [728, 476] width 144 height 33
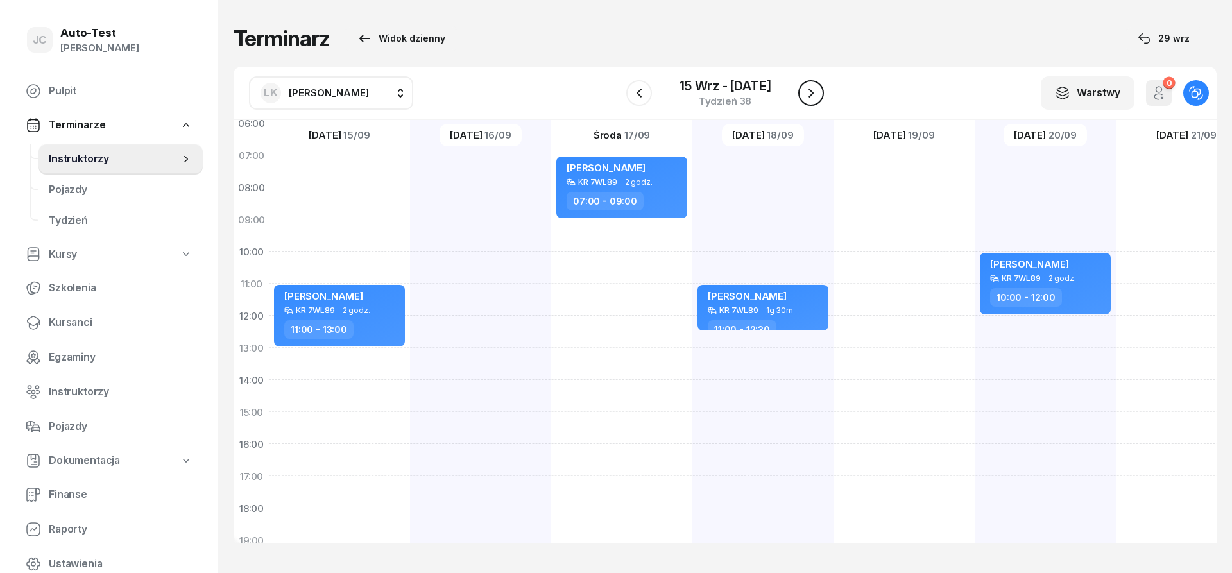
click at [816, 96] on icon "button" at bounding box center [810, 92] width 15 height 15
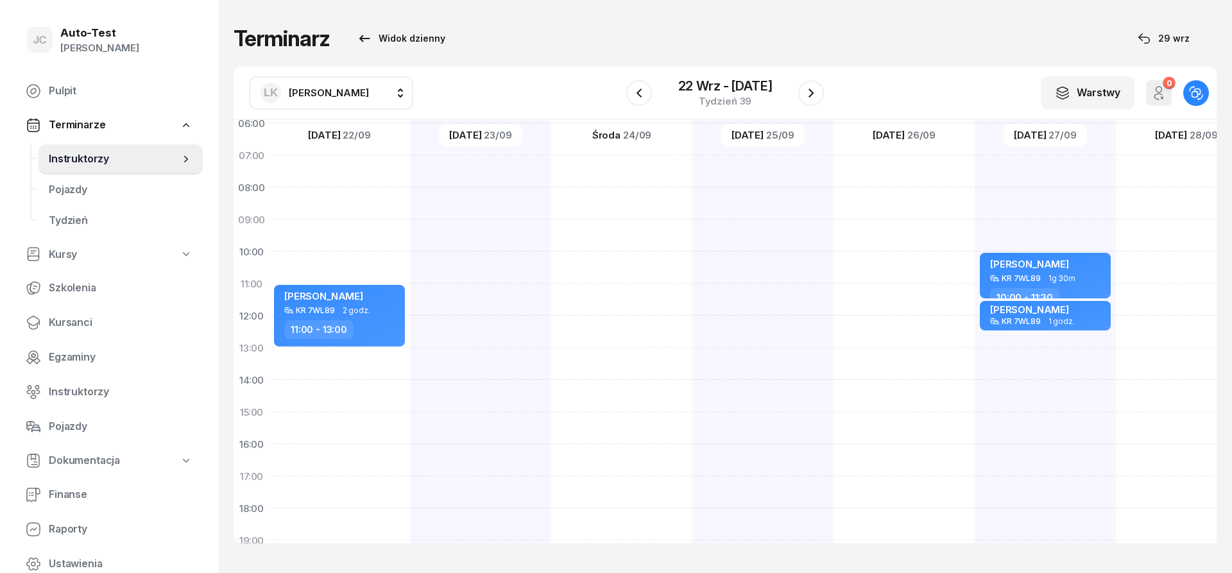
click at [343, 167] on div "[PERSON_NAME] KR 7WL89 2 godz. 11:00 - 13:00" at bounding box center [339, 396] width 141 height 642
select select "07"
select select "09"
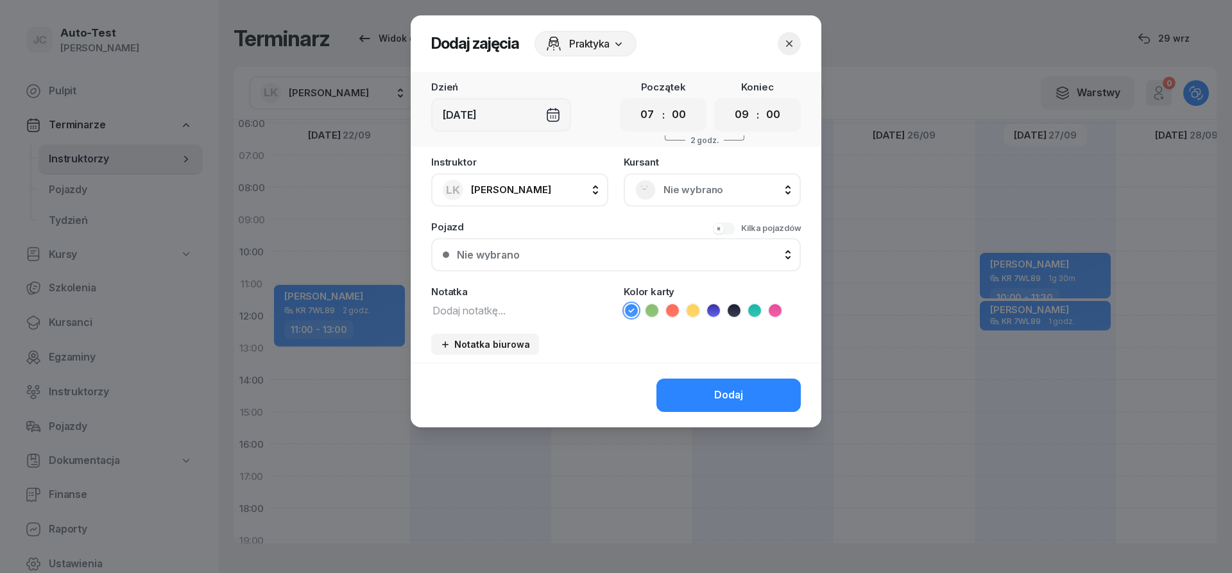
scroll to position [77, 1]
click at [697, 186] on span "Nie wybrano" at bounding box center [726, 190] width 126 height 17
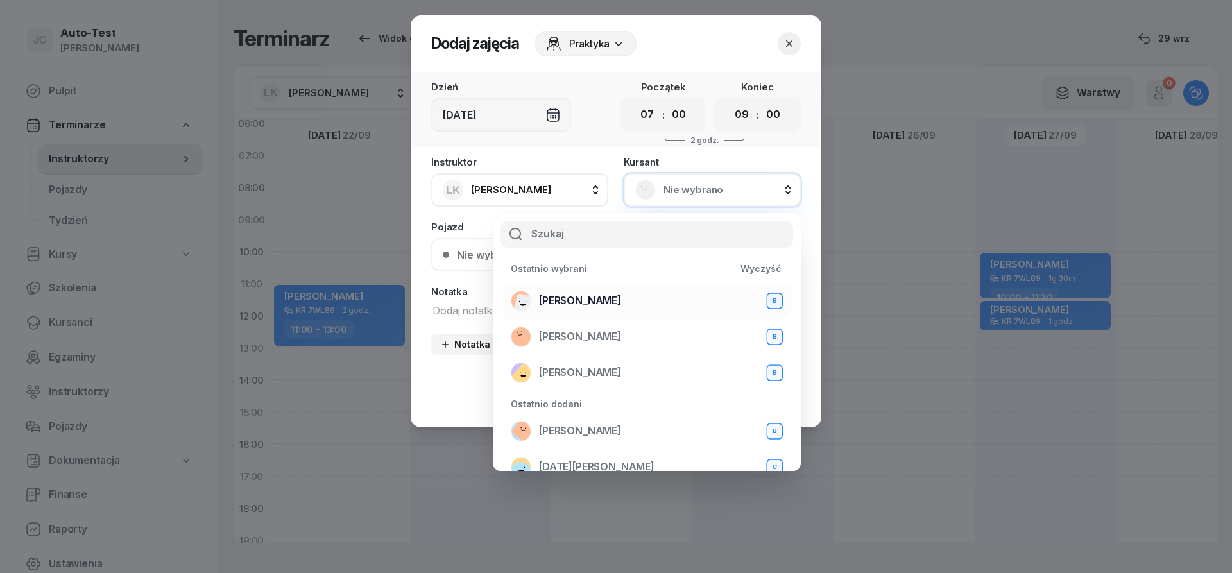
click at [624, 309] on div "[PERSON_NAME] B" at bounding box center [647, 301] width 272 height 21
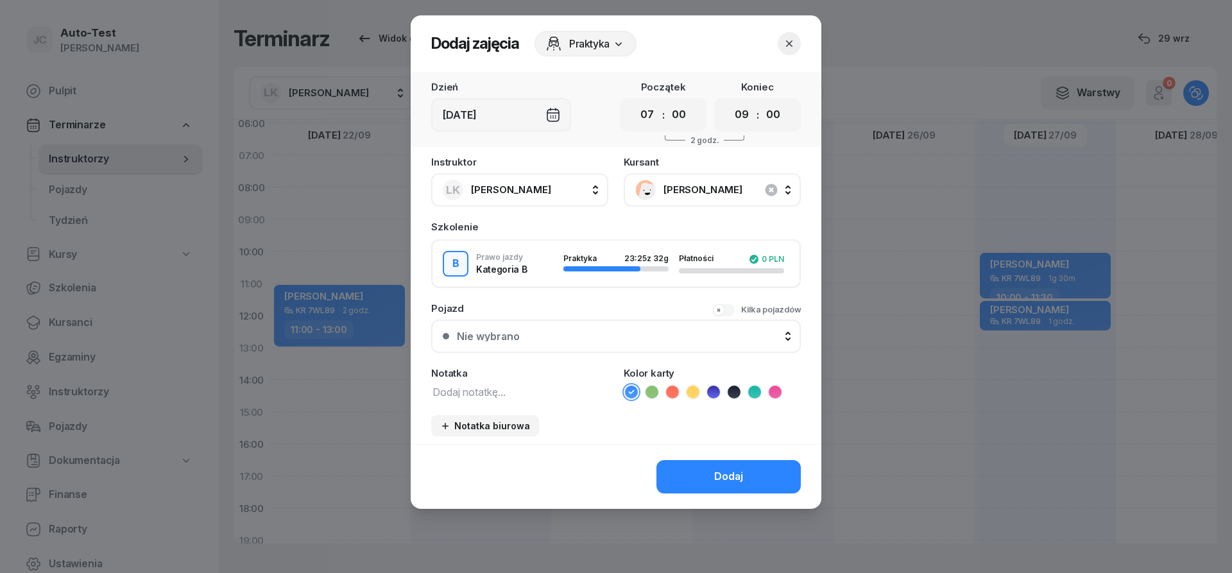
click at [567, 326] on button "Nie wybrano" at bounding box center [616, 336] width 370 height 33
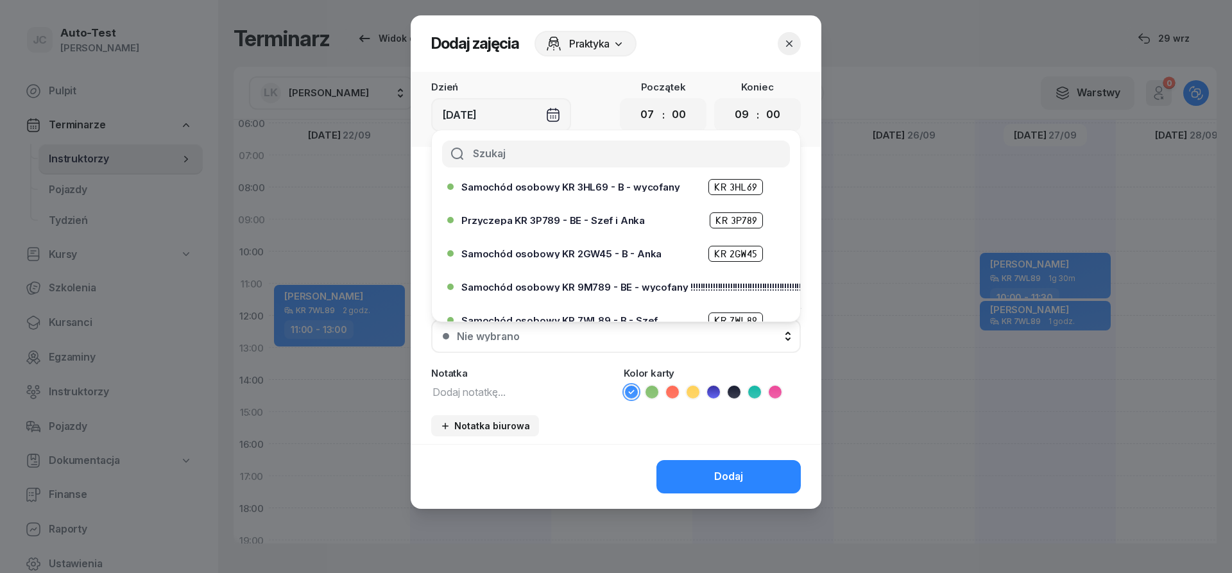
scroll to position [231, 0]
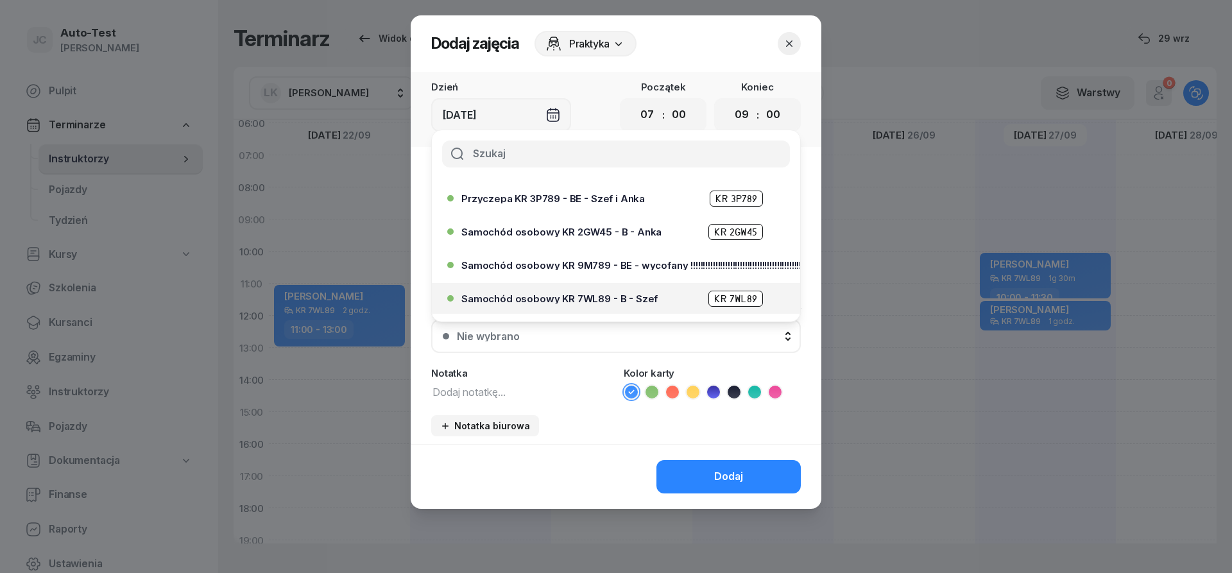
click at [591, 293] on div "Samochód osobowy KR 7WL89 - B - Szef KR 7WL89" at bounding box center [619, 299] width 316 height 16
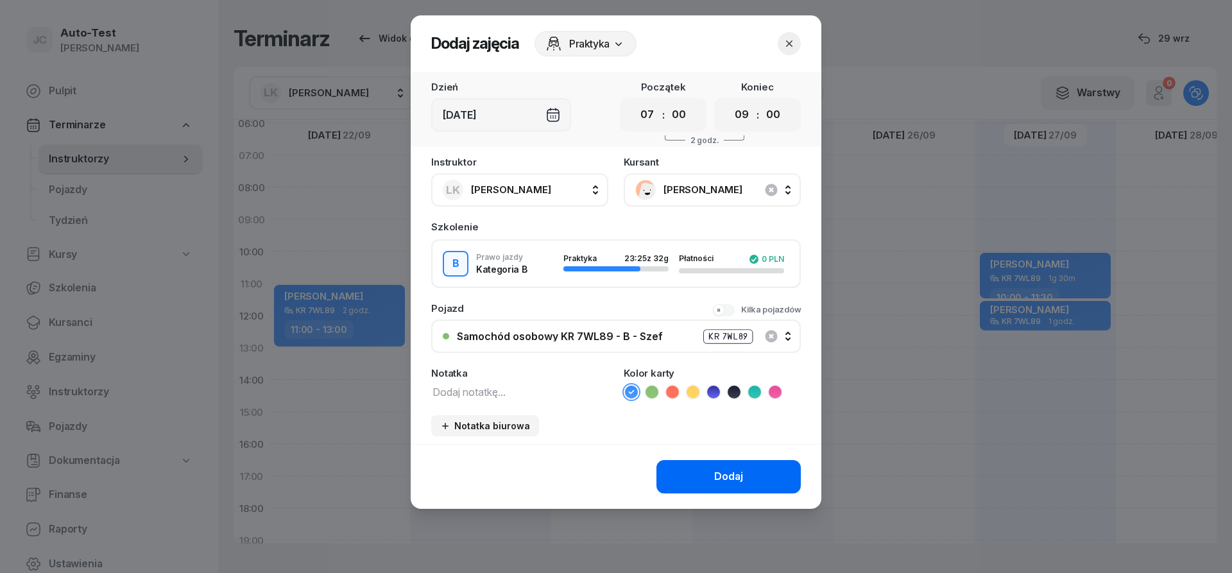
click at [702, 477] on button "Dodaj" at bounding box center [728, 476] width 144 height 33
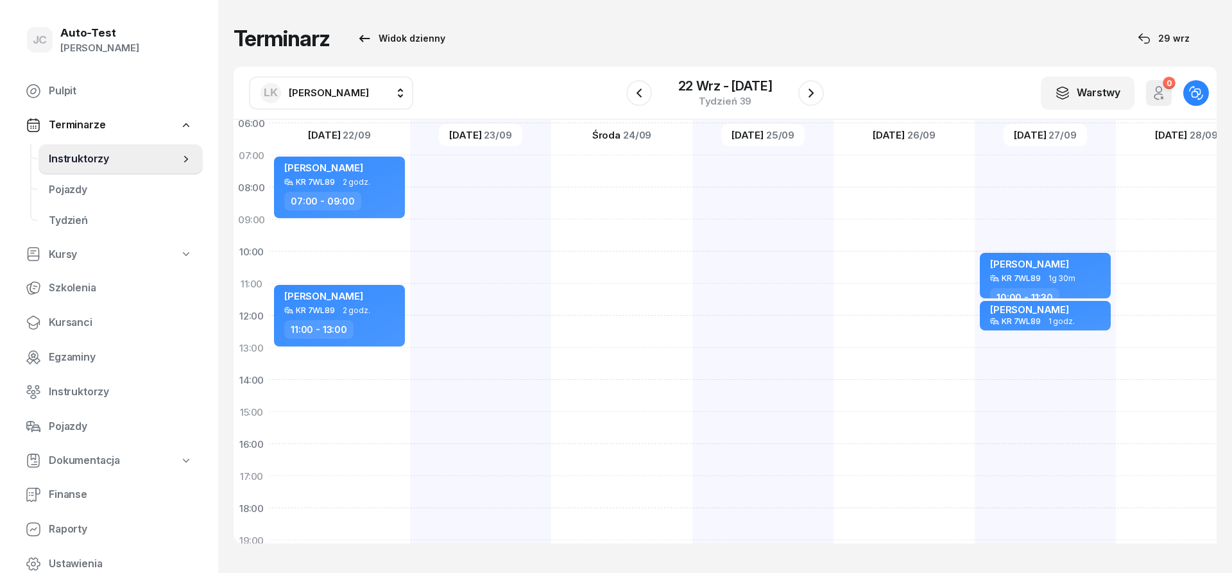
click at [906, 164] on div at bounding box center [904, 396] width 141 height 642
select select "07"
select select "09"
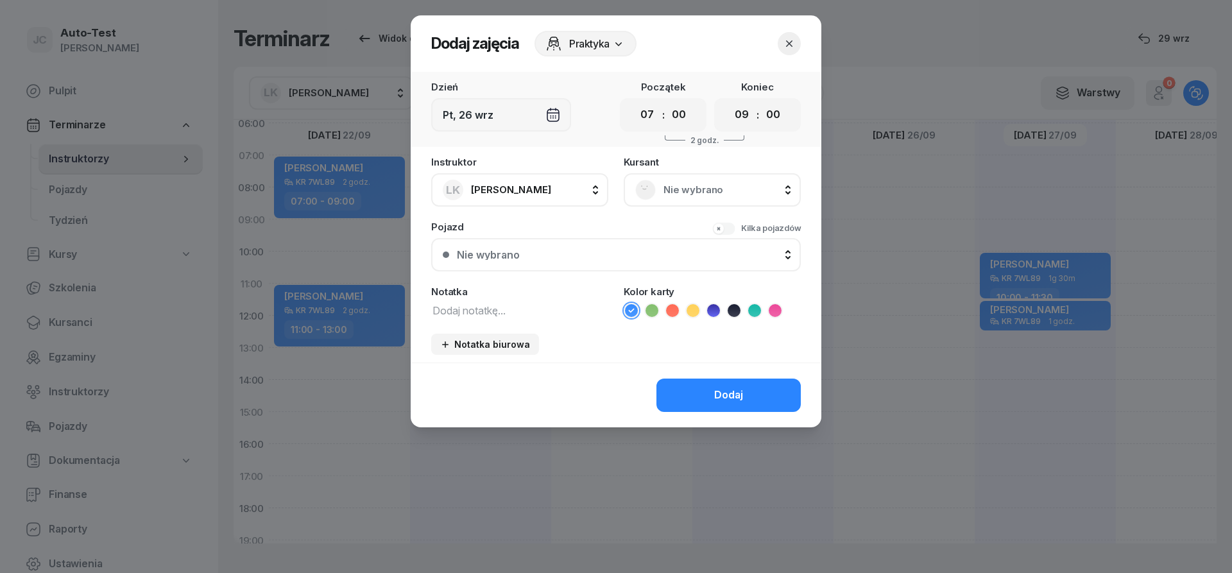
click at [723, 186] on span "Nie wybrano" at bounding box center [726, 190] width 126 height 17
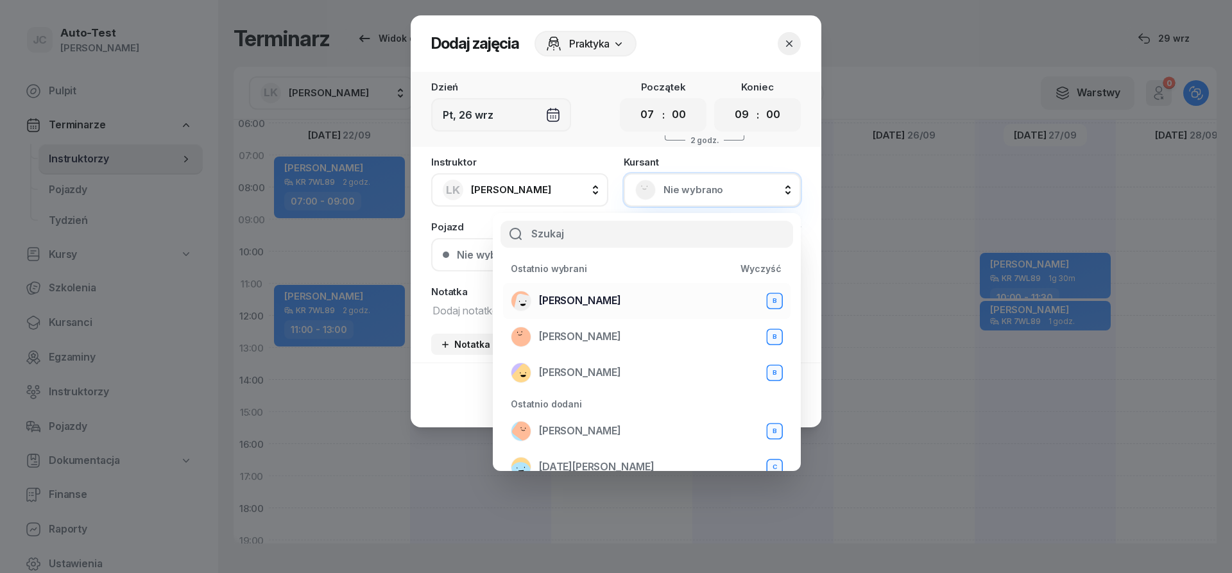
click at [621, 295] on span "[PERSON_NAME]" at bounding box center [580, 301] width 82 height 17
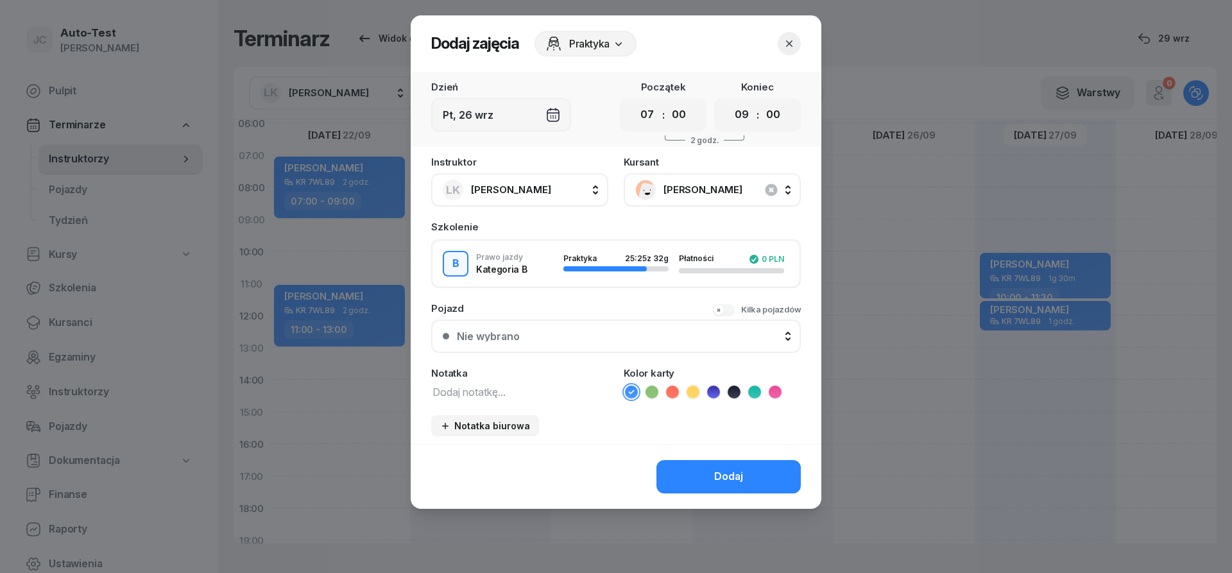
click at [602, 339] on div "Nie wybrano" at bounding box center [623, 336] width 332 height 10
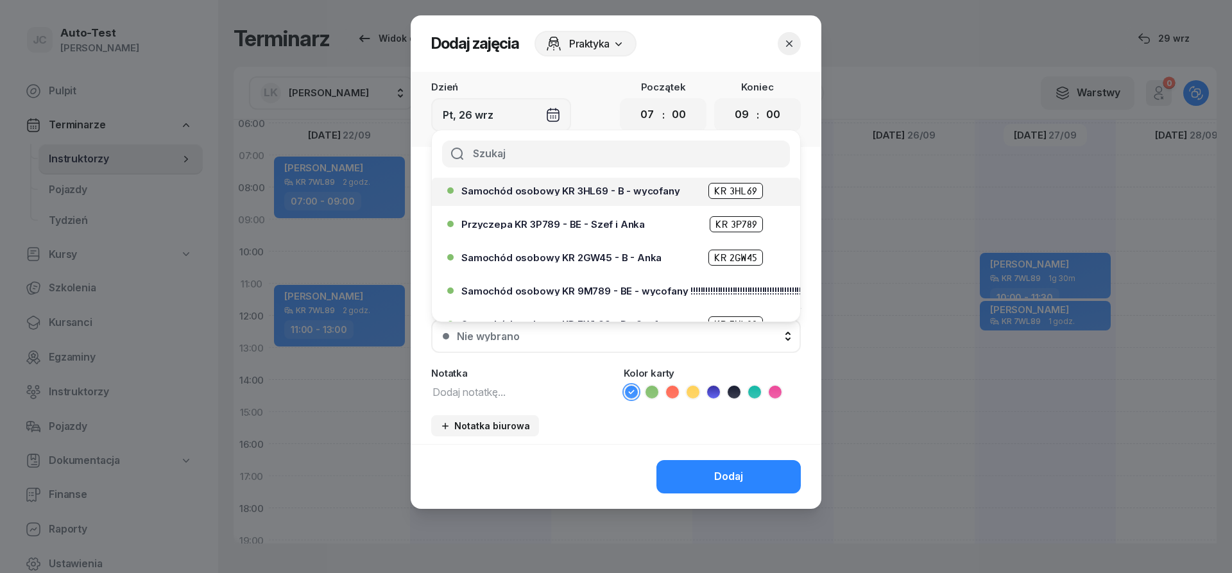
scroll to position [231, 0]
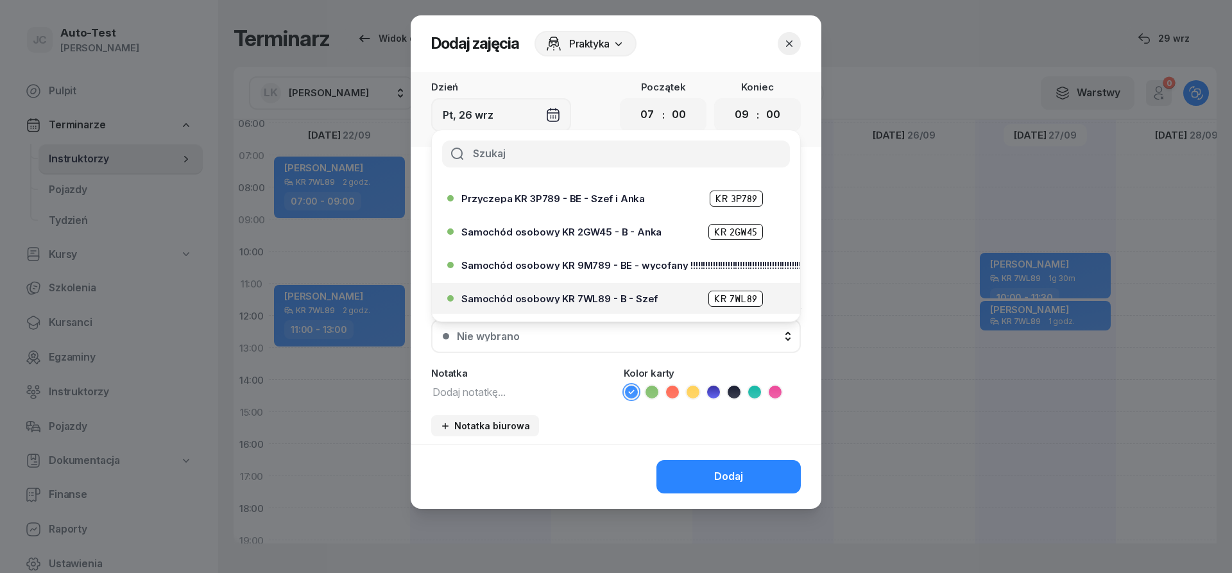
click at [610, 298] on span "Samochód osobowy KR 7WL89 - B - Szef" at bounding box center [559, 299] width 196 height 10
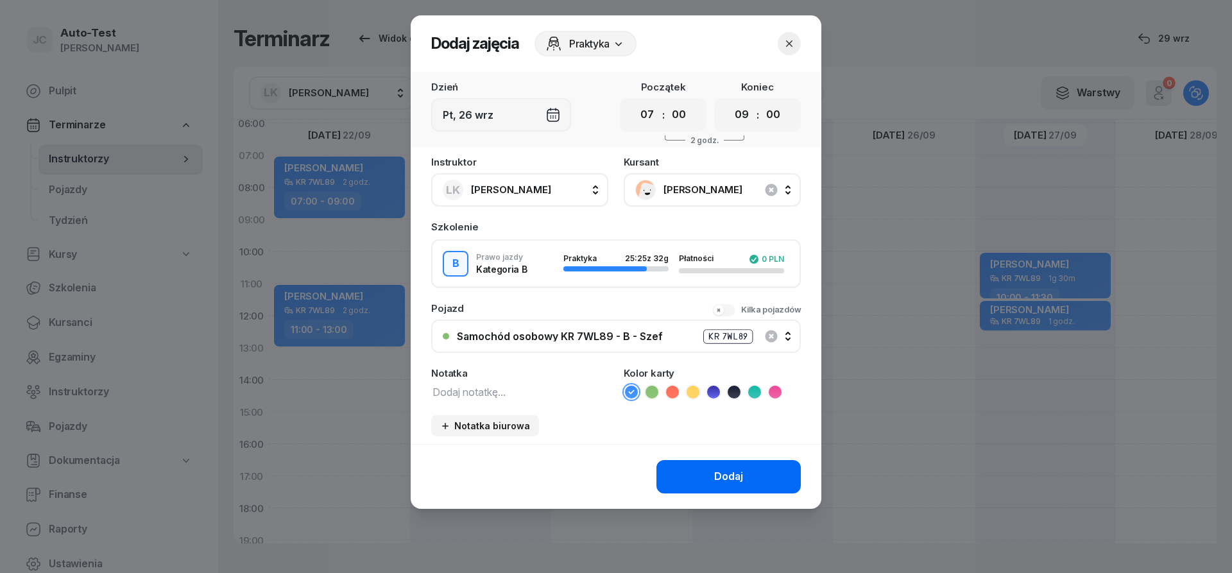
click at [706, 470] on button "Dodaj" at bounding box center [728, 476] width 144 height 33
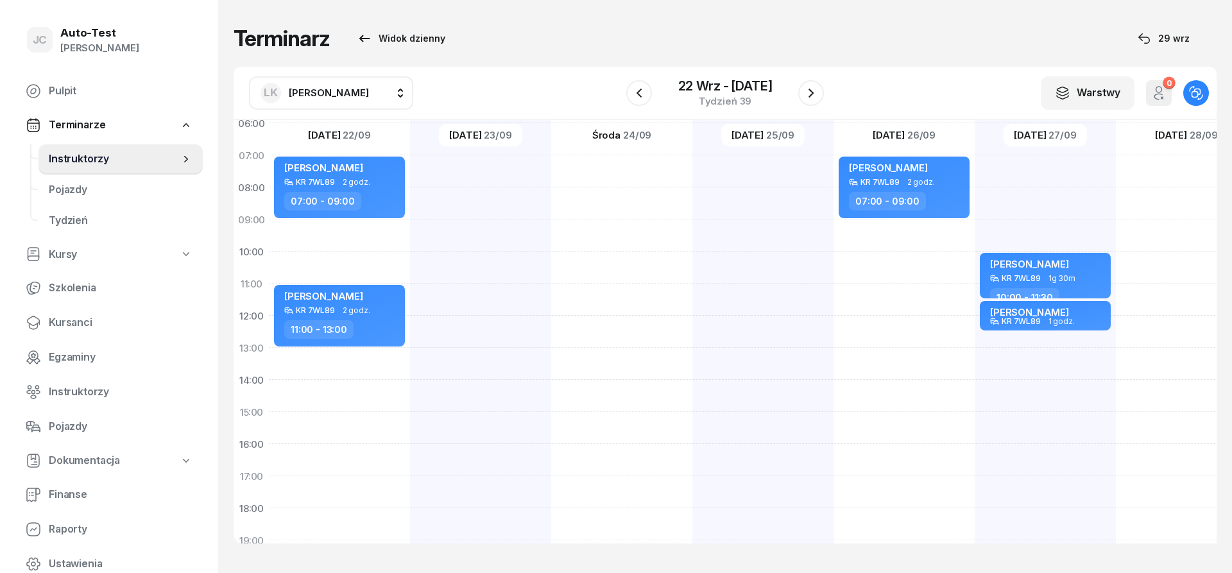
click at [1034, 197] on div "[PERSON_NAME] KR 7WL89 1g 30m 10:00 - 11:30 [PERSON_NAME] KR 7WL89 1 godz. 11:3…" at bounding box center [1045, 396] width 141 height 642
select select "08"
select select "10"
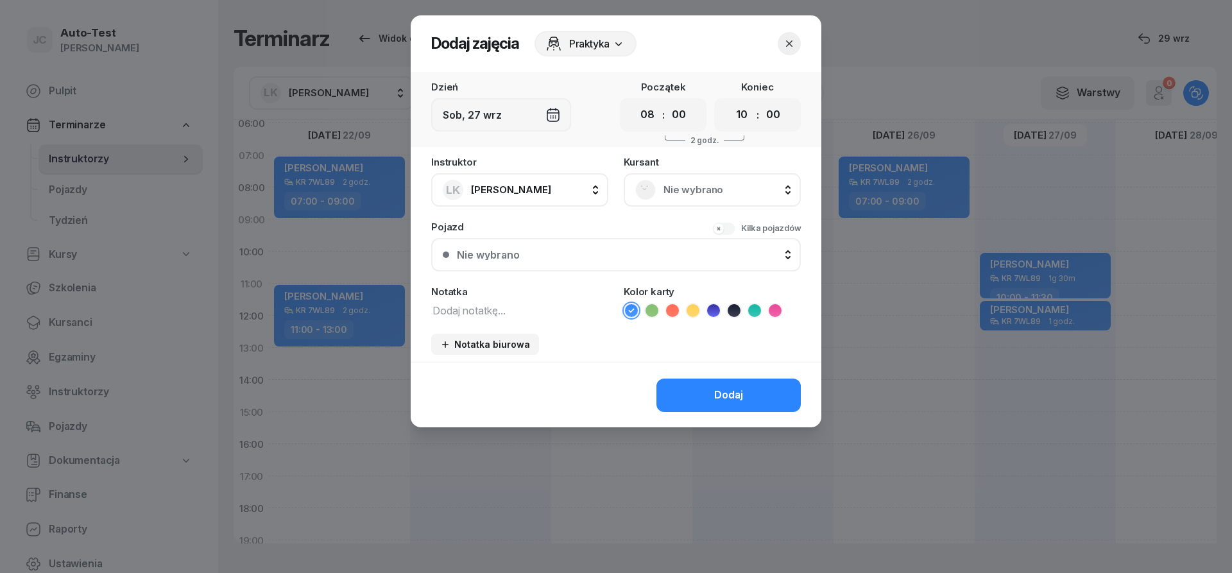
click at [711, 193] on span "Nie wybrano" at bounding box center [726, 190] width 126 height 17
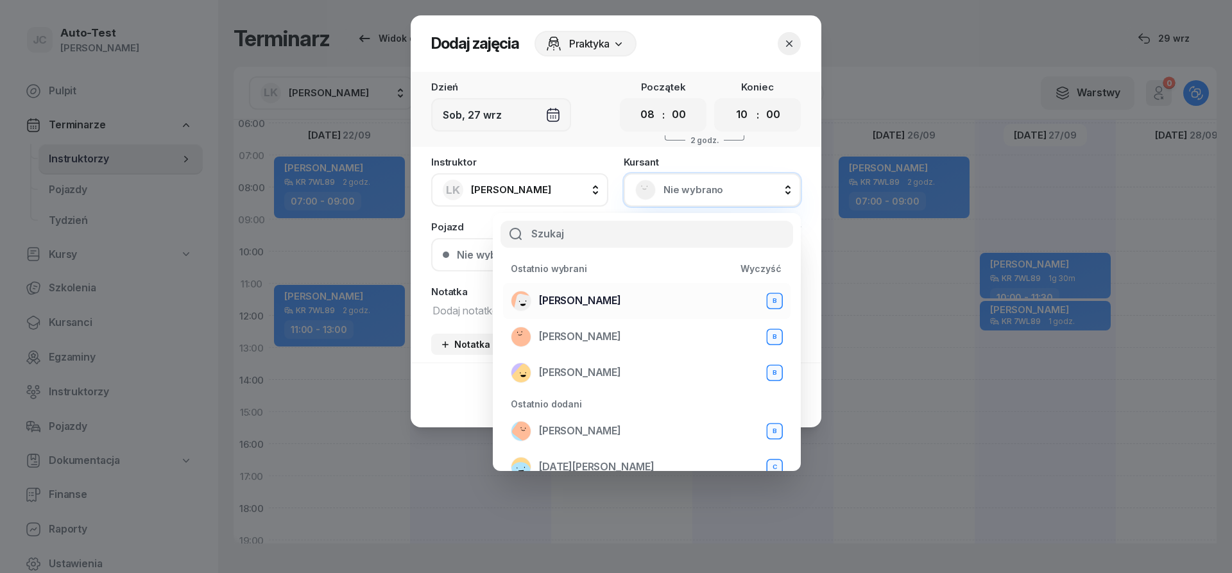
click at [620, 301] on span "[PERSON_NAME]" at bounding box center [580, 301] width 82 height 17
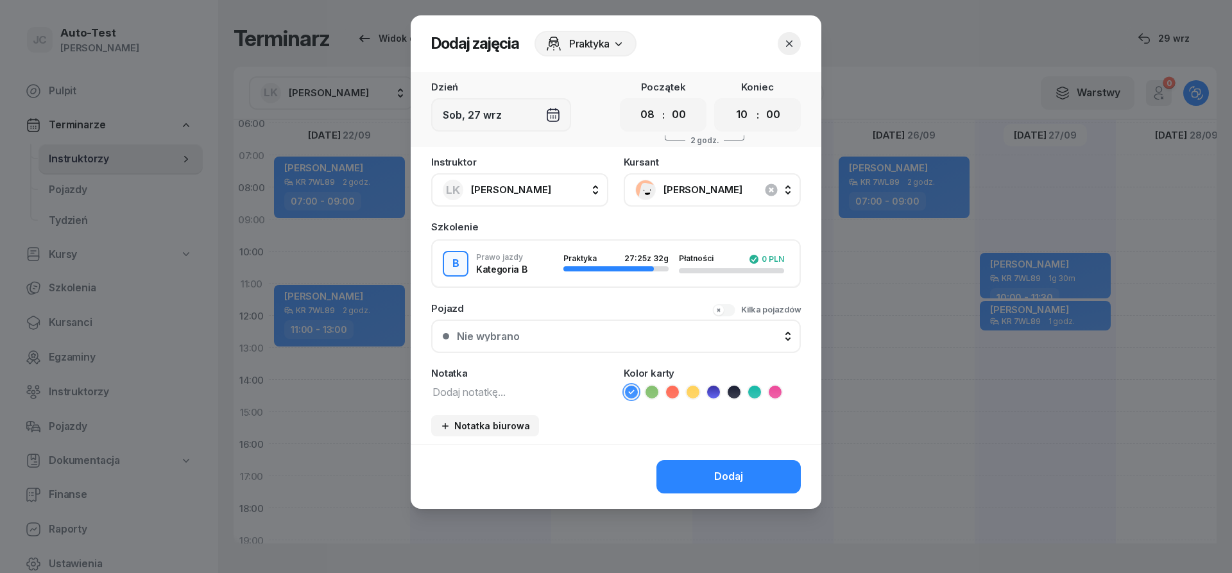
click at [592, 347] on button "Nie wybrano" at bounding box center [616, 336] width 370 height 33
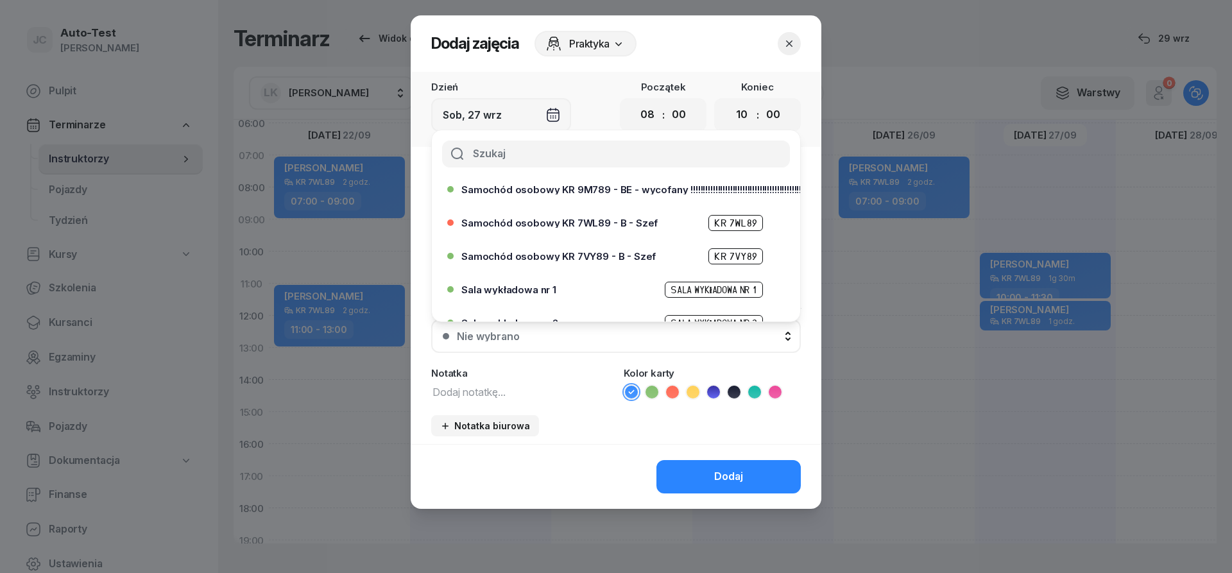
scroll to position [308, 0]
click at [795, 40] on button "button" at bounding box center [789, 43] width 23 height 23
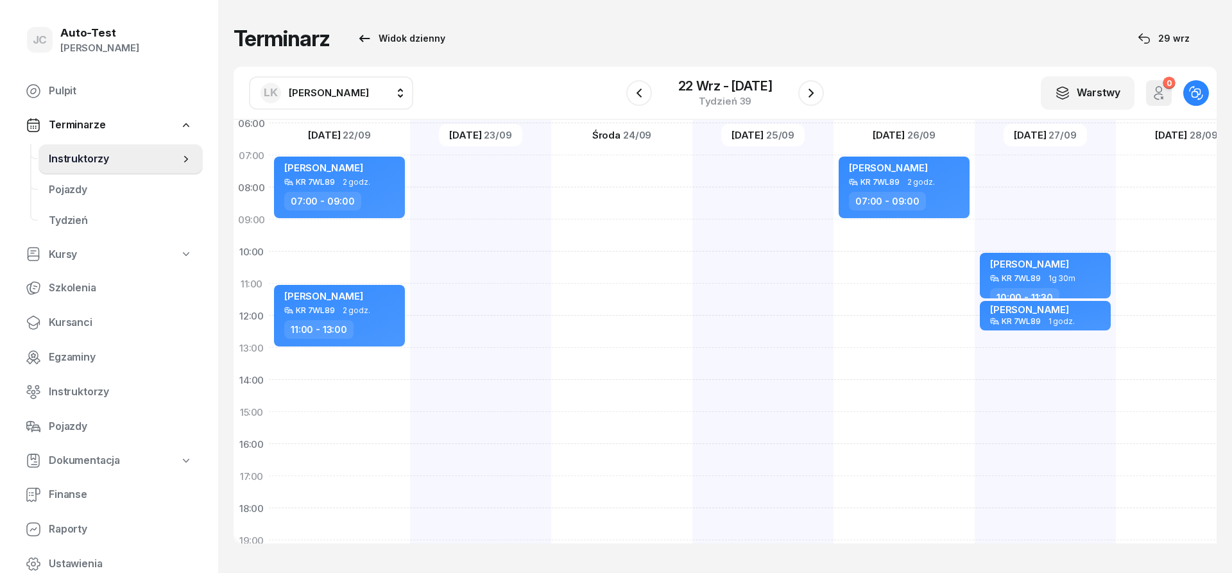
click at [1174, 200] on div at bounding box center [1186, 396] width 141 height 642
select select "08"
select select "10"
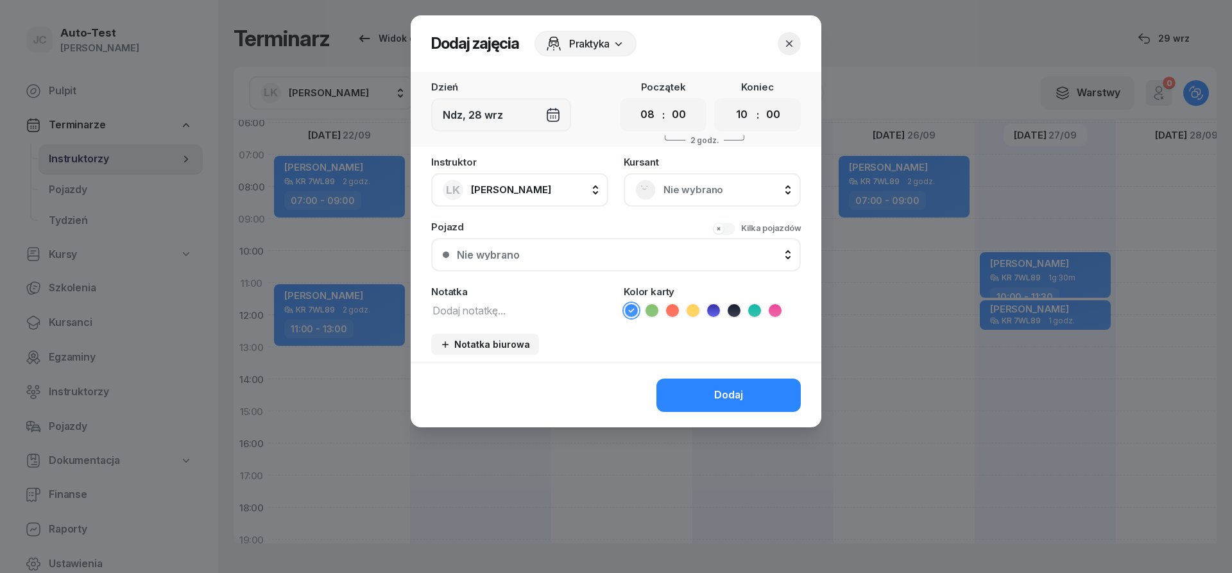
click at [787, 40] on icon "button" at bounding box center [789, 43] width 13 height 13
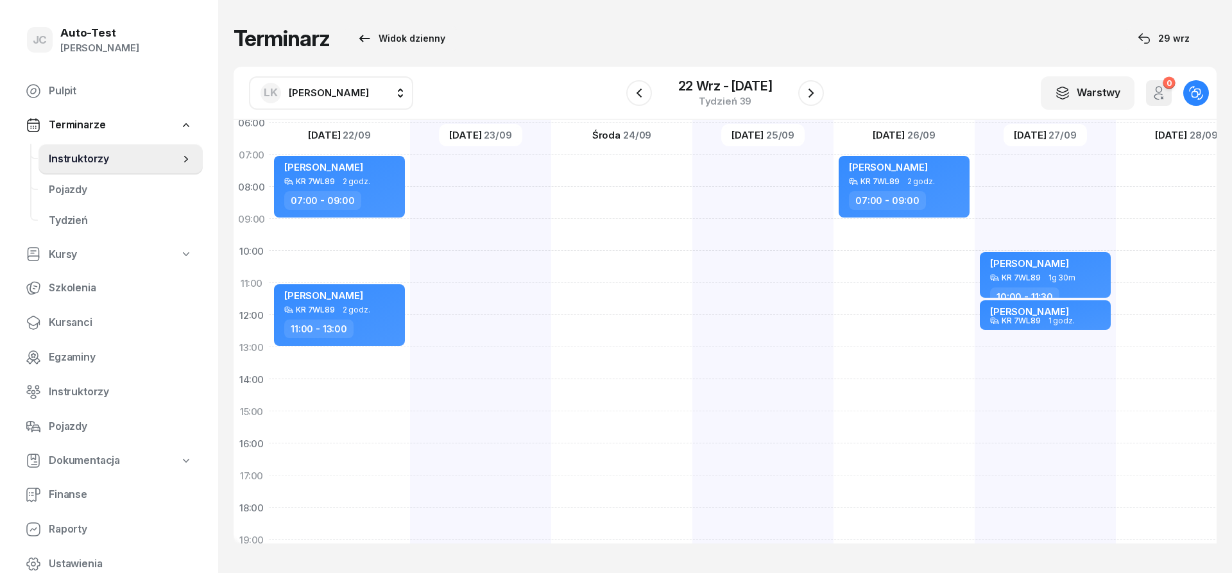
scroll to position [250, 1]
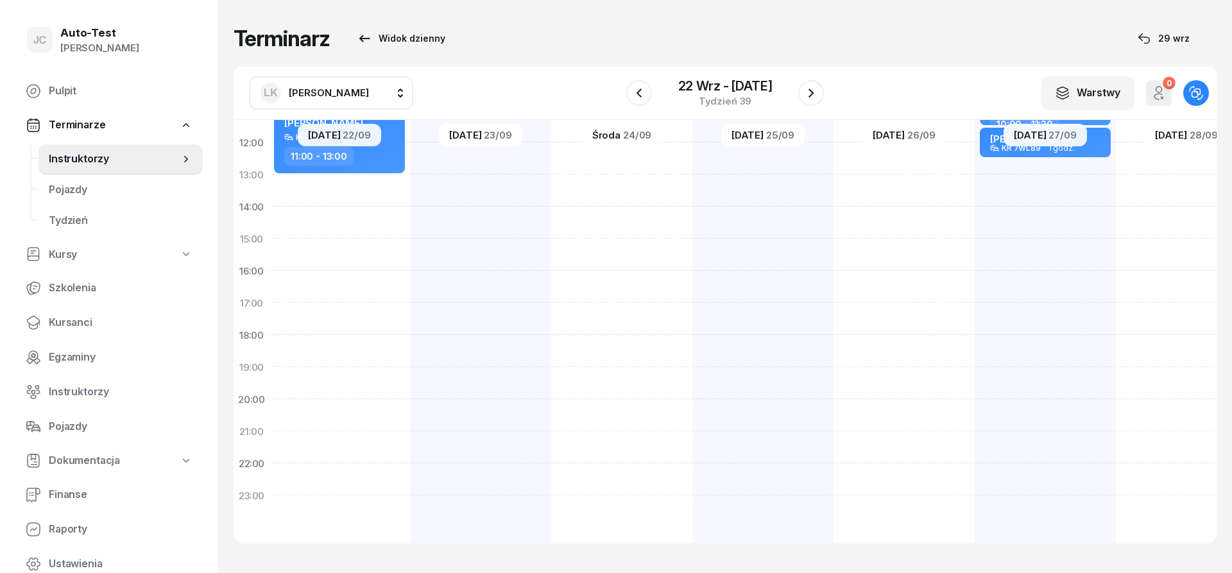
click at [1011, 340] on div "[PERSON_NAME] KR 7WL89 1g 30m 10:00 - 11:30 [PERSON_NAME] KR 7WL89 1 godz. 11:3…" at bounding box center [1045, 223] width 141 height 642
select select "18"
select select "20"
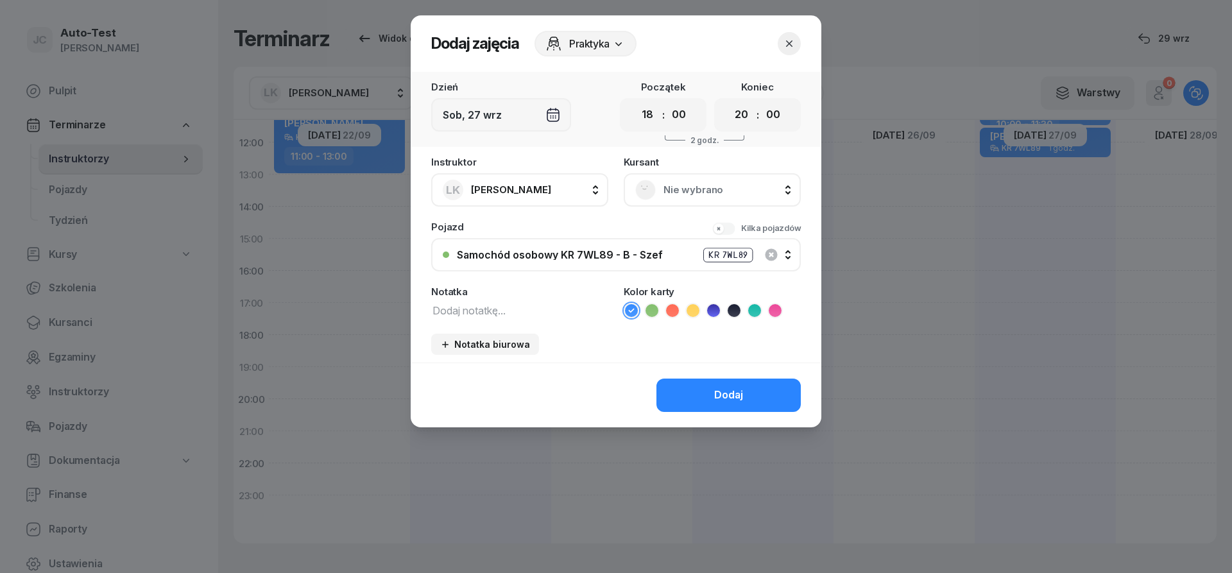
click at [684, 192] on span "Nie wybrano" at bounding box center [726, 190] width 126 height 17
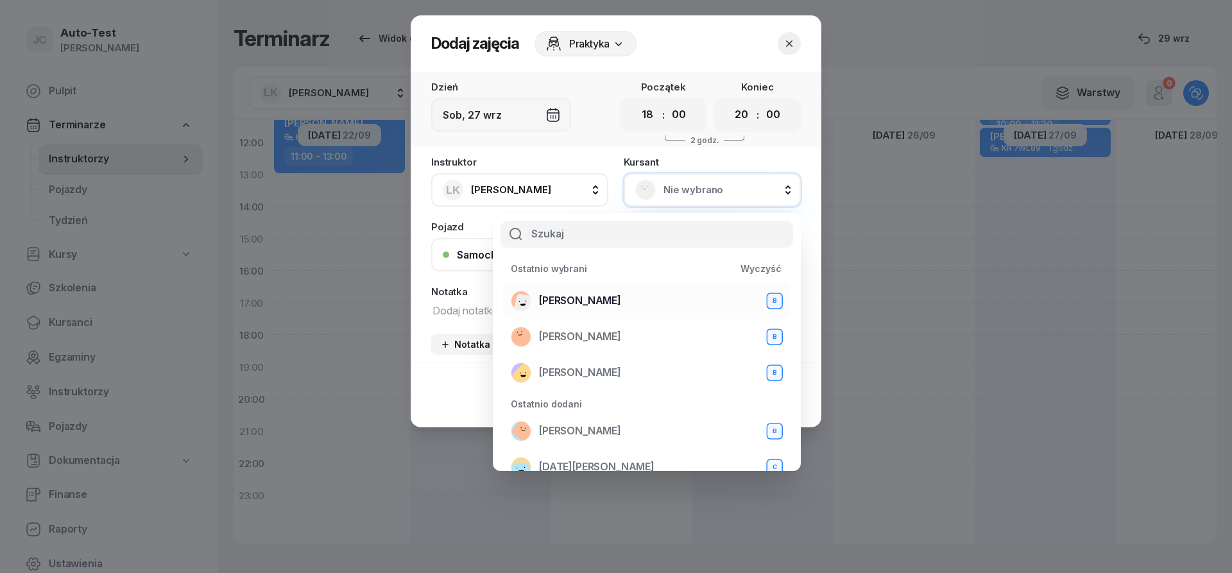
click at [609, 301] on span "[PERSON_NAME]" at bounding box center [580, 301] width 82 height 17
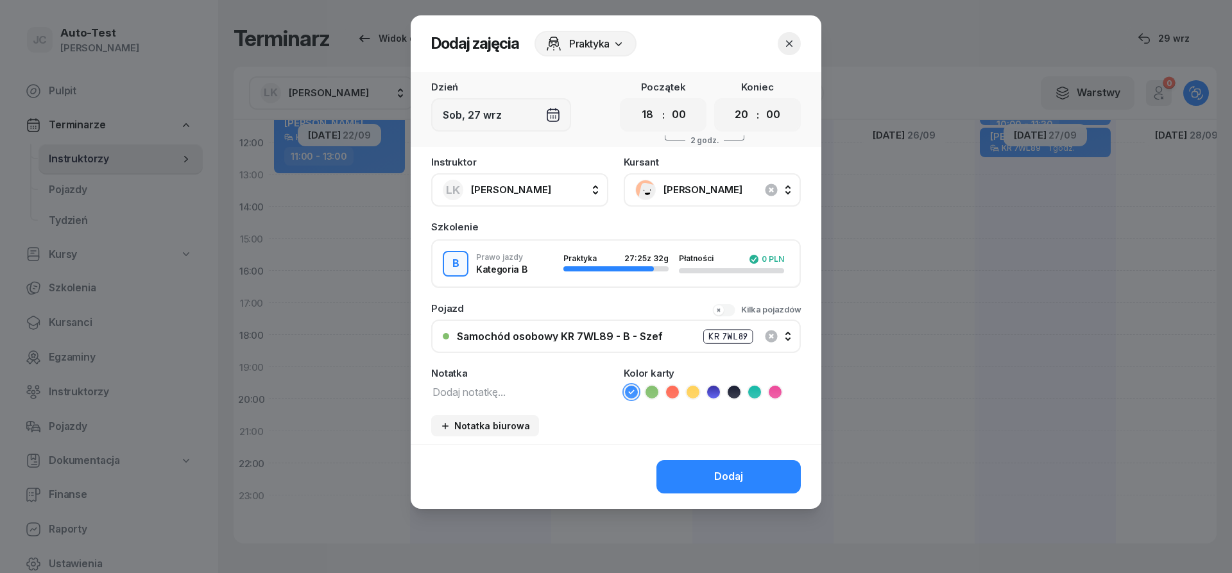
click at [705, 491] on button "Dodaj" at bounding box center [728, 476] width 144 height 33
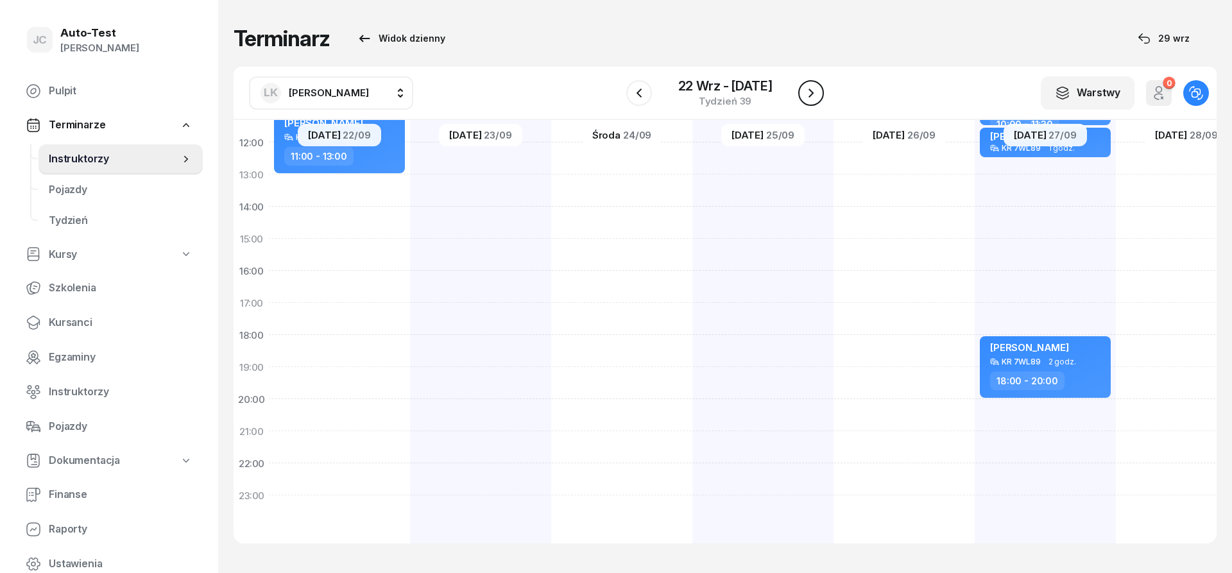
click at [810, 90] on icon "button" at bounding box center [810, 92] width 15 height 15
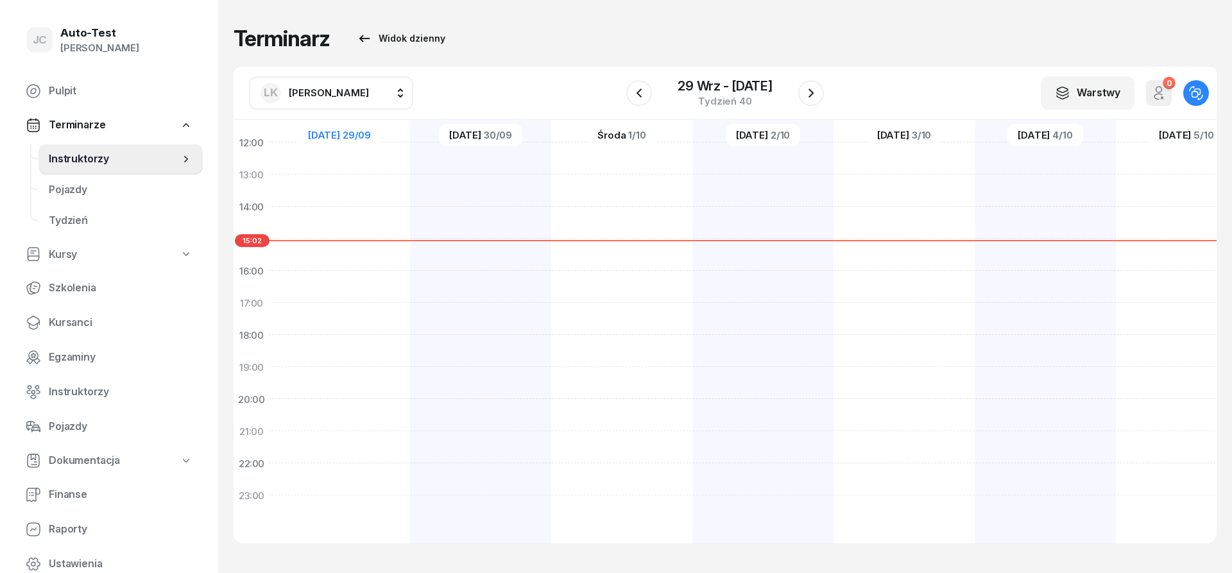
scroll to position [96, 1]
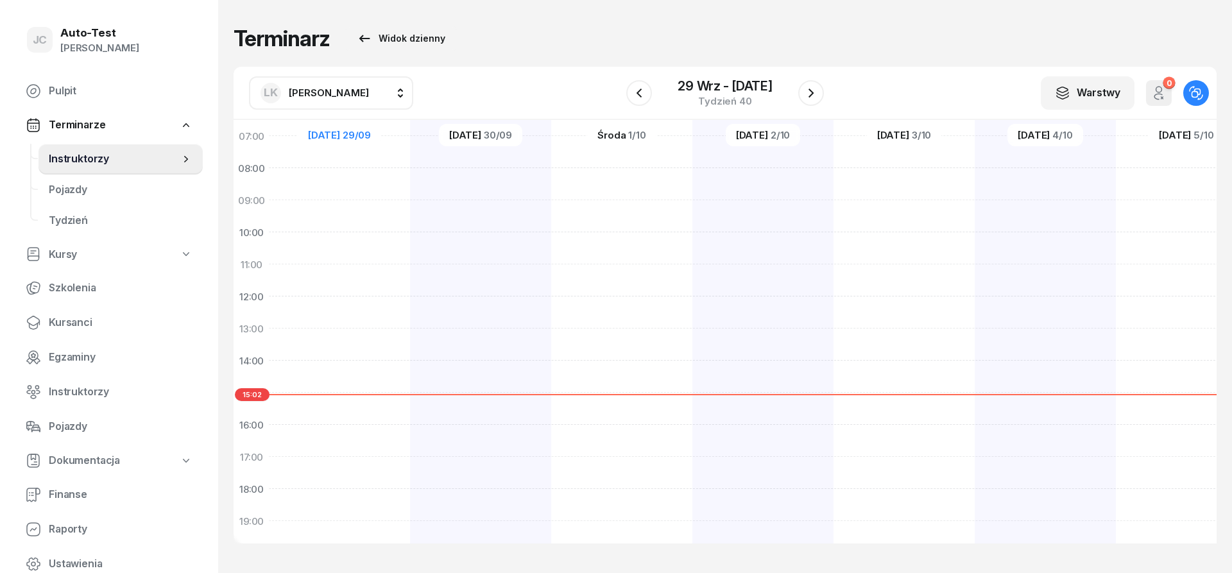
click at [366, 236] on div at bounding box center [339, 377] width 141 height 642
select select "10"
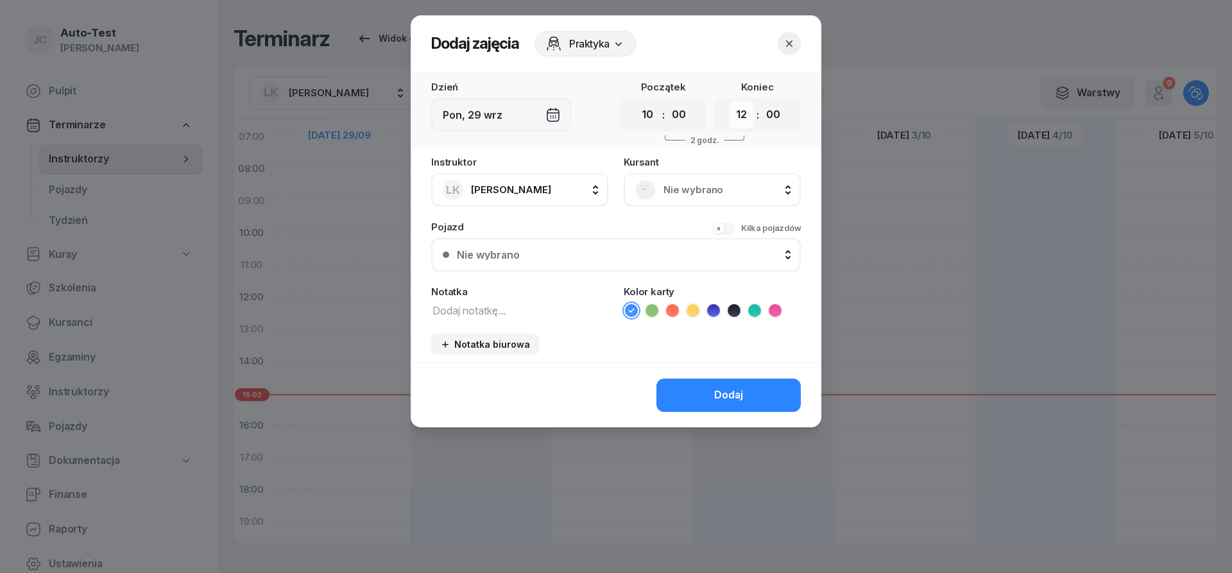
click at [730, 101] on select "00 01 02 03 04 05 06 07 08 09 10 11 12 13 14 15 16 17 18 19 20 21 22 23" at bounding box center [742, 114] width 24 height 27
select select "11"
click option "11" at bounding box center [0, 0] width 0 height 0
click at [683, 189] on span "Nie wybrano" at bounding box center [726, 190] width 126 height 17
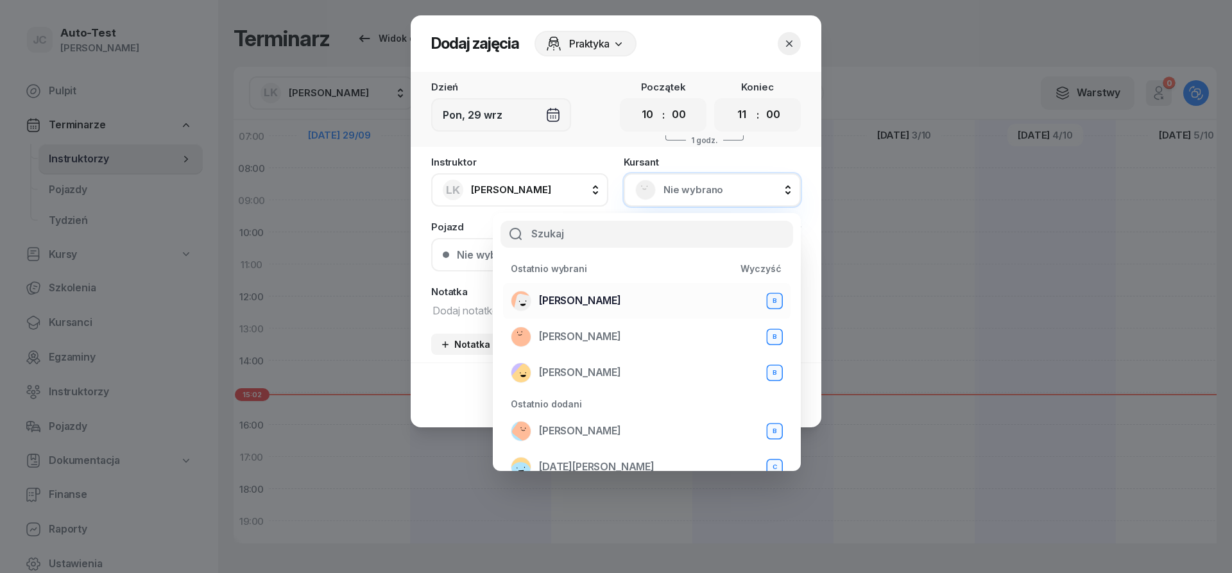
click at [604, 302] on span "[PERSON_NAME]" at bounding box center [580, 301] width 82 height 17
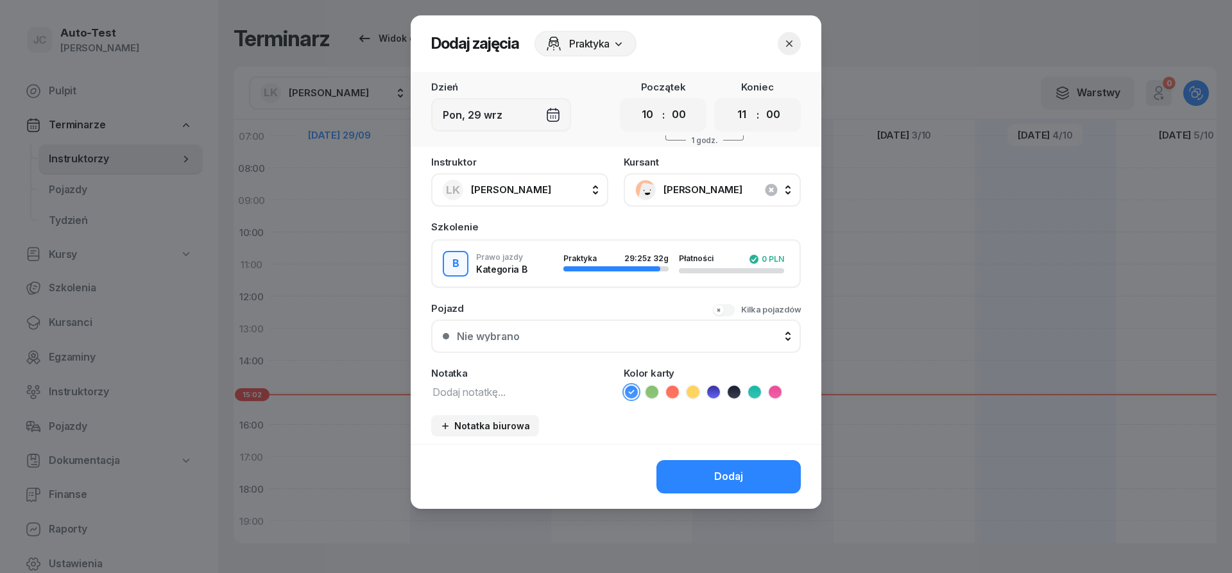
click at [569, 330] on button "Nie wybrano" at bounding box center [616, 336] width 370 height 33
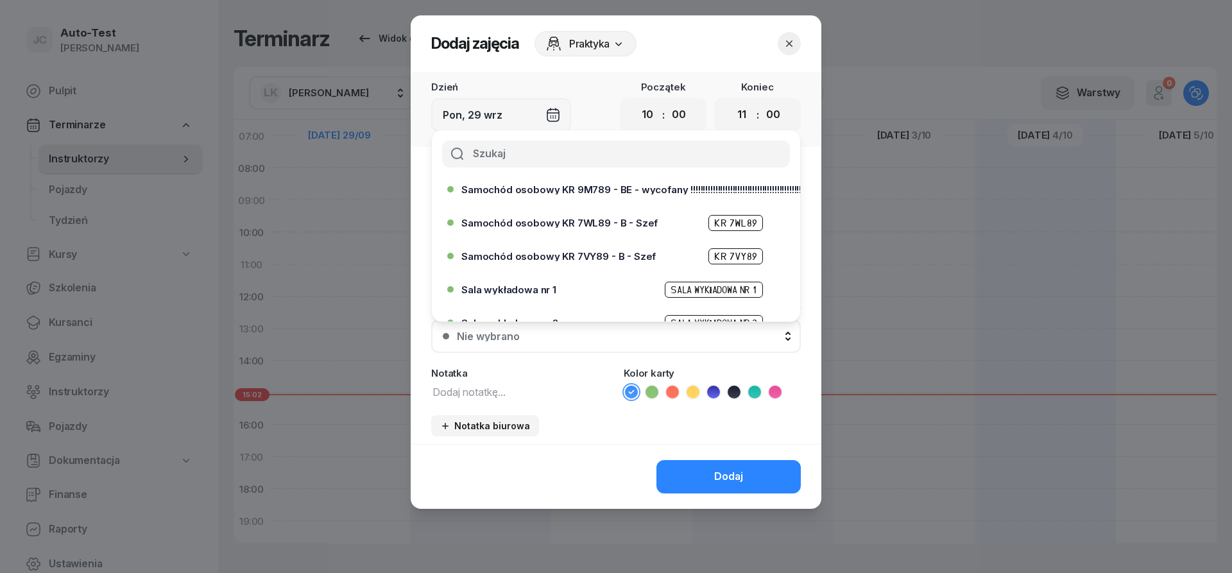
scroll to position [308, 0]
click at [586, 223] on span "Samochód osobowy KR 7WL89 - B - Szef" at bounding box center [559, 222] width 196 height 10
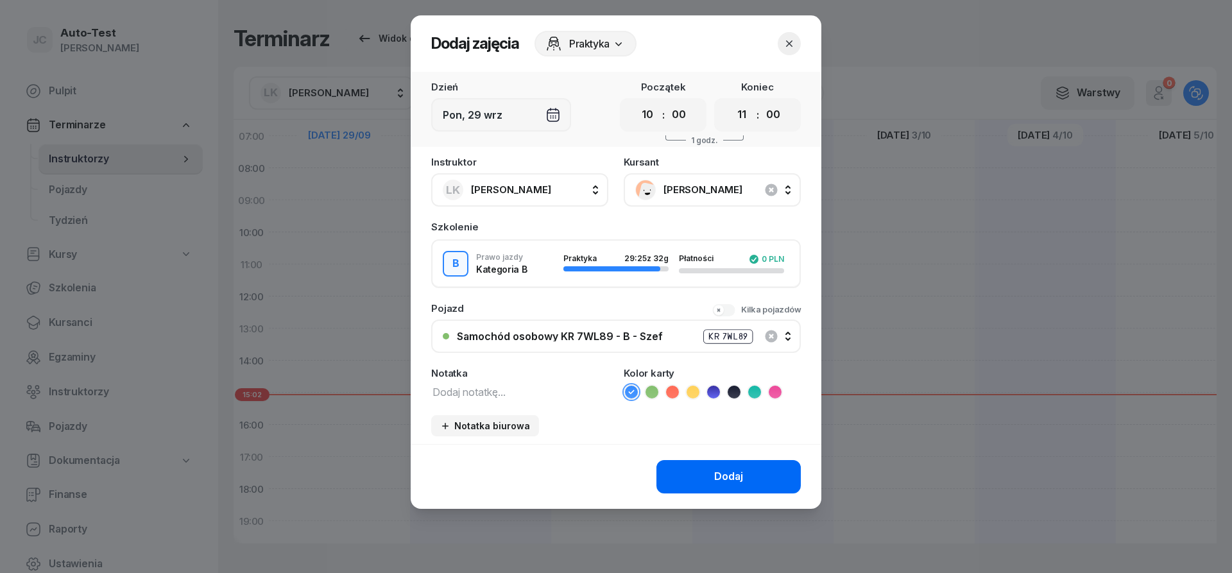
click at [696, 479] on button "Dodaj" at bounding box center [728, 476] width 144 height 33
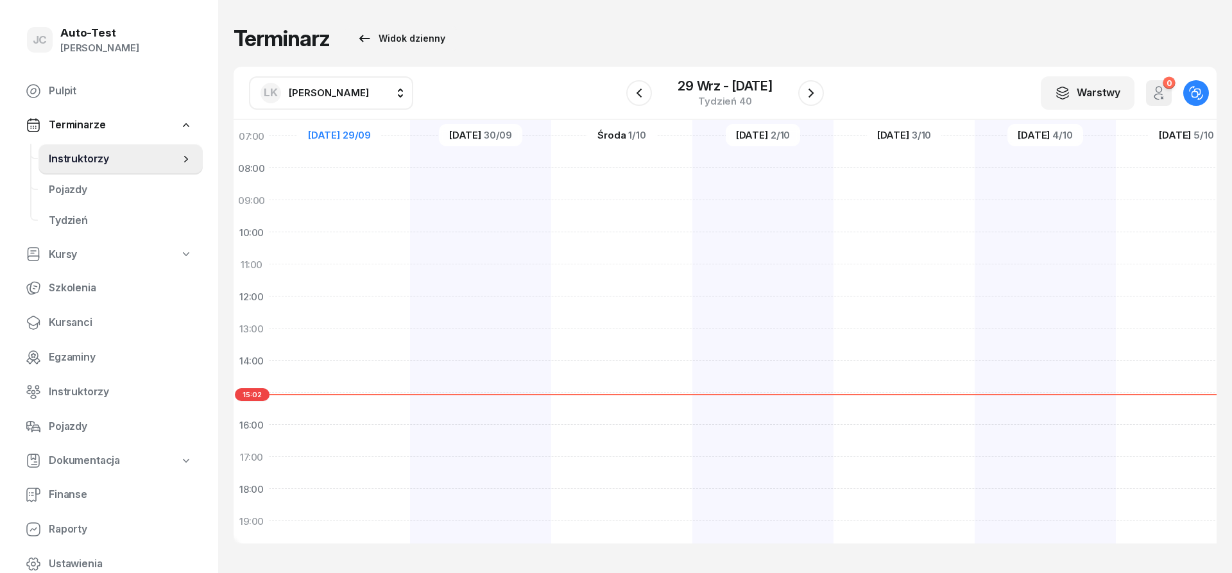
scroll to position [96, 1]
click at [386, 278] on div "[PERSON_NAME] KR 7WL89 1 godz. 10:00 - 11:00" at bounding box center [339, 377] width 141 height 642
select select "11"
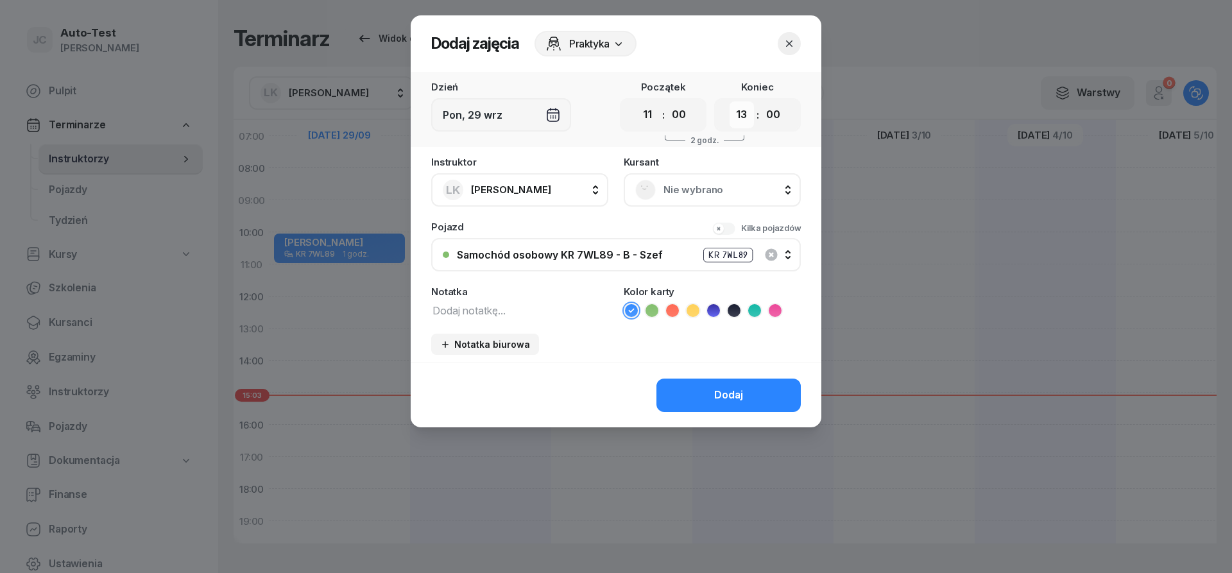
click at [730, 101] on select "00 01 02 03 04 05 06 07 08 09 10 11 12 13 14 15 16 17 18 19 20 21 22 23" at bounding box center [742, 114] width 24 height 27
select select "12"
click option "12" at bounding box center [0, 0] width 0 height 0
click at [672, 197] on span "Nie wybrano" at bounding box center [726, 190] width 126 height 17
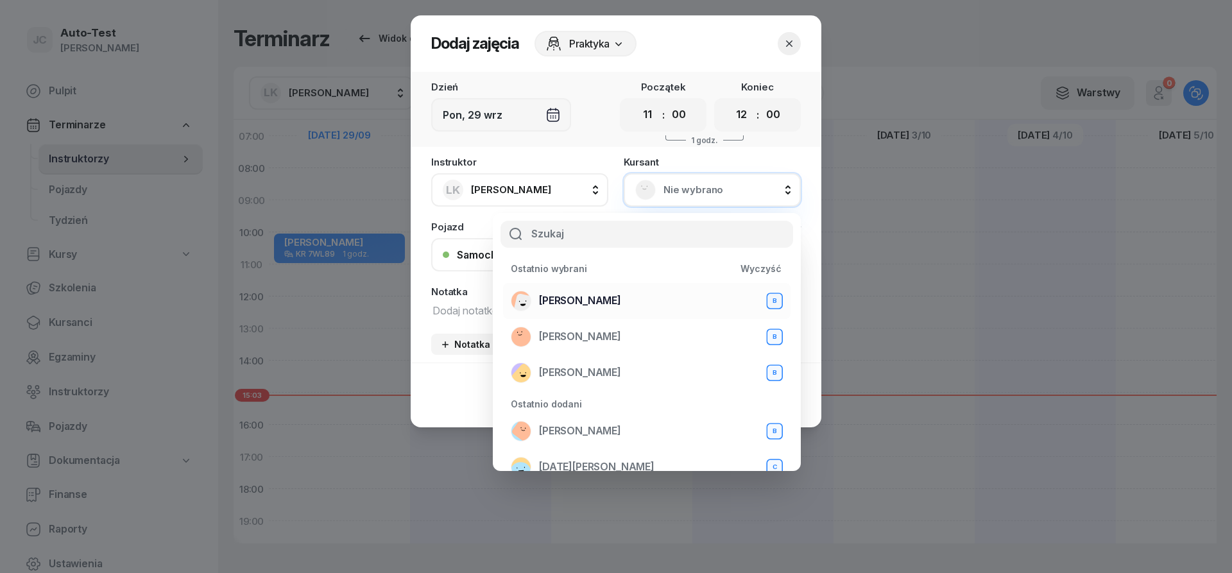
click at [621, 306] on span "[PERSON_NAME]" at bounding box center [580, 301] width 82 height 17
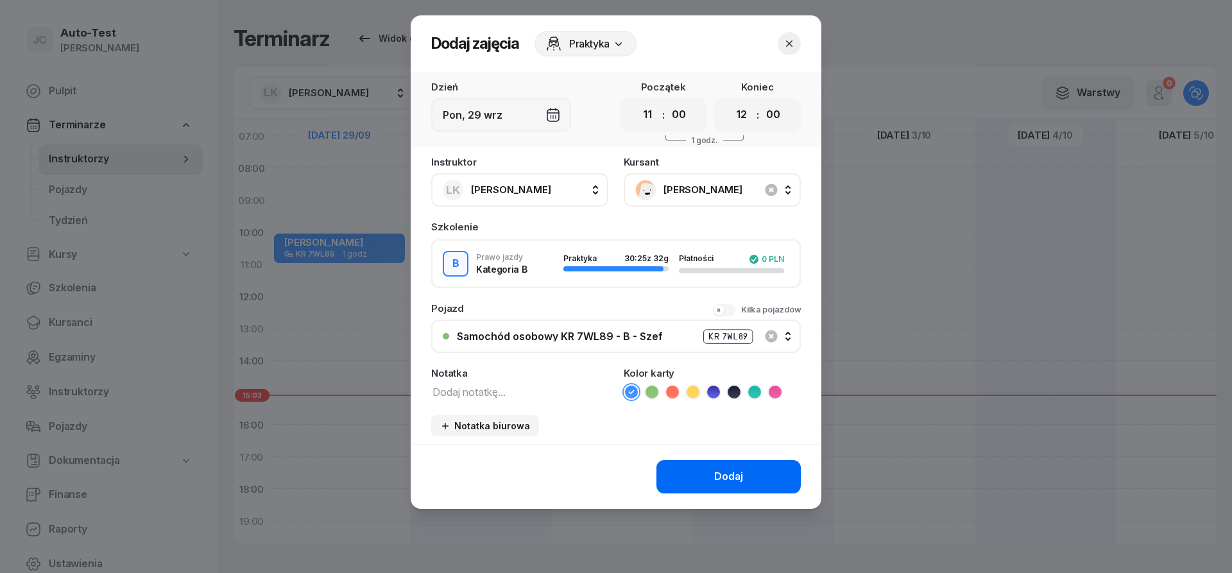
click at [721, 474] on div "Dodaj" at bounding box center [728, 476] width 29 height 17
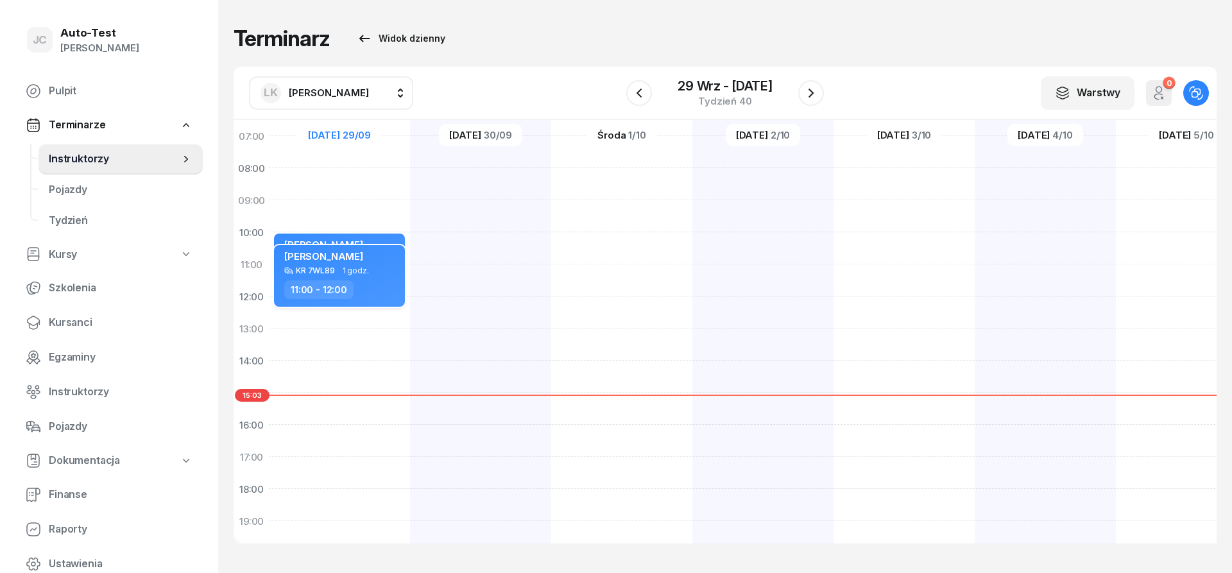
click at [363, 289] on div "11:00 - 12:00" at bounding box center [340, 289] width 113 height 19
select select "11"
select select "12"
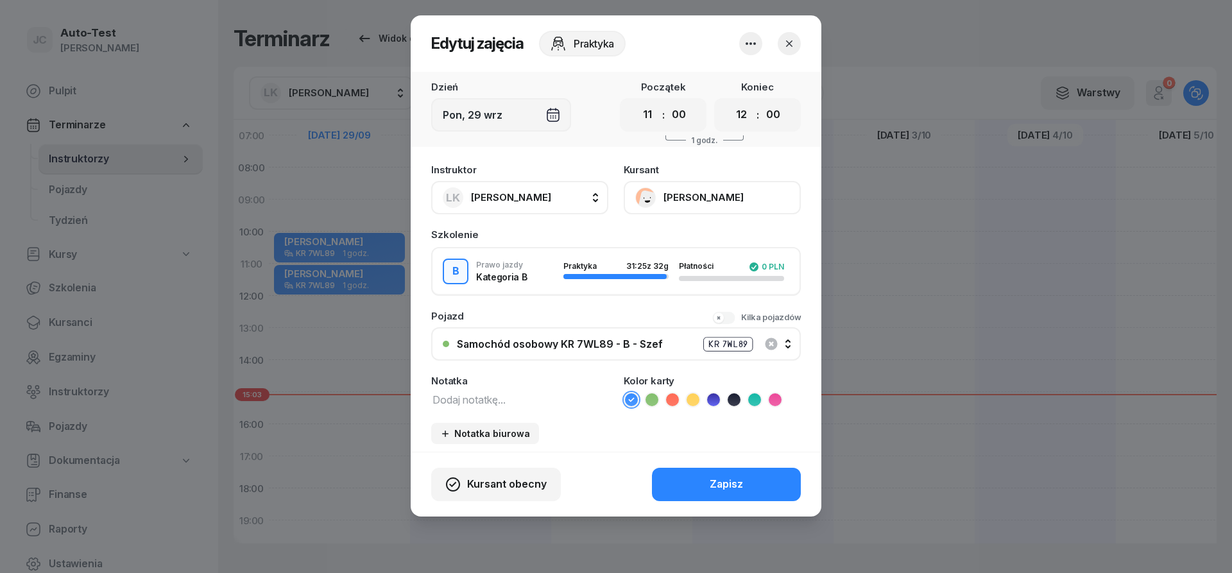
click at [788, 46] on icon "button" at bounding box center [789, 43] width 6 height 6
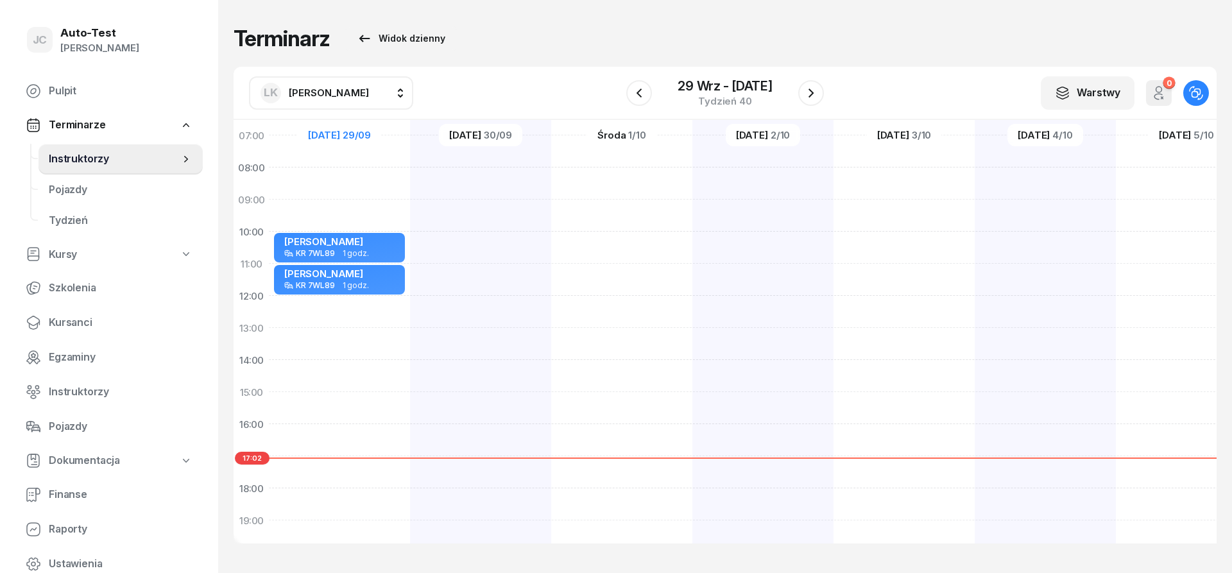
click at [474, 43] on div "Terminarz Widok dzienny" at bounding box center [725, 39] width 983 height 26
click at [475, 42] on div "Terminarz Widok dzienny" at bounding box center [725, 39] width 983 height 26
click at [484, 37] on div "Terminarz Widok dzienny" at bounding box center [725, 39] width 983 height 26
click at [533, 32] on div "Terminarz Widok dzienny" at bounding box center [725, 39] width 983 height 26
click at [963, 24] on div "Terminarz Widok dzienny LK [PERSON_NAME] AW [PERSON_NAME] AH [PERSON_NAME] BM […" at bounding box center [725, 284] width 983 height 569
